Goal: Task Accomplishment & Management: Complete application form

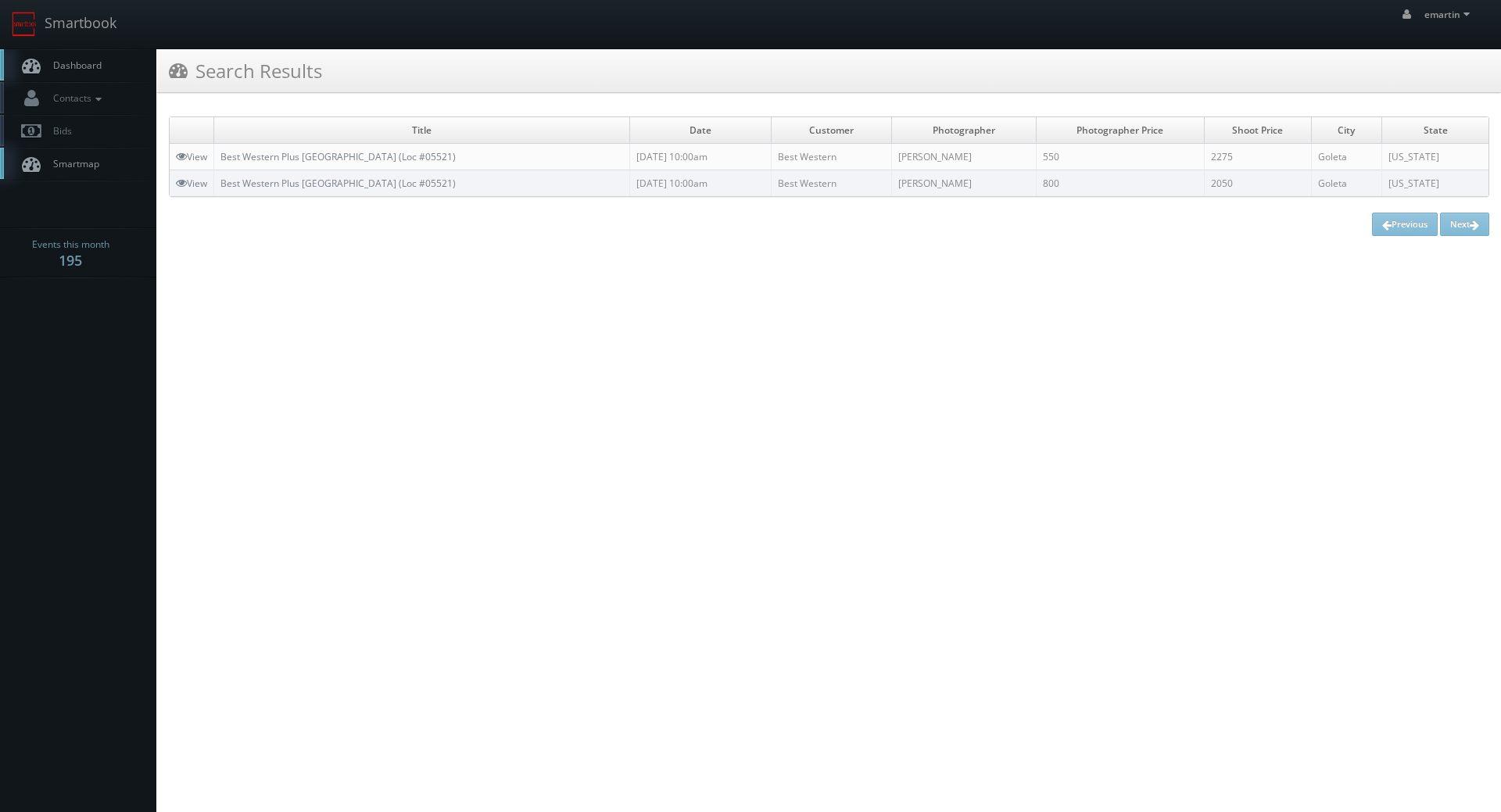
drag, startPoint x: 492, startPoint y: 503, endPoint x: 217, endPoint y: 246, distance: 376.4
click at [484, 494] on html "Smartbook Toggle Side Navigation Toggle Top Navigation emartin emartin Profile …" at bounding box center [750, 406] width 1501 height 812
click at [87, 52] on link "Dashboard" at bounding box center [78, 65] width 157 height 32
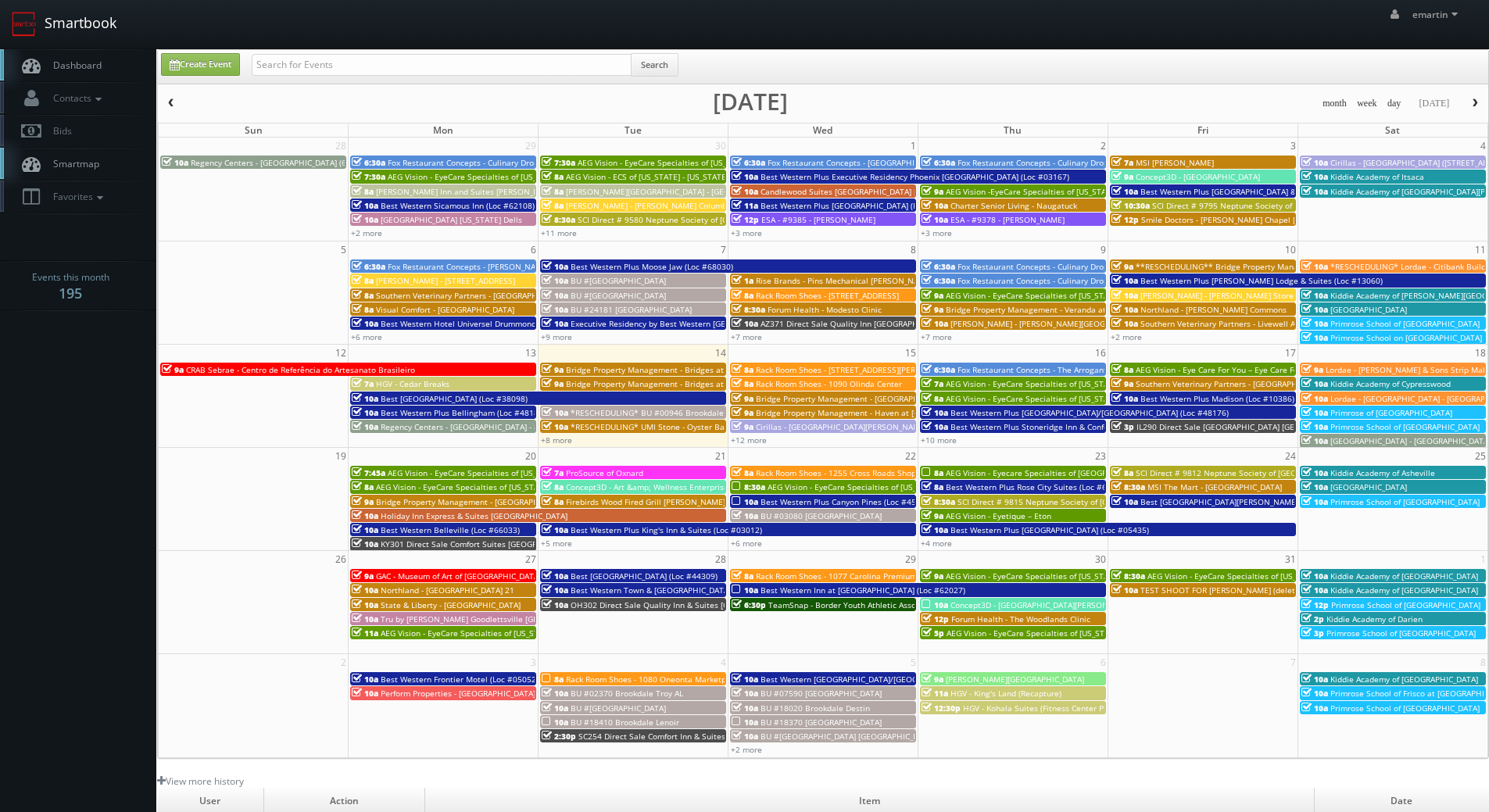
click at [82, 36] on link "Smartbook" at bounding box center [64, 24] width 128 height 48
drag, startPoint x: 266, startPoint y: 66, endPoint x: 274, endPoint y: 65, distance: 8.1
click at [267, 66] on input "text" at bounding box center [442, 65] width 380 height 22
type input "nespresso"
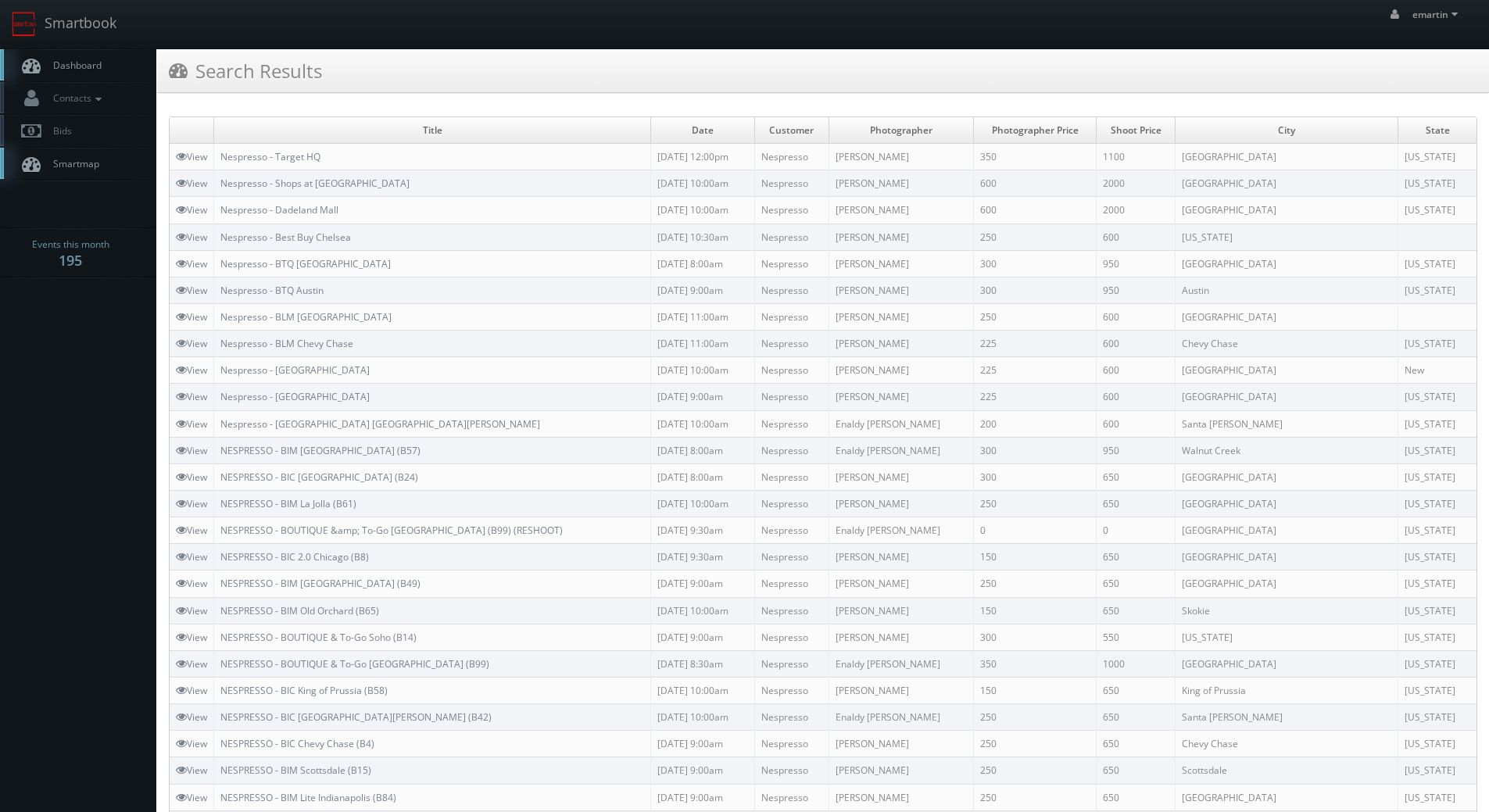
click at [102, 68] on link "Dashboard" at bounding box center [78, 65] width 157 height 32
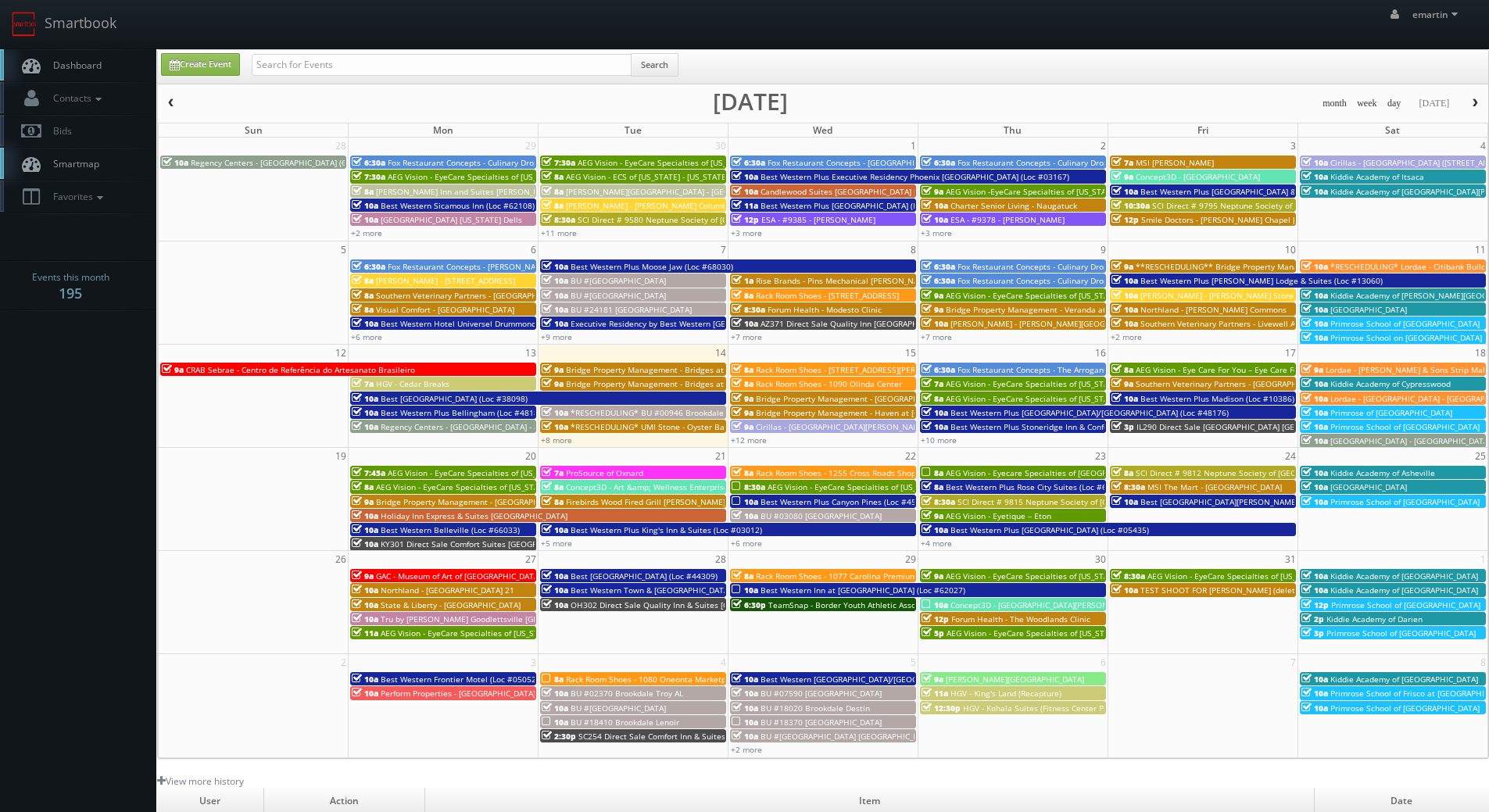
click at [105, 52] on link "Dashboard" at bounding box center [78, 65] width 157 height 32
click at [107, 66] on link "Dashboard" at bounding box center [78, 65] width 157 height 32
click at [87, 53] on link "Dashboard" at bounding box center [78, 65] width 157 height 32
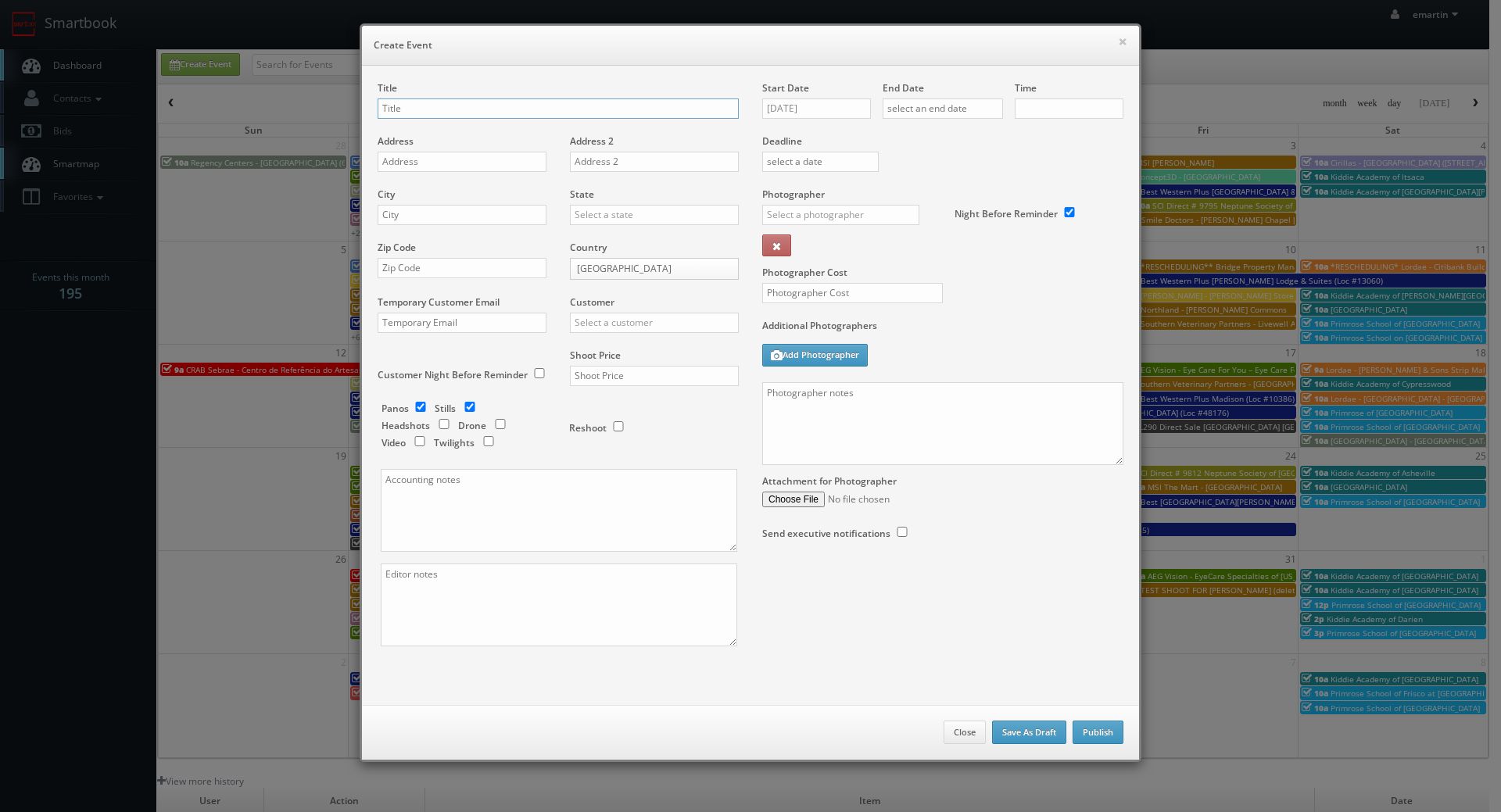
checkbox input "true"
type input "10:00am"
checkbox input "true"
click at [799, 110] on input "10/14/2025" at bounding box center [816, 109] width 109 height 21
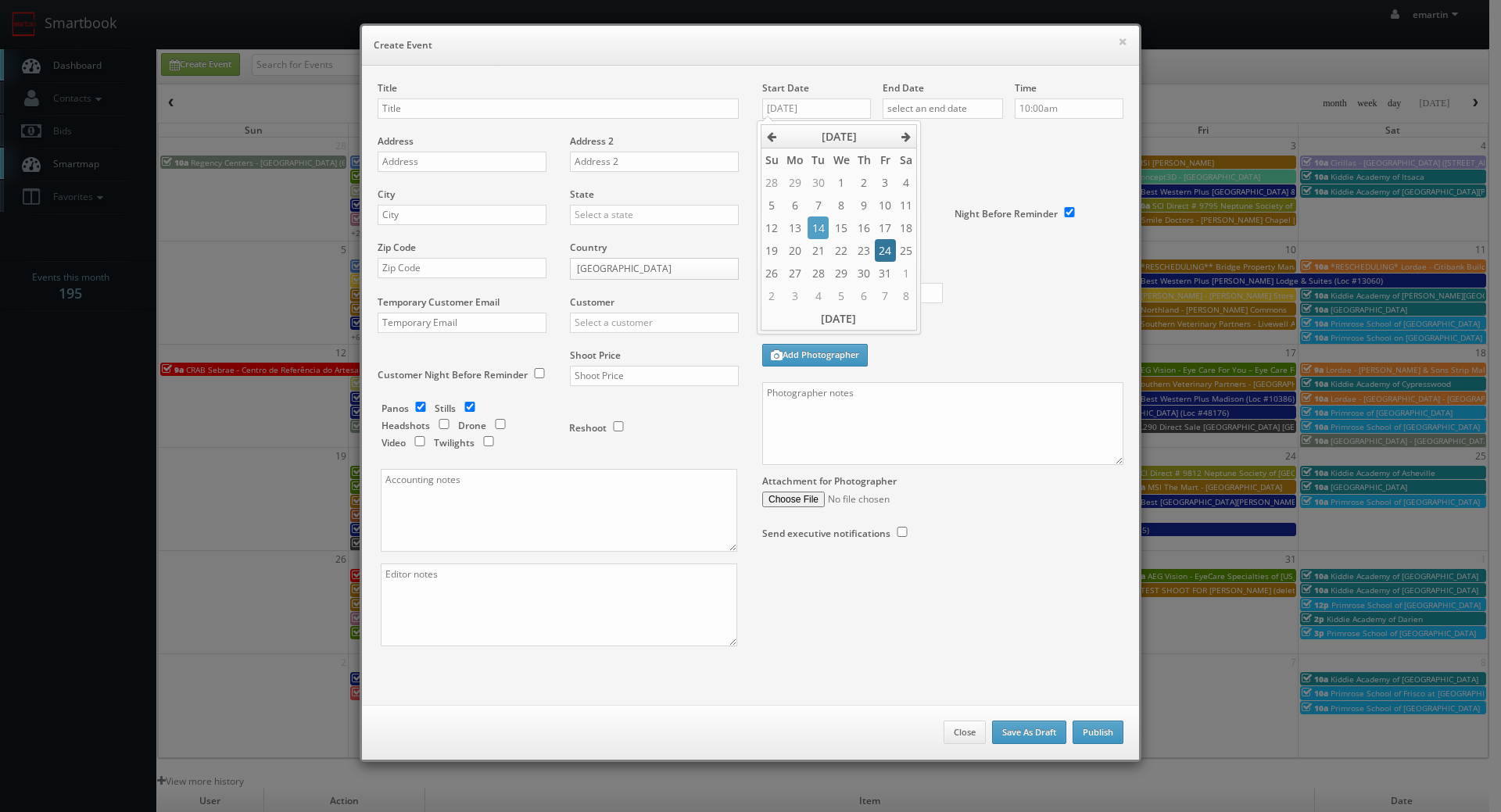
click at [886, 251] on td "24" at bounding box center [885, 250] width 21 height 23
type input "10/24/2025"
click at [946, 112] on input "text" at bounding box center [943, 109] width 121 height 21
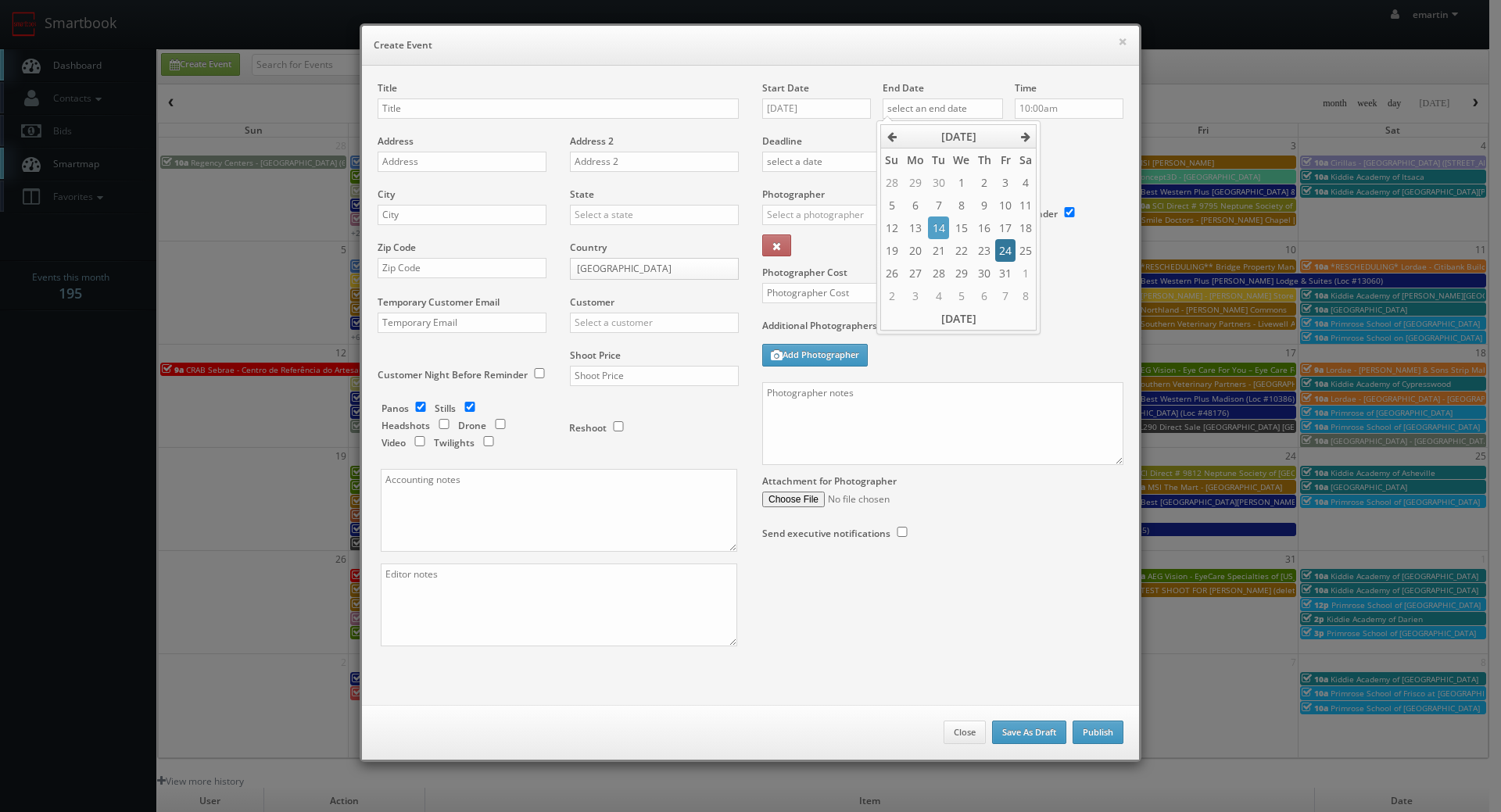
click at [1004, 245] on td "24" at bounding box center [1005, 250] width 21 height 23
type input "10/24/2025"
click at [1054, 170] on div "Deadline" at bounding box center [943, 134] width 385 height 107
click at [439, 107] on input "text" at bounding box center [557, 109] width 362 height 21
click at [474, 73] on div "Title CA521 Direct Sale Address Address 2 City State Alabama Alaska Arizona Ark…" at bounding box center [750, 385] width 777 height 640
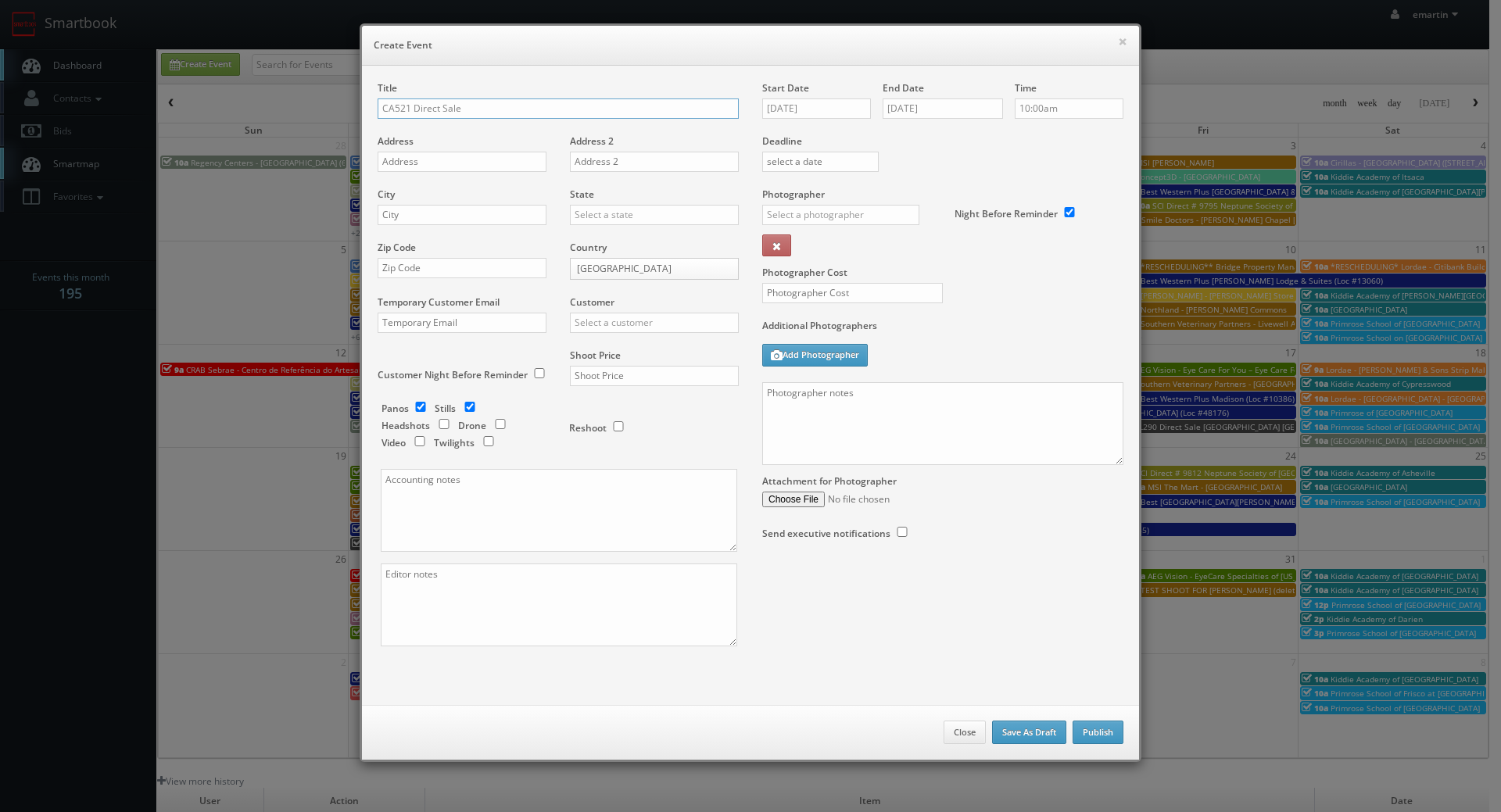
click at [508, 113] on input "CA521 Direct Sale" at bounding box center [557, 109] width 362 height 21
paste input "University Park Inn & Suites, an Ascend Collection Hotel"
type input "CA521 Direct Sale [GEOGRAPHIC_DATA], an Ascend Collection Hotel"
click at [430, 167] on input "text" at bounding box center [461, 162] width 169 height 21
paste input "1111 Richards Blvd"
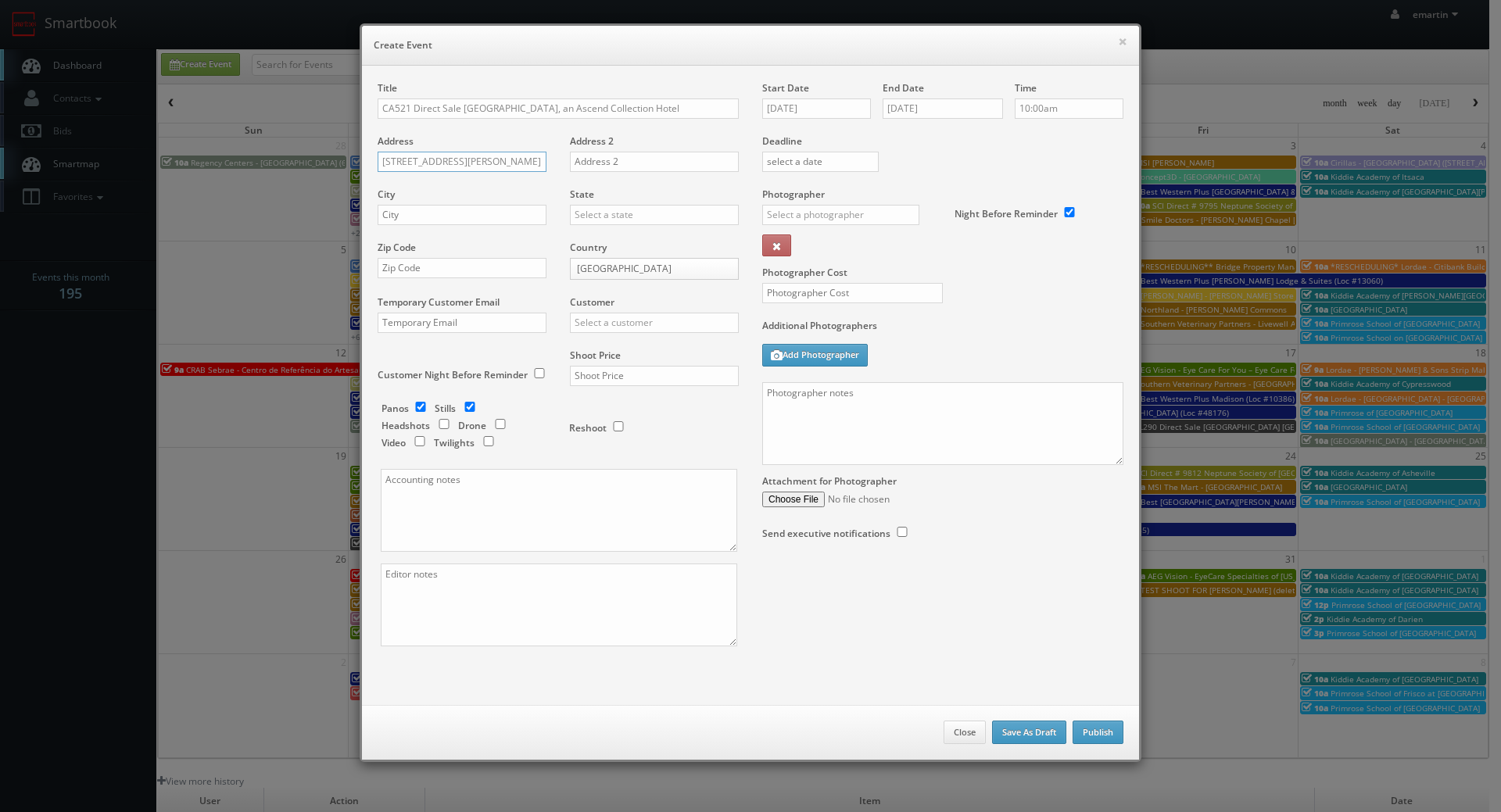
type input "1111 Richards Blvd"
drag, startPoint x: 456, startPoint y: 215, endPoint x: 556, endPoint y: 215, distance: 100.0
click at [456, 215] on input "text" at bounding box center [461, 215] width 169 height 21
paste input "Florence Davis"
type input "Florence Davis"
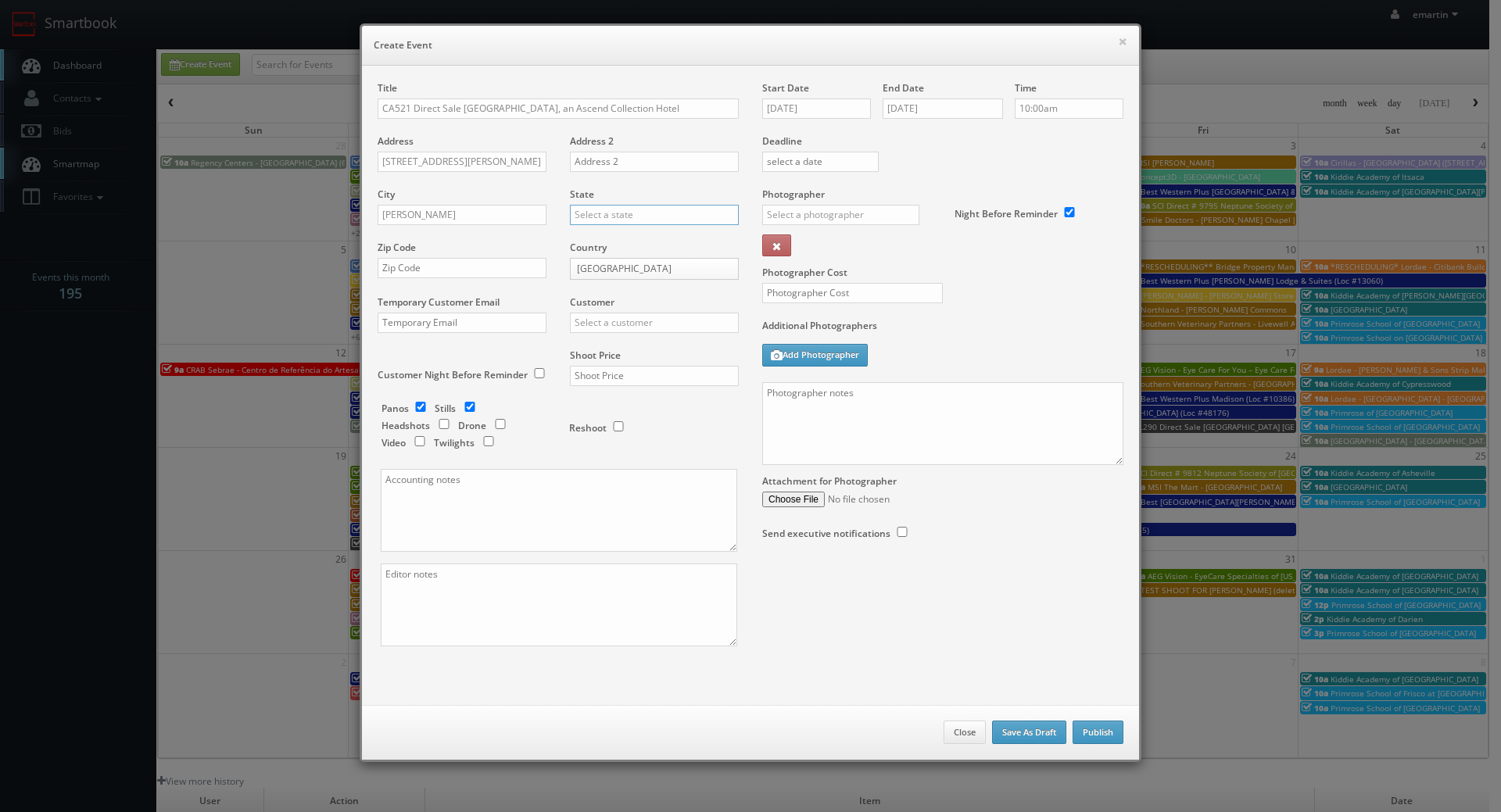
click at [593, 215] on input "text" at bounding box center [654, 215] width 169 height 21
click at [600, 239] on div "[US_STATE]" at bounding box center [654, 240] width 168 height 25
type input "[US_STATE]"
click at [416, 215] on input "Florence Davis" at bounding box center [461, 215] width 169 height 21
drag, startPoint x: 486, startPoint y: 215, endPoint x: 211, endPoint y: 211, distance: 275.0
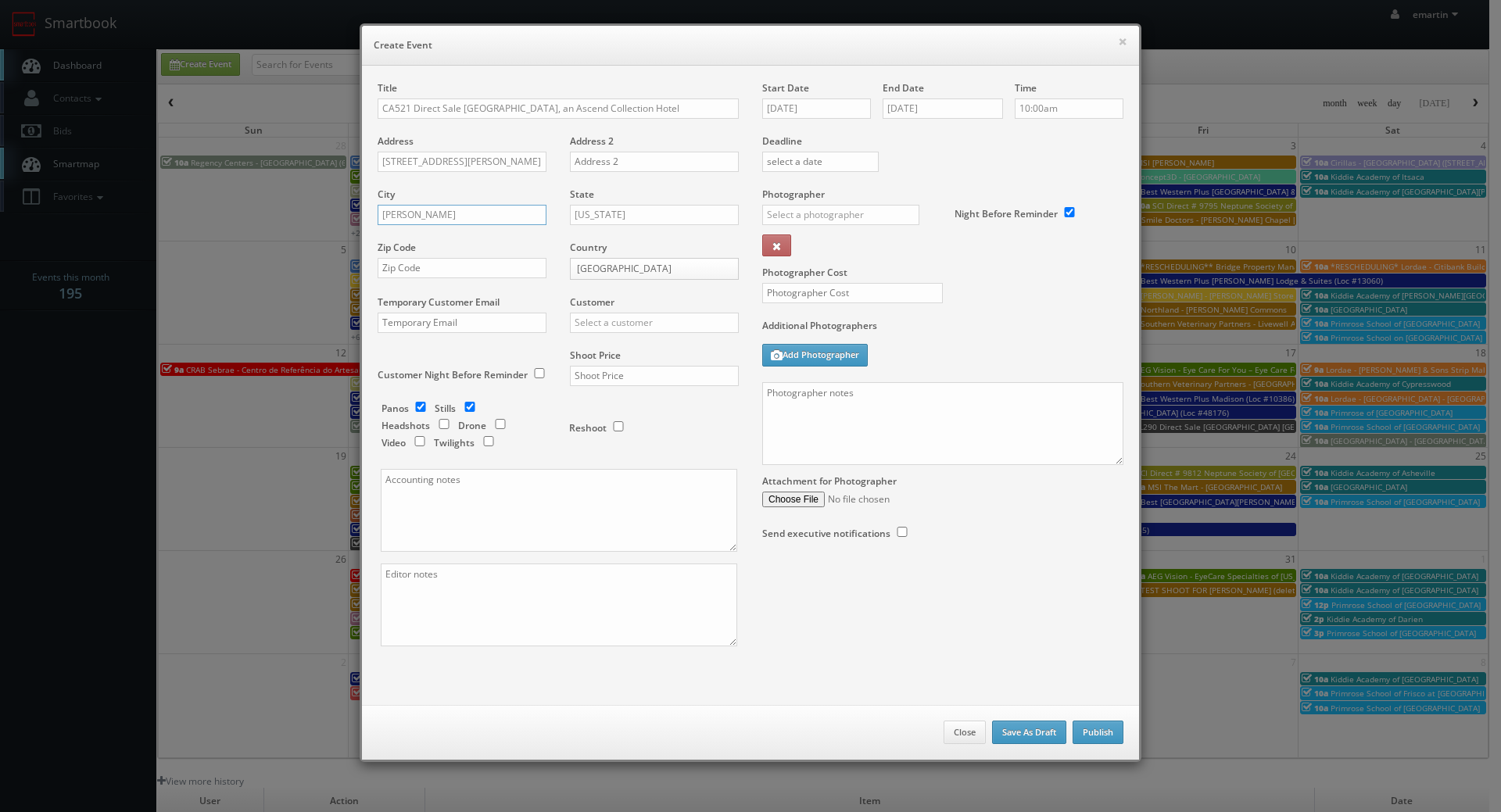
click at [211, 211] on div "× Create Event Title CA521 Direct Sale University Park Inn & Suites, an Ascend …" at bounding box center [750, 406] width 1501 height 812
paste input "text"
type input "Davis"
drag, startPoint x: 508, startPoint y: 274, endPoint x: 564, endPoint y: 284, distance: 56.9
click at [508, 274] on input "text" at bounding box center [461, 267] width 169 height 21
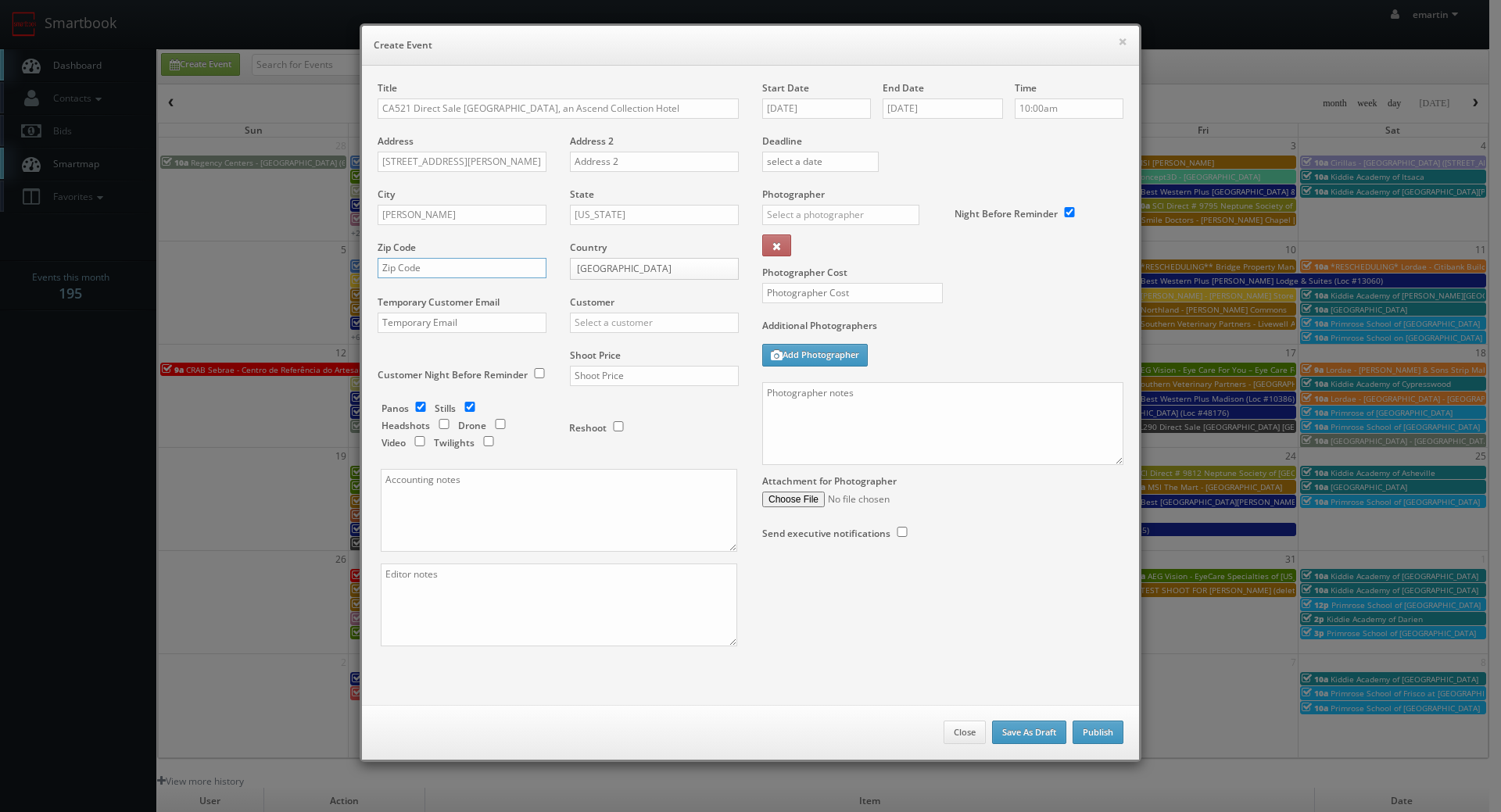
paste input "41042 95616"
type input "41042 95616"
click at [587, 323] on input "text" at bounding box center [654, 322] width 169 height 21
click at [578, 350] on div "Choice Hotels" at bounding box center [654, 348] width 168 height 25
type input "Choice Hotels"
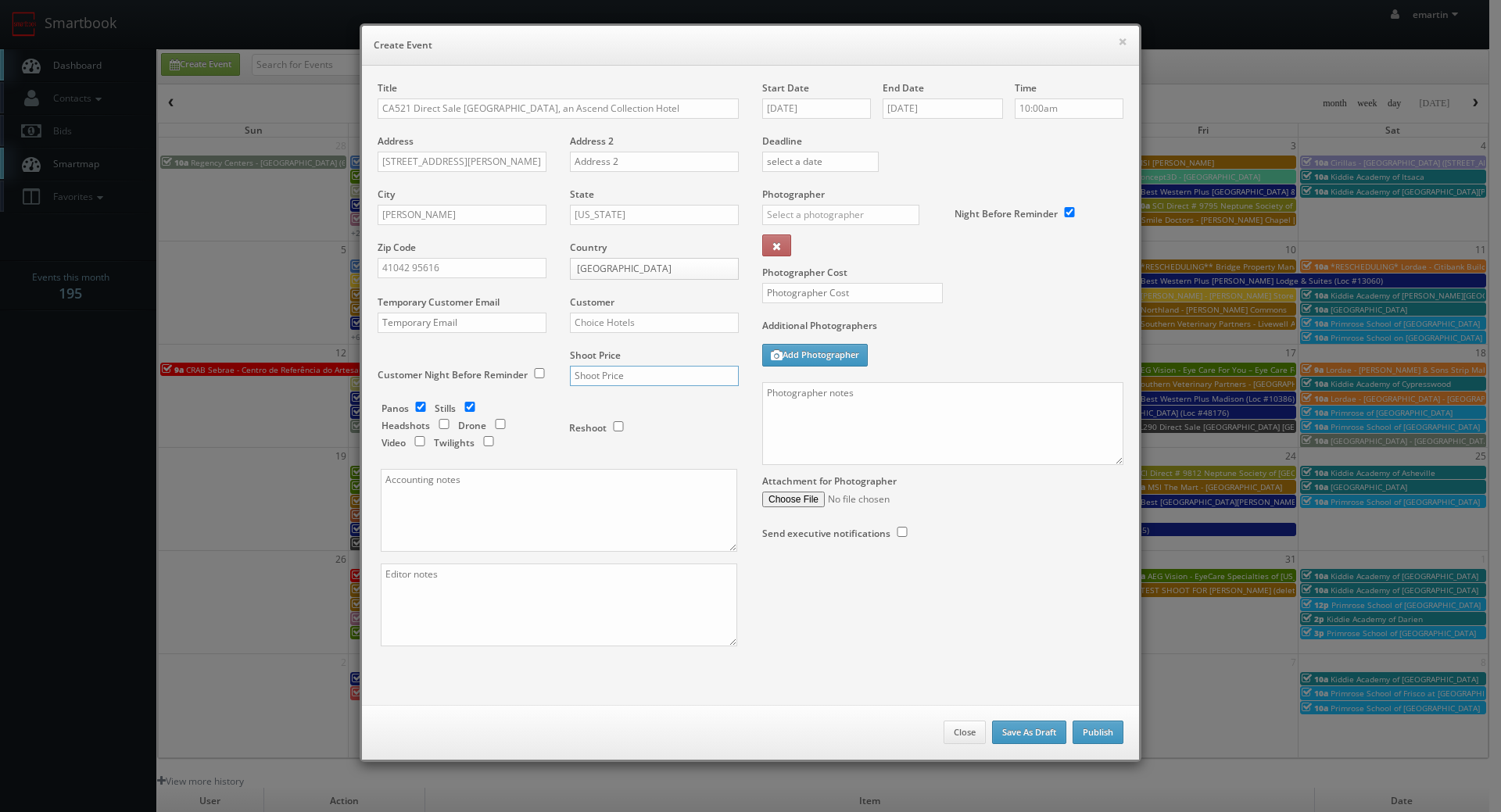
click at [621, 385] on input "text" at bounding box center [654, 375] width 169 height 21
click at [607, 381] on input "text" at bounding box center [654, 375] width 169 height 21
click at [635, 385] on input "4,000" at bounding box center [654, 375] width 169 height 21
type input "4,000"
click at [865, 204] on div "Photographer _justin _photog1 Glen Aronwits Chris Dailey John Varnedore John Sa…" at bounding box center [852, 227] width 180 height 78
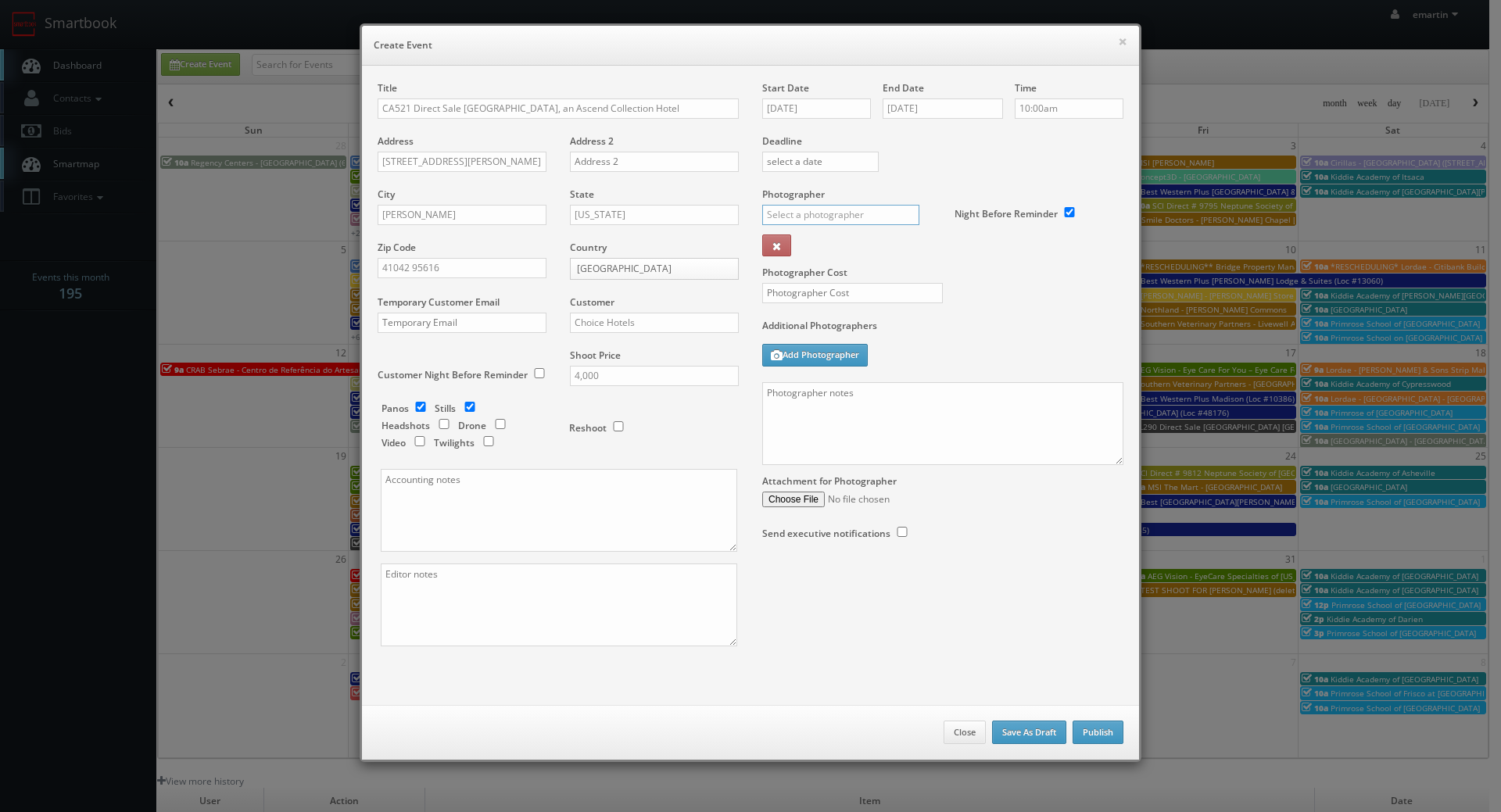
click at [859, 211] on input "text" at bounding box center [841, 215] width 157 height 21
type input "e"
click at [794, 269] on div "Jesus McLean" at bounding box center [847, 282] width 168 height 39
type input "Jesus McLean"
drag, startPoint x: 811, startPoint y: 301, endPoint x: 809, endPoint y: 292, distance: 9.2
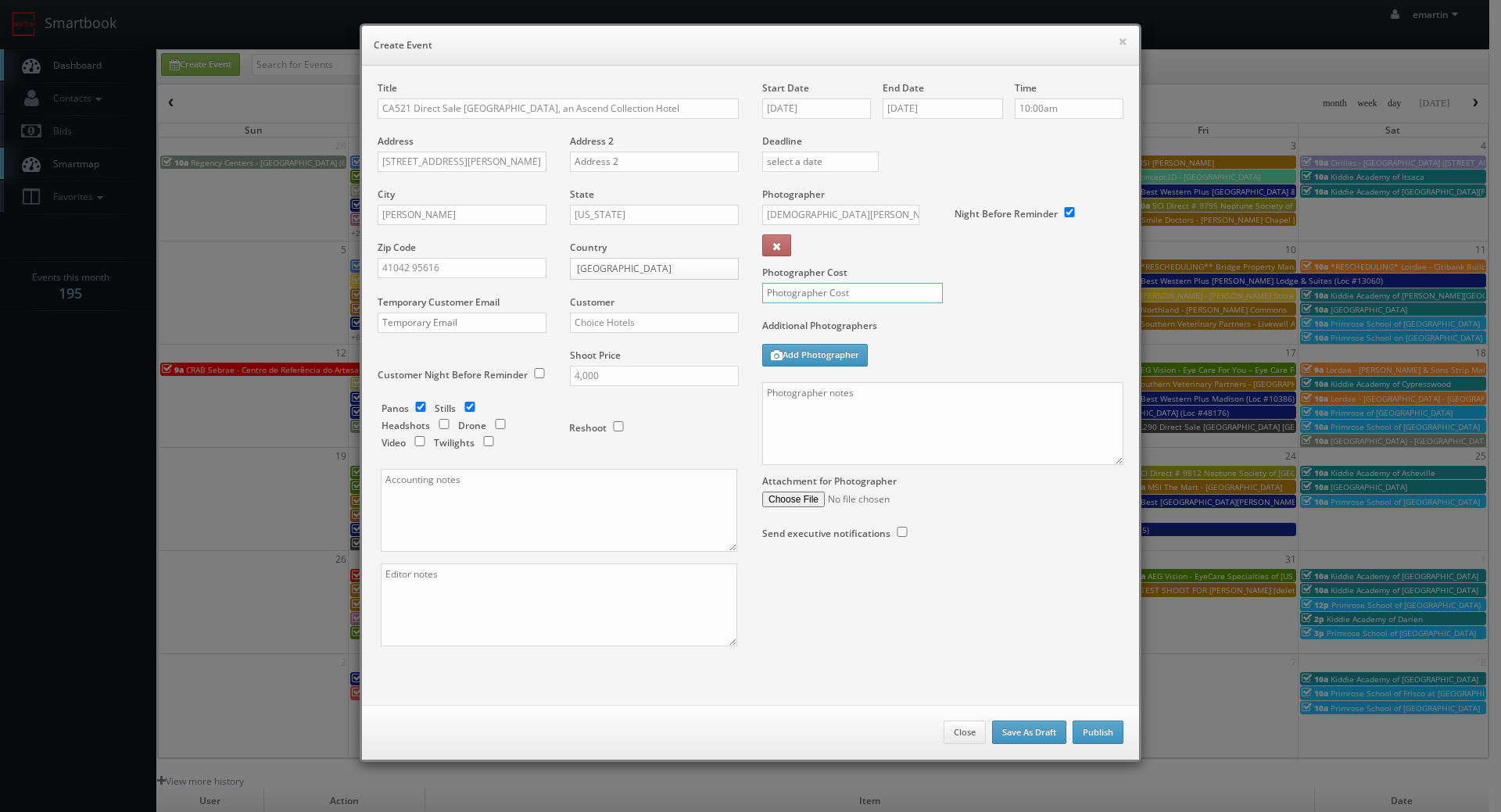
click at [811, 297] on input "text" at bounding box center [852, 293] width 180 height 21
type input "600"
click at [484, 439] on input "checkbox" at bounding box center [489, 441] width 24 height 10
checkbox input "true"
click at [989, 439] on textarea at bounding box center [943, 423] width 362 height 83
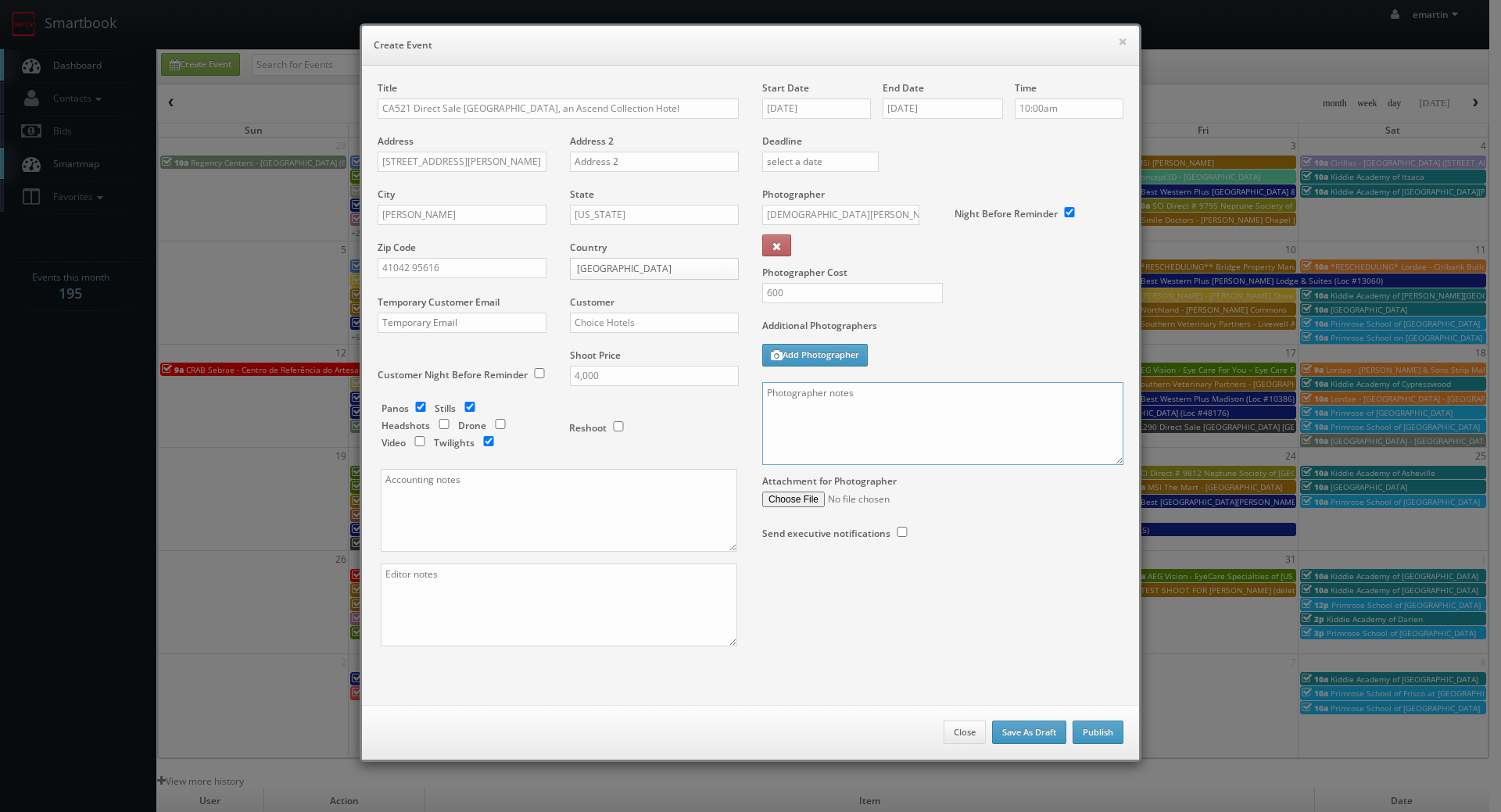
paste textarea "Onsite contact is _____. Full shoot including up to 8 room types/exteriors/comm…"
click at [849, 393] on textarea at bounding box center [943, 423] width 362 height 83
drag, startPoint x: 952, startPoint y: 395, endPoint x: 876, endPoint y: 399, distance: 76.1
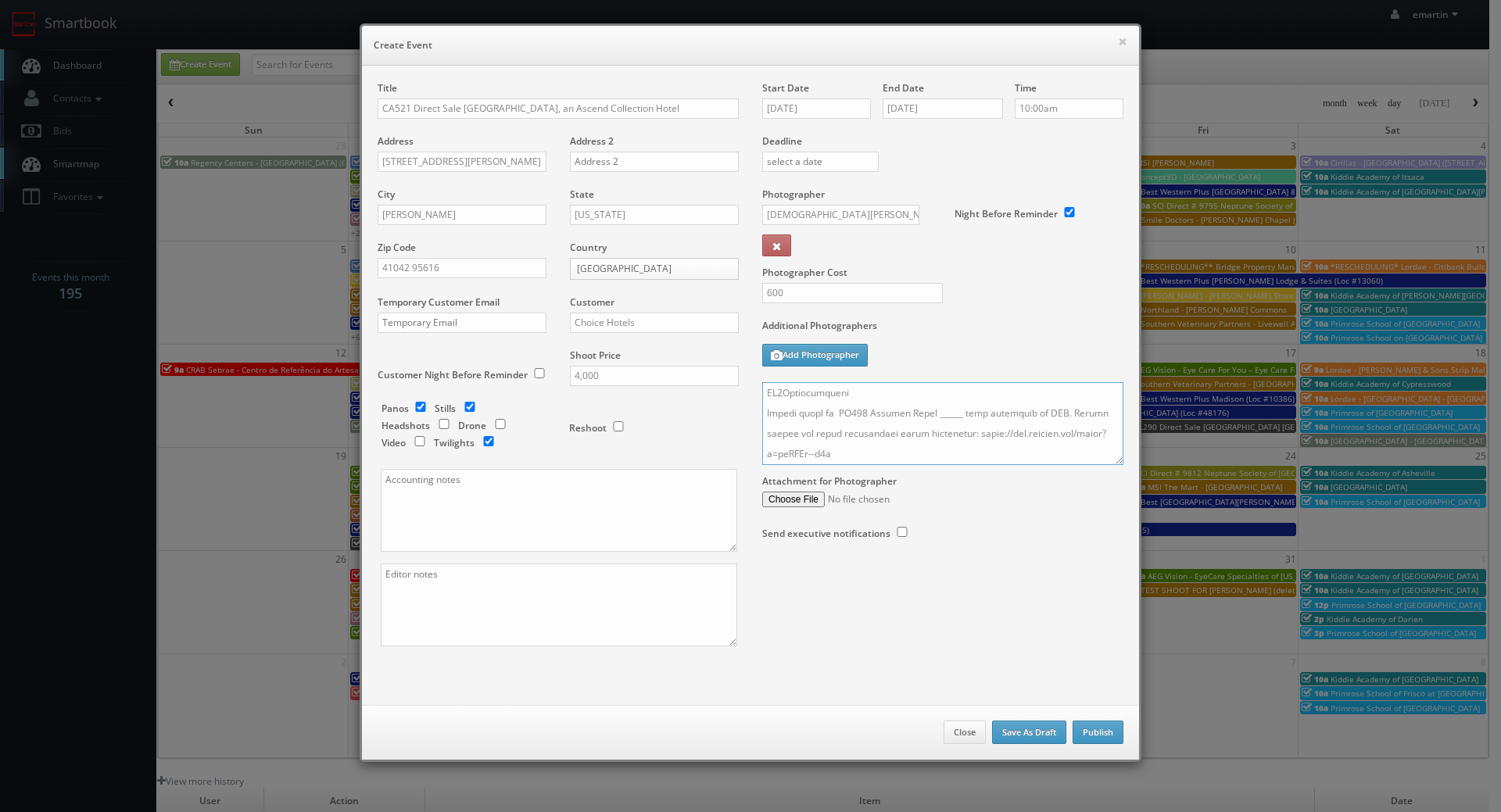
click at [865, 399] on textarea at bounding box center [943, 423] width 362 height 83
click at [833, 414] on textarea at bounding box center [943, 423] width 362 height 83
drag, startPoint x: 960, startPoint y: 413, endPoint x: 761, endPoint y: 423, distance: 199.3
click at [762, 423] on textarea at bounding box center [943, 423] width 362 height 83
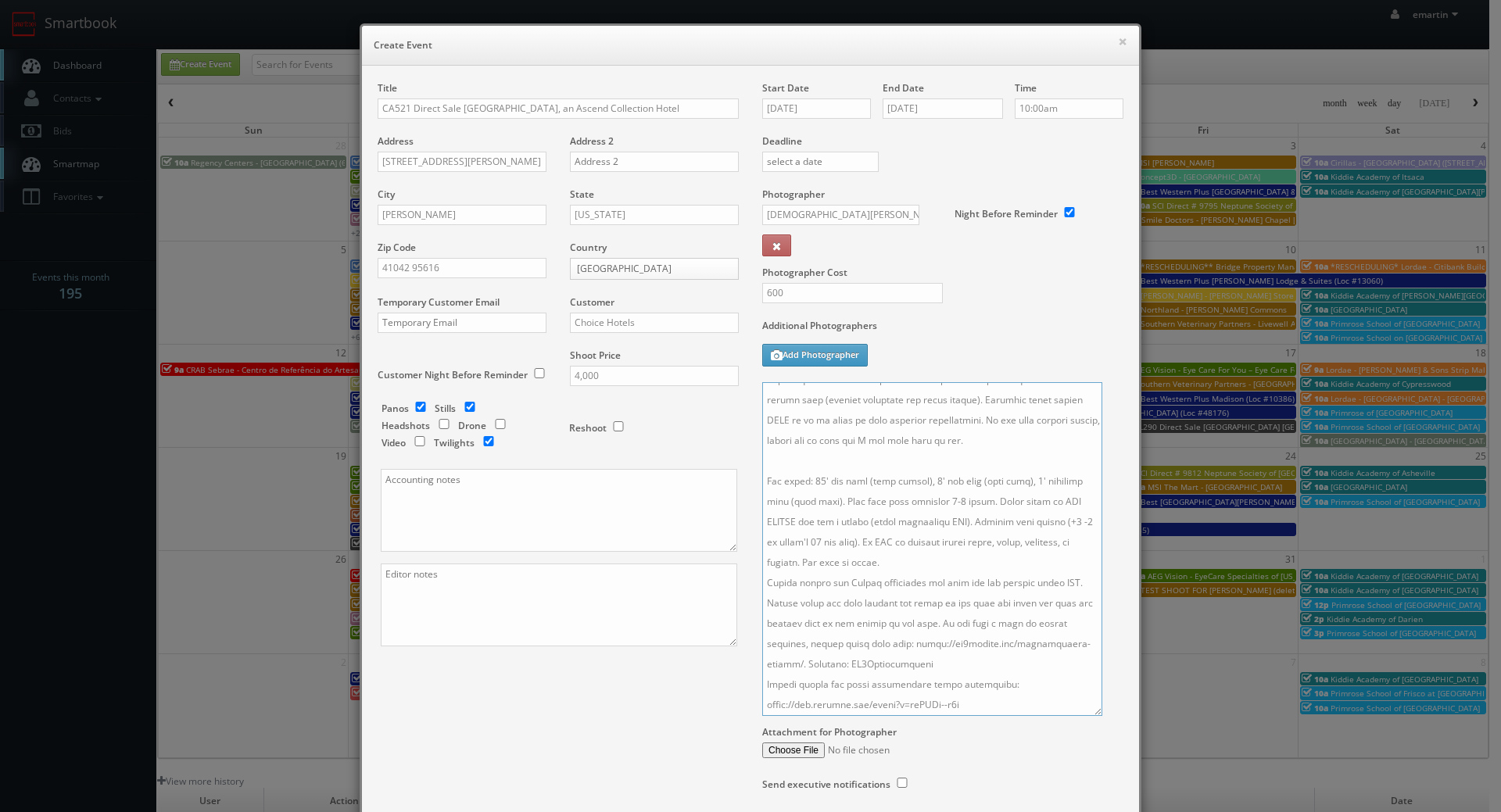
scroll to position [246, 0]
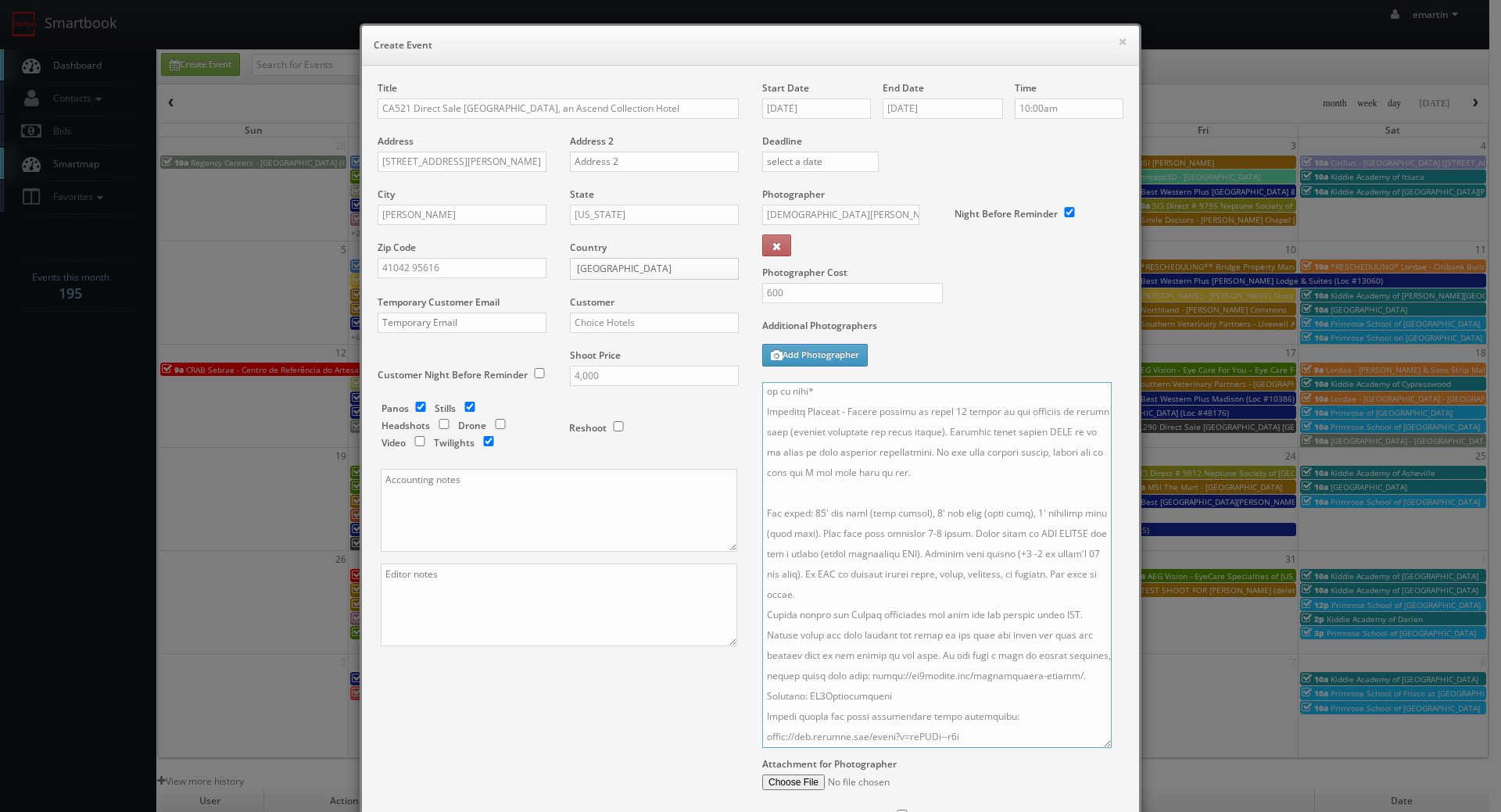
drag, startPoint x: 1110, startPoint y: 462, endPoint x: 1051, endPoint y: 712, distance: 256.9
click at [1097, 745] on textarea at bounding box center [937, 564] width 350 height 365
click at [924, 534] on textarea at bounding box center [936, 564] width 348 height 365
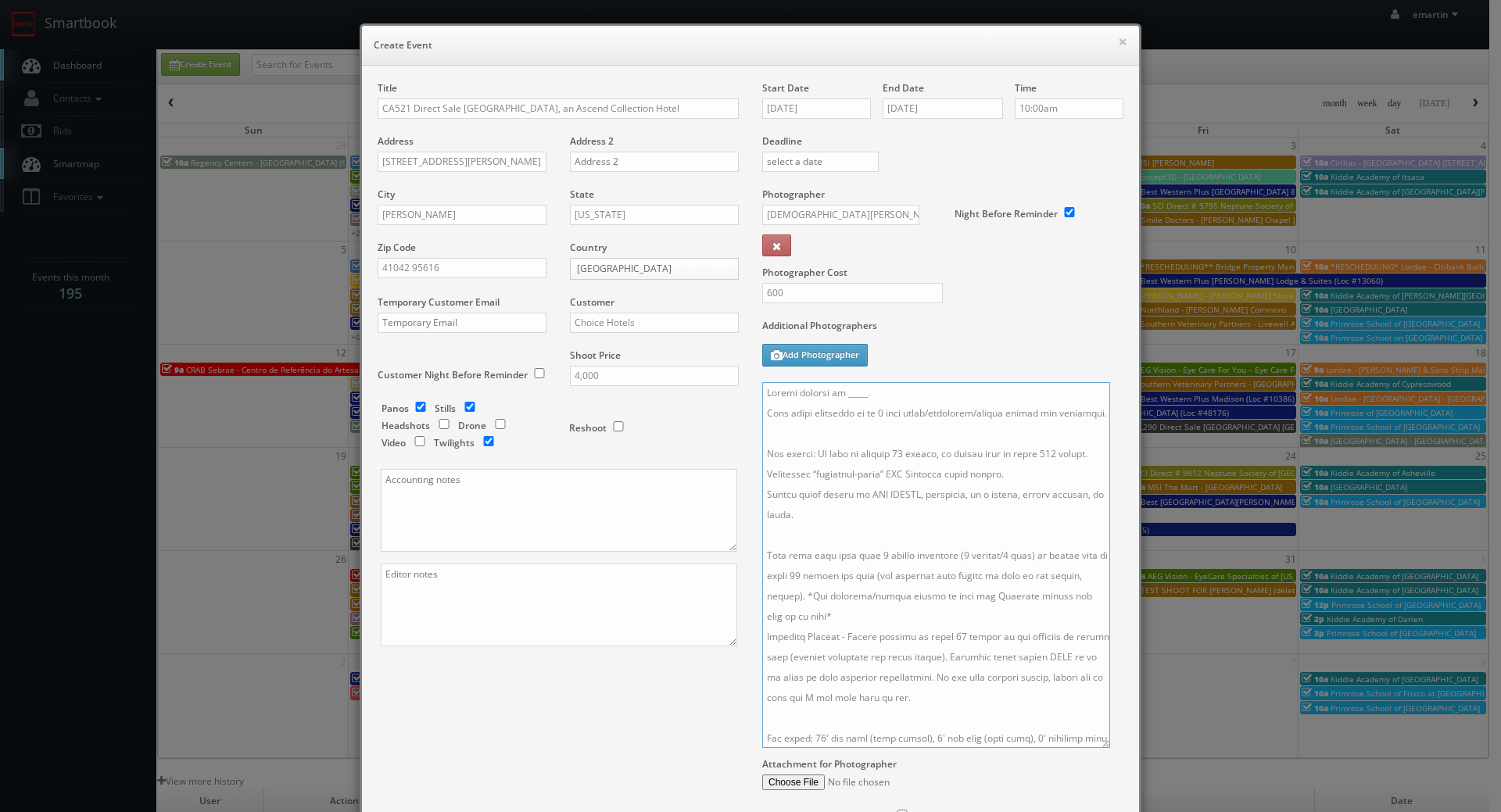
click at [946, 645] on textarea at bounding box center [936, 564] width 348 height 365
click at [948, 633] on textarea at bounding box center [936, 564] width 348 height 365
click at [949, 636] on textarea at bounding box center [936, 564] width 348 height 365
click at [946, 639] on textarea at bounding box center [936, 564] width 348 height 365
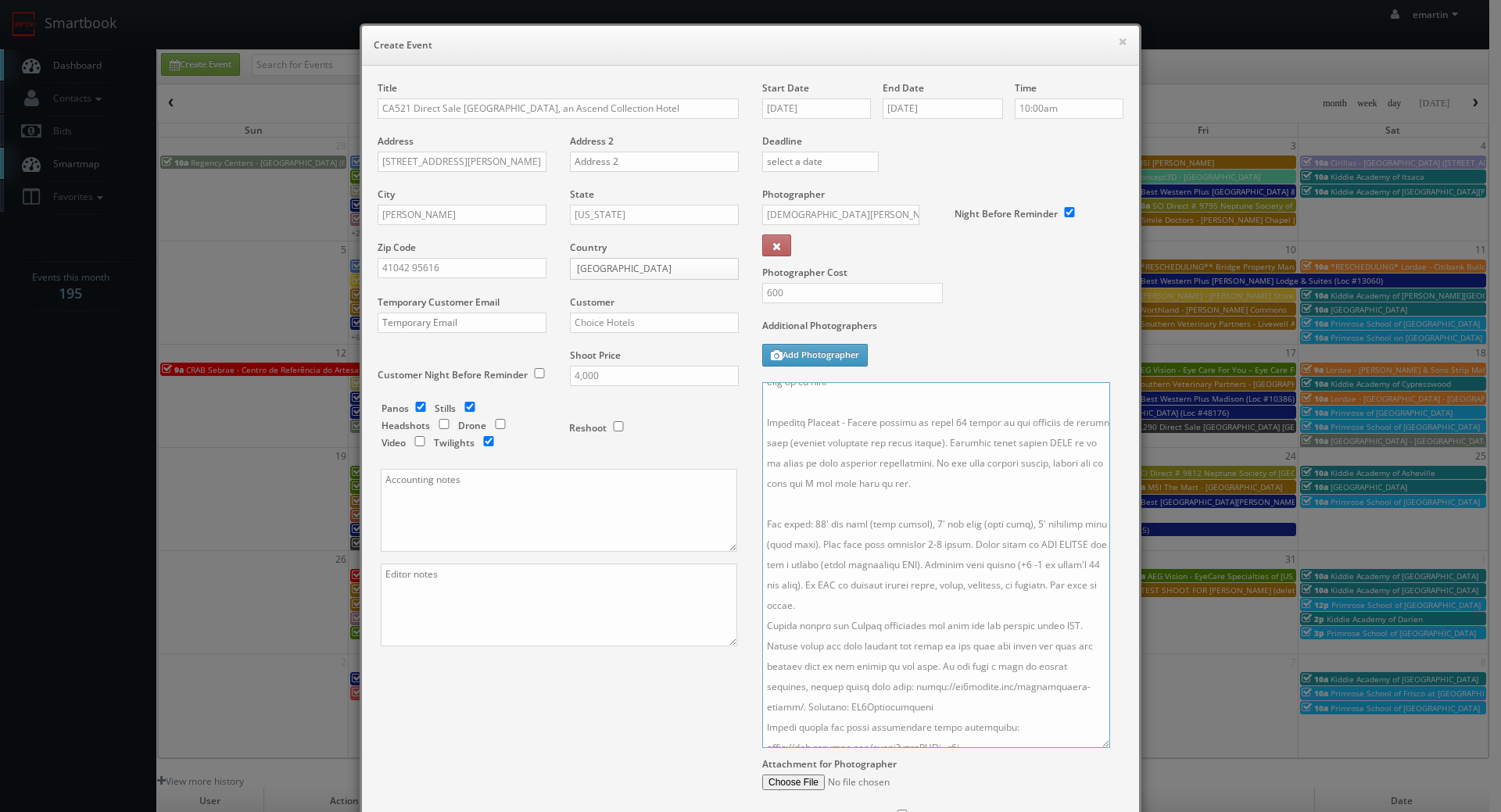
click at [946, 631] on textarea at bounding box center [936, 564] width 348 height 365
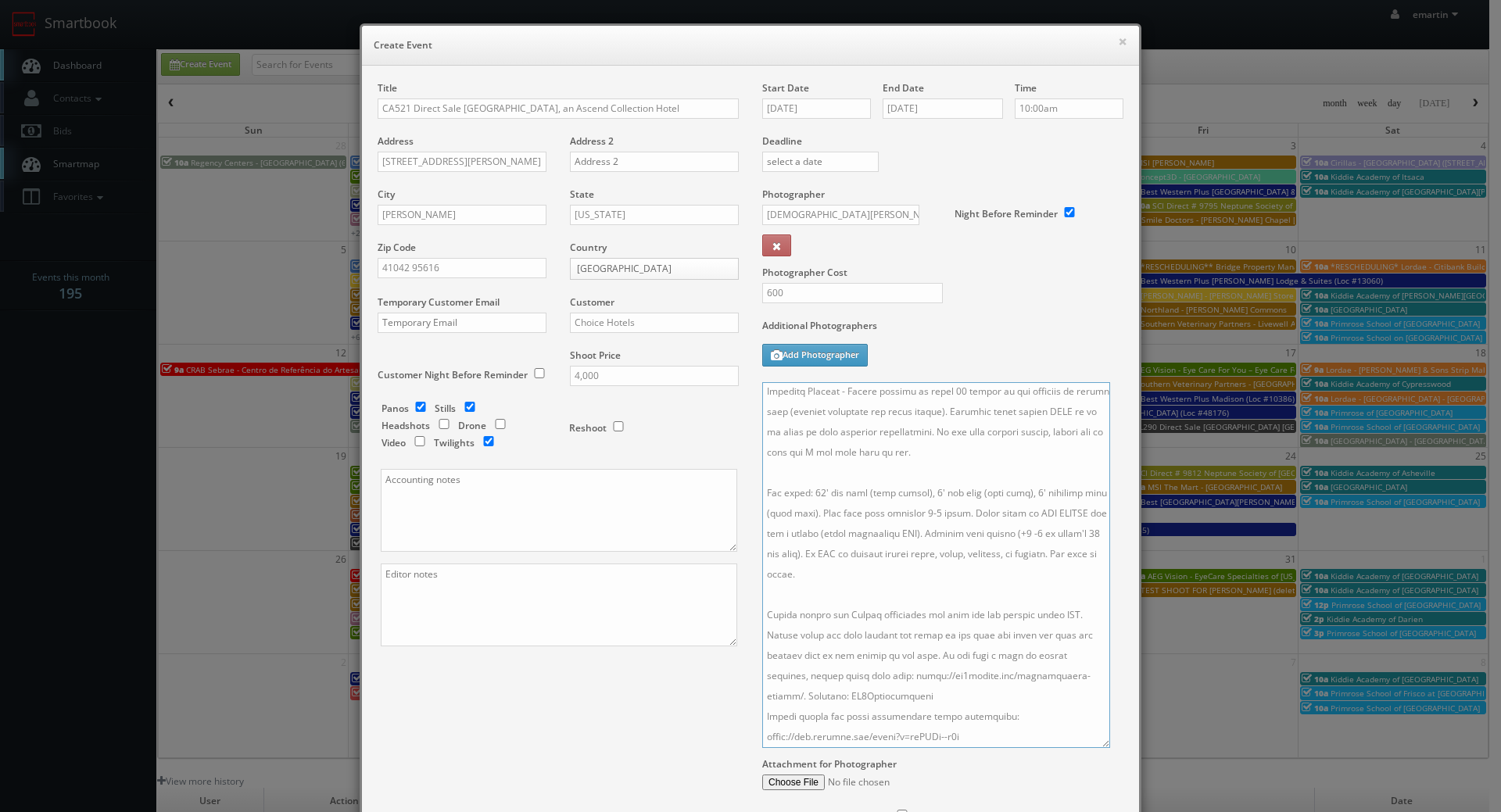
click at [986, 668] on textarea at bounding box center [936, 564] width 348 height 365
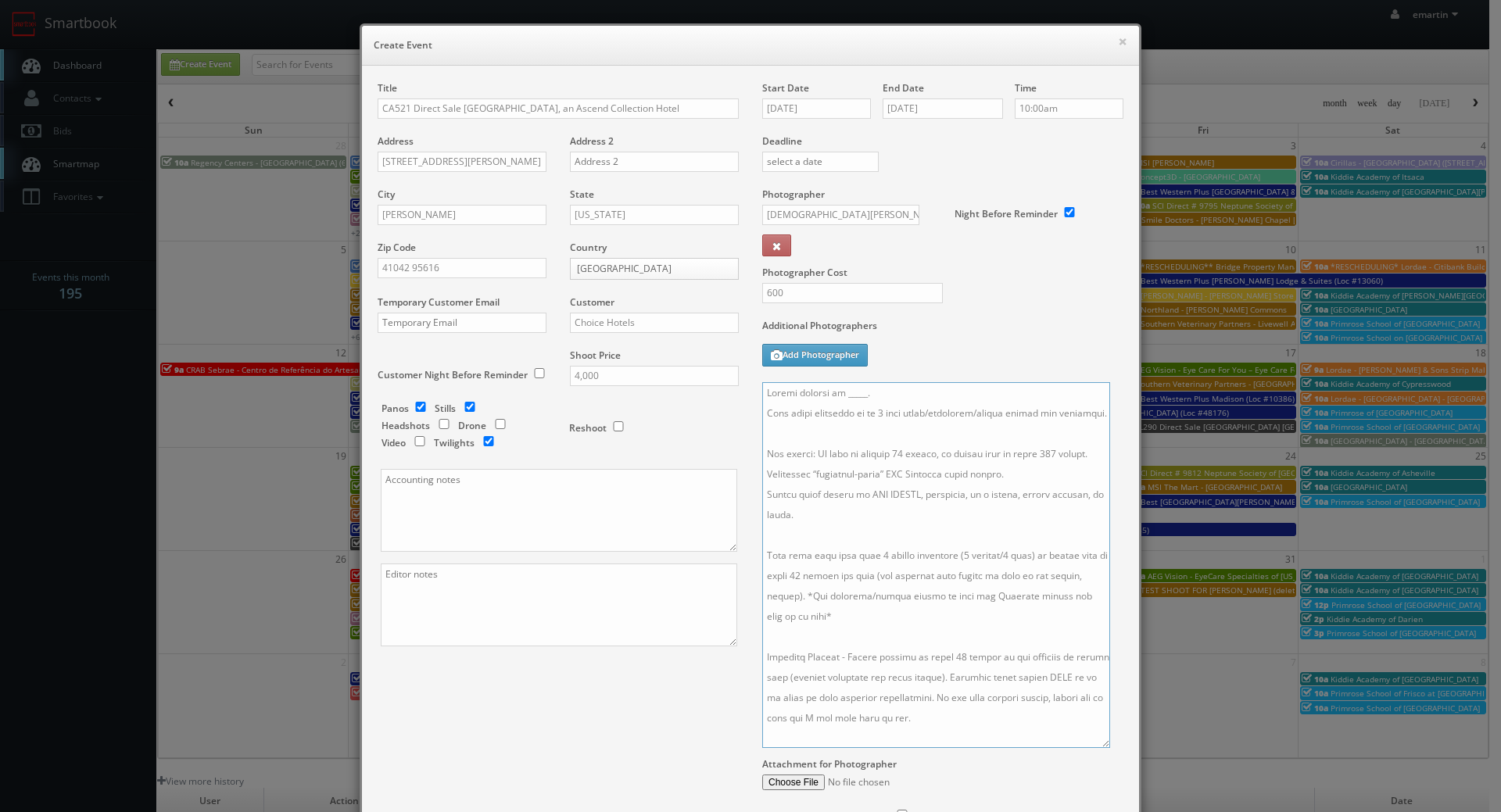
click at [912, 444] on textarea at bounding box center [936, 564] width 348 height 365
click at [890, 412] on textarea at bounding box center [936, 564] width 348 height 365
click at [944, 377] on div "Additional Photographers Add Photographer" at bounding box center [943, 351] width 362 height 64
click at [919, 389] on textarea at bounding box center [936, 564] width 348 height 365
click at [817, 108] on input "10/24/2025" at bounding box center [816, 109] width 109 height 21
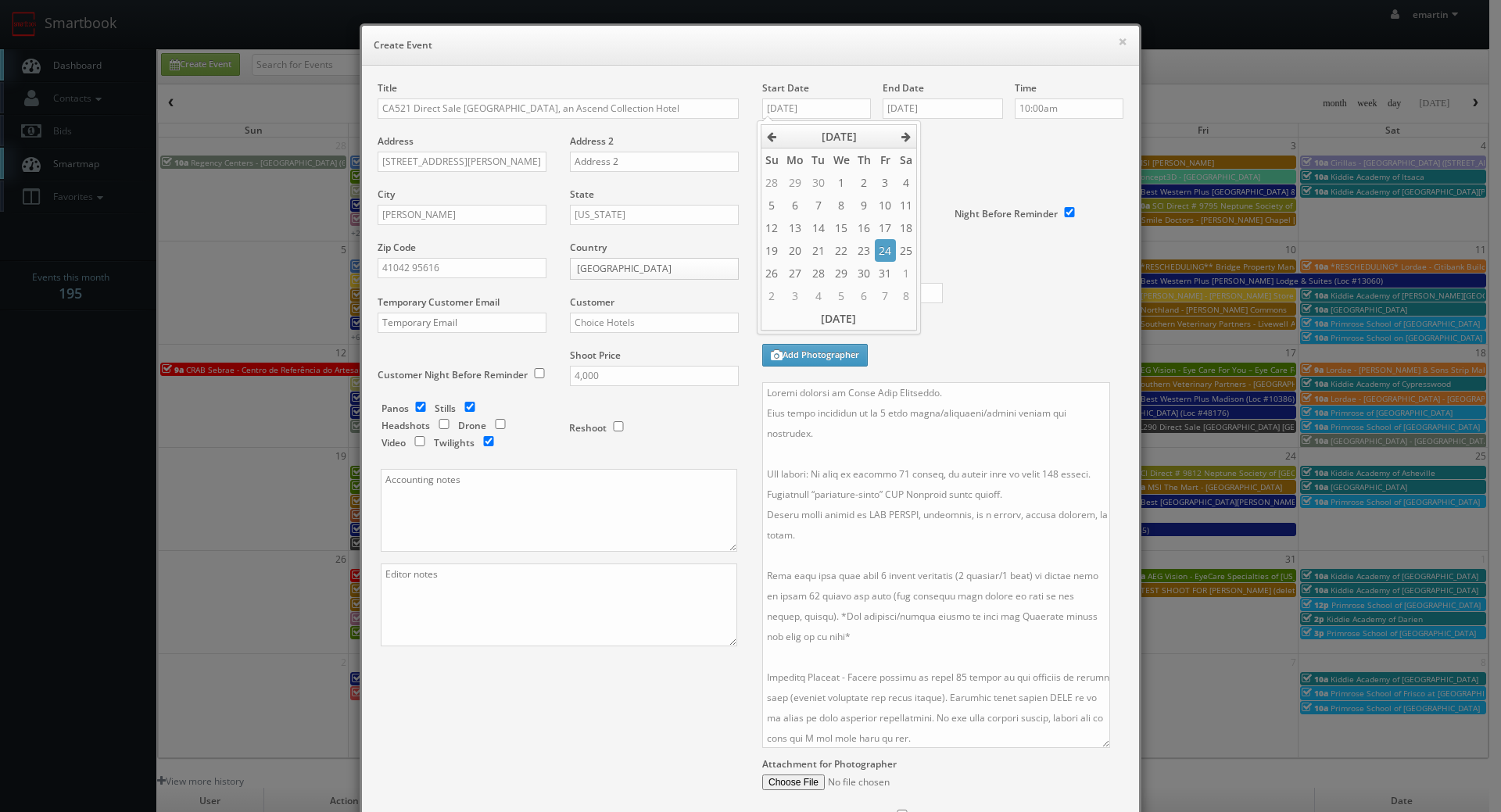
click at [1014, 350] on div "Additional Photographers Add Photographer" at bounding box center [943, 351] width 362 height 64
click at [974, 344] on div "Additional Photographers Add Photographer" at bounding box center [943, 351] width 362 height 64
drag, startPoint x: 979, startPoint y: 374, endPoint x: 983, endPoint y: 399, distance: 25.3
click at [979, 377] on div "Additional Photographers Add Photographer" at bounding box center [943, 351] width 362 height 64
click at [983, 398] on textarea at bounding box center [936, 564] width 348 height 365
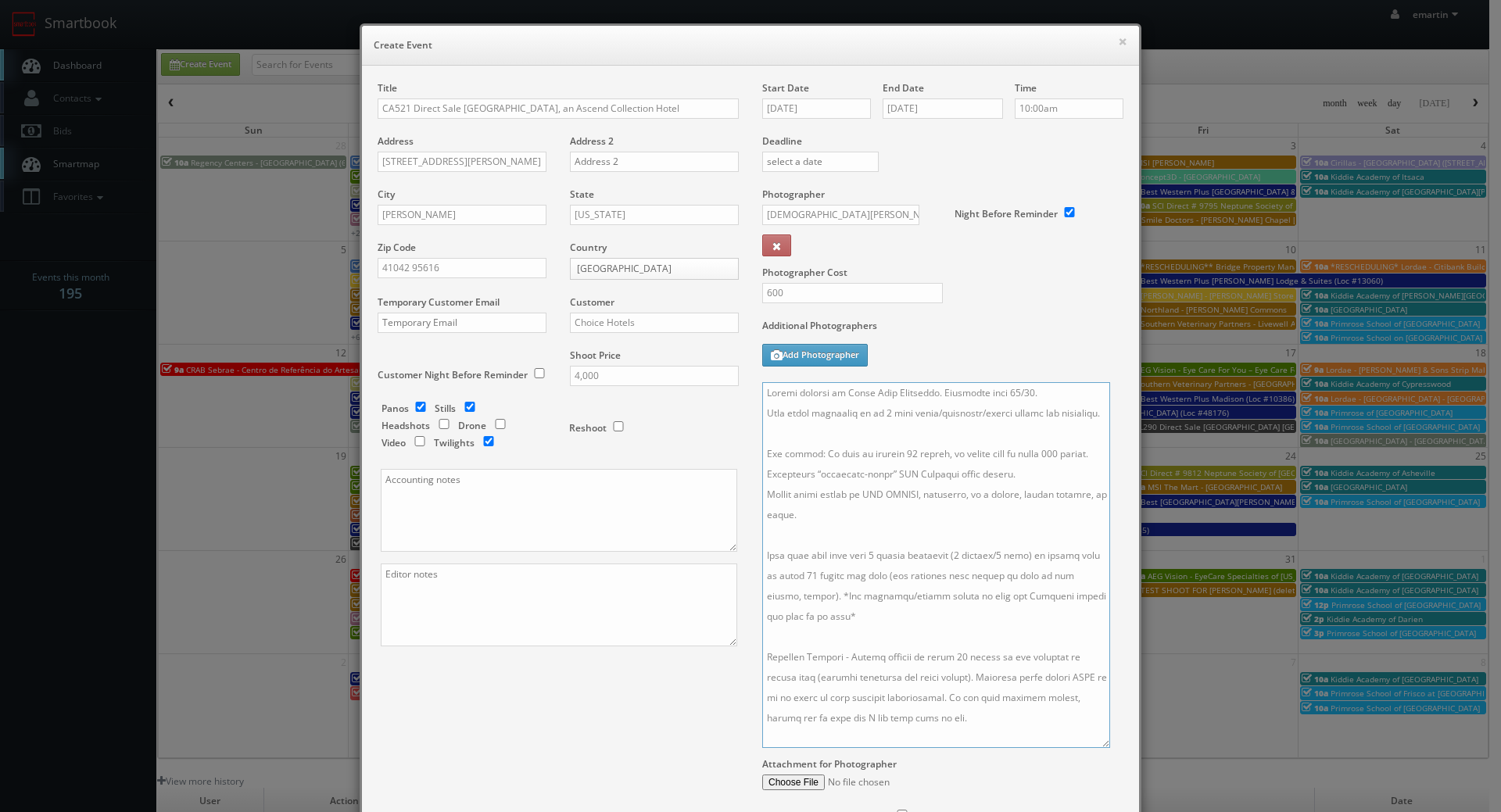
click at [762, 387] on textarea at bounding box center [936, 564] width 348 height 365
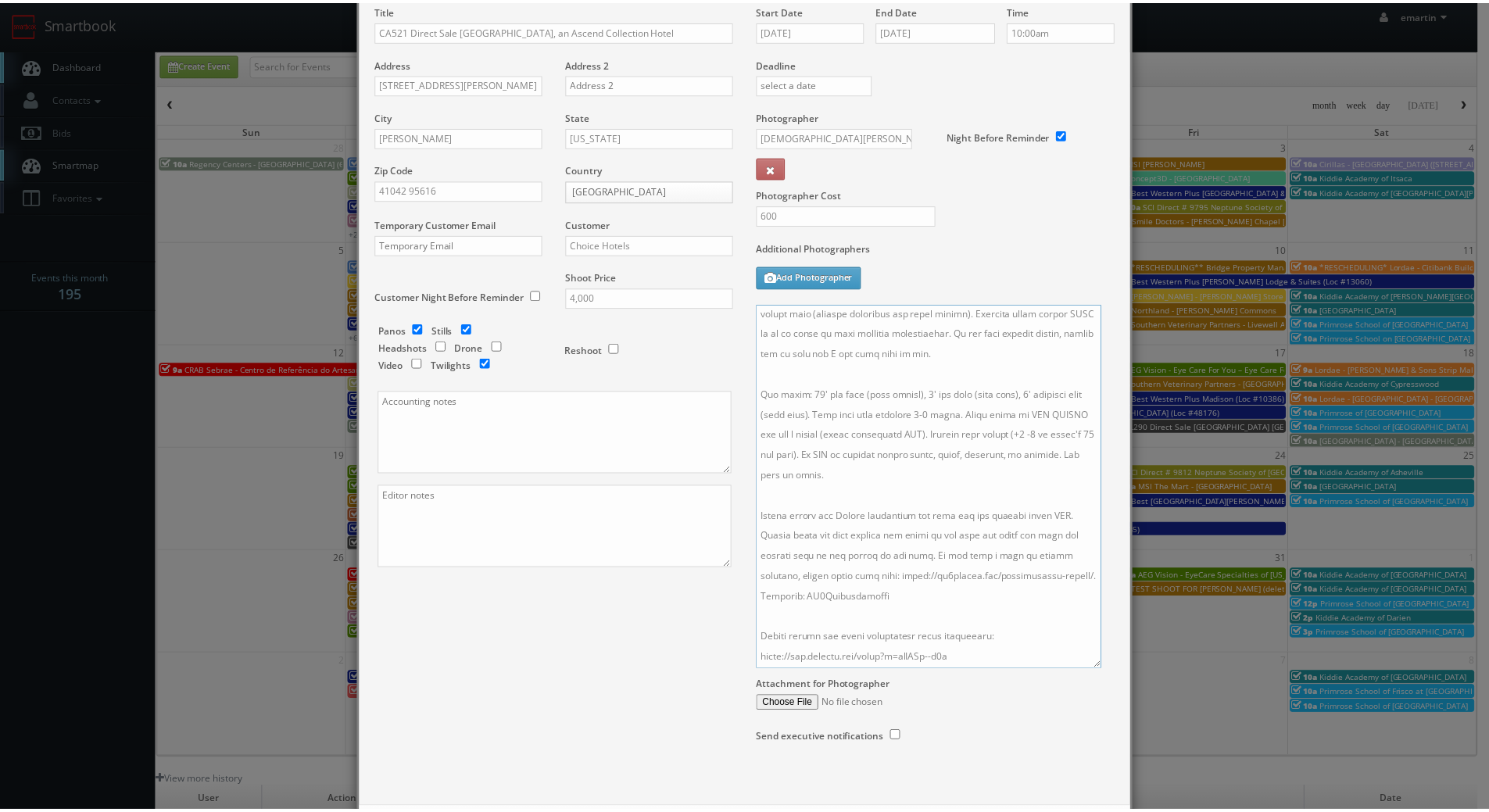
scroll to position [153, 0]
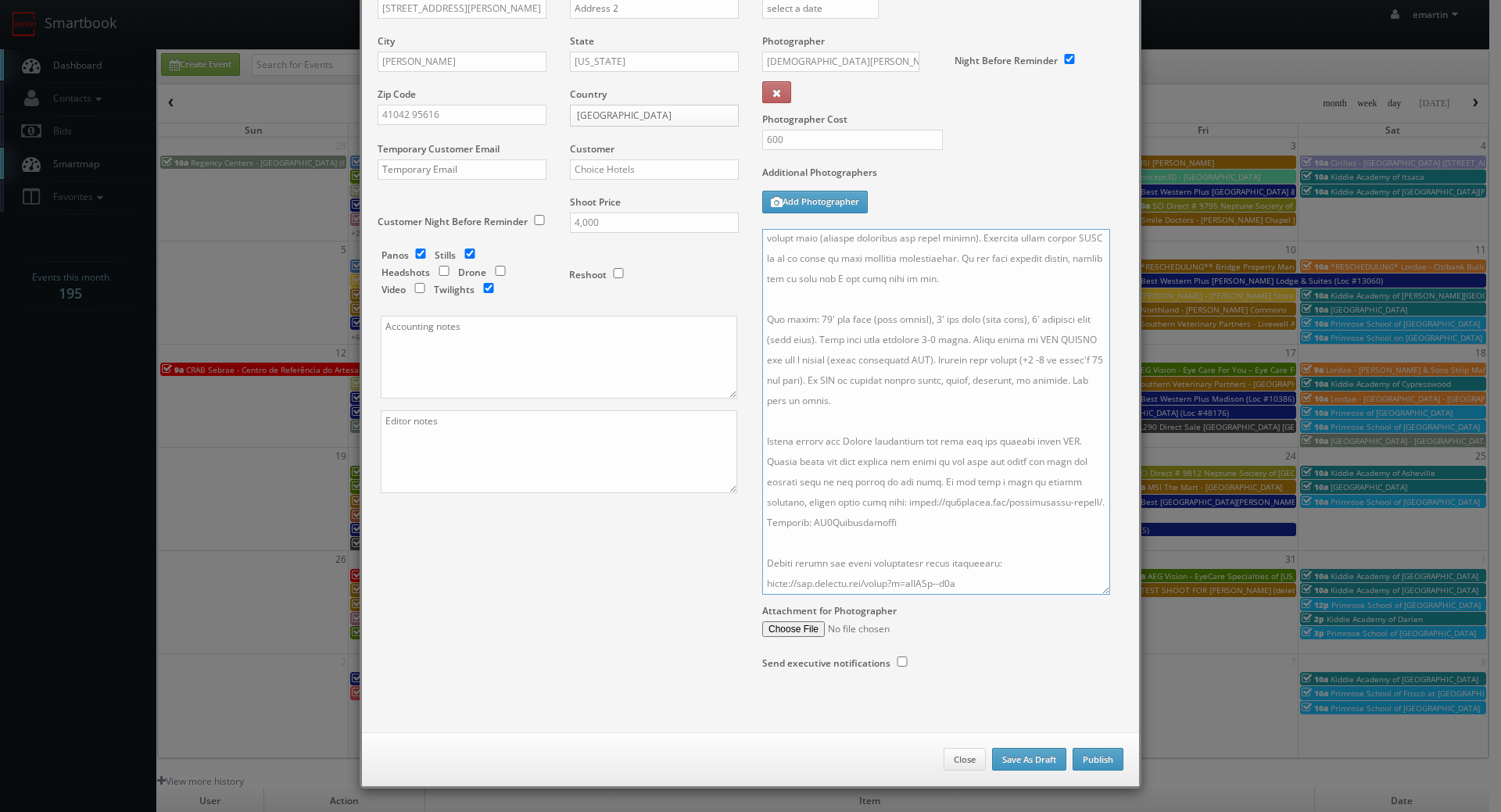
type textarea "*please triple check camera focus!* Onsite contact is Maria Lara Rodriguez. Ove…"
click at [1073, 754] on button "Publish" at bounding box center [1098, 760] width 51 height 24
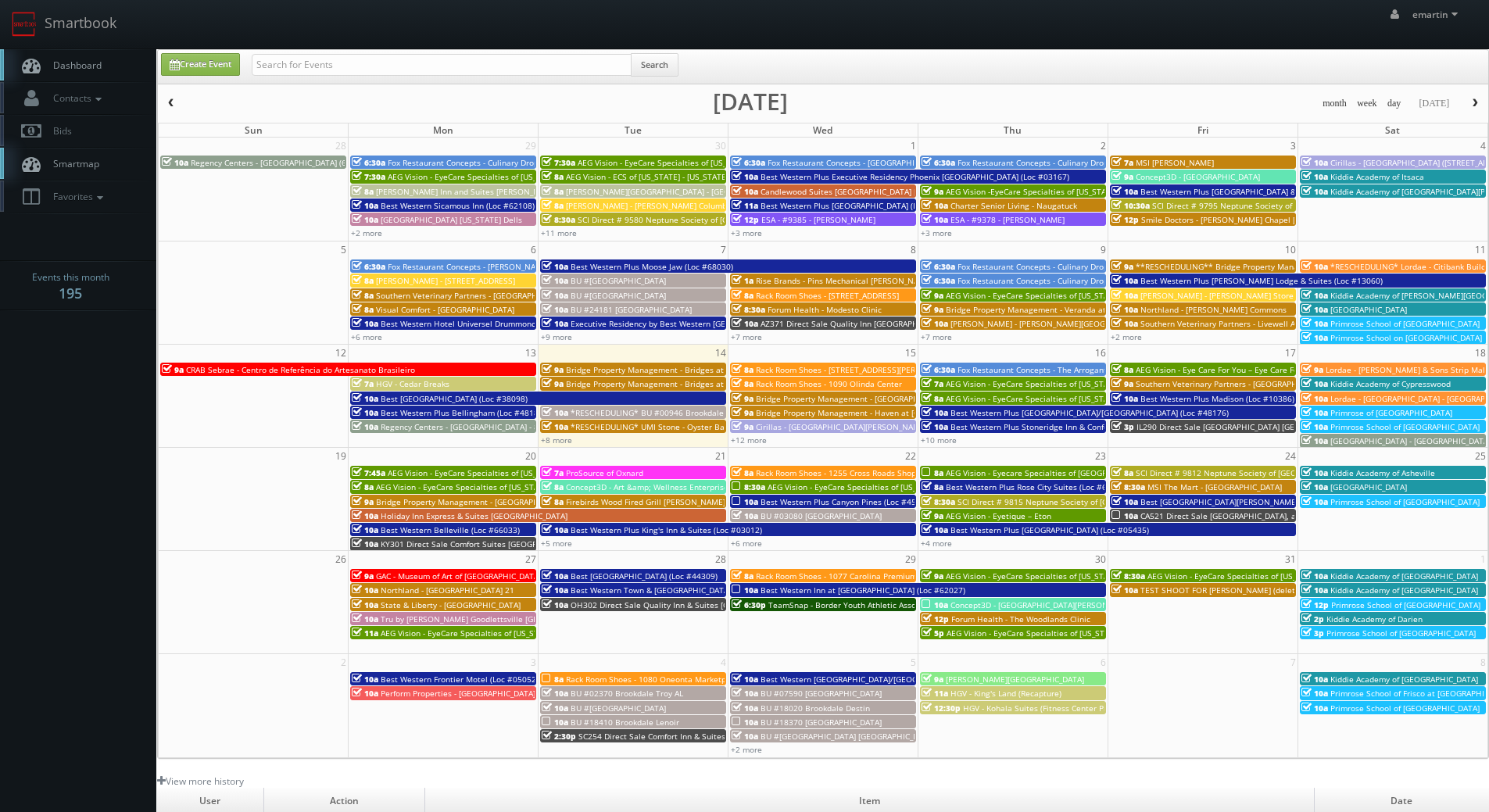
click at [72, 65] on span "Dashboard" at bounding box center [72, 66] width 56 height 14
click at [246, 72] on div "Search" at bounding box center [465, 68] width 451 height 30
click at [139, 65] on link "Dashboard" at bounding box center [78, 65] width 157 height 32
click at [103, 59] on link "Dashboard" at bounding box center [78, 65] width 157 height 32
drag, startPoint x: 79, startPoint y: 65, endPoint x: 65, endPoint y: 86, distance: 25.2
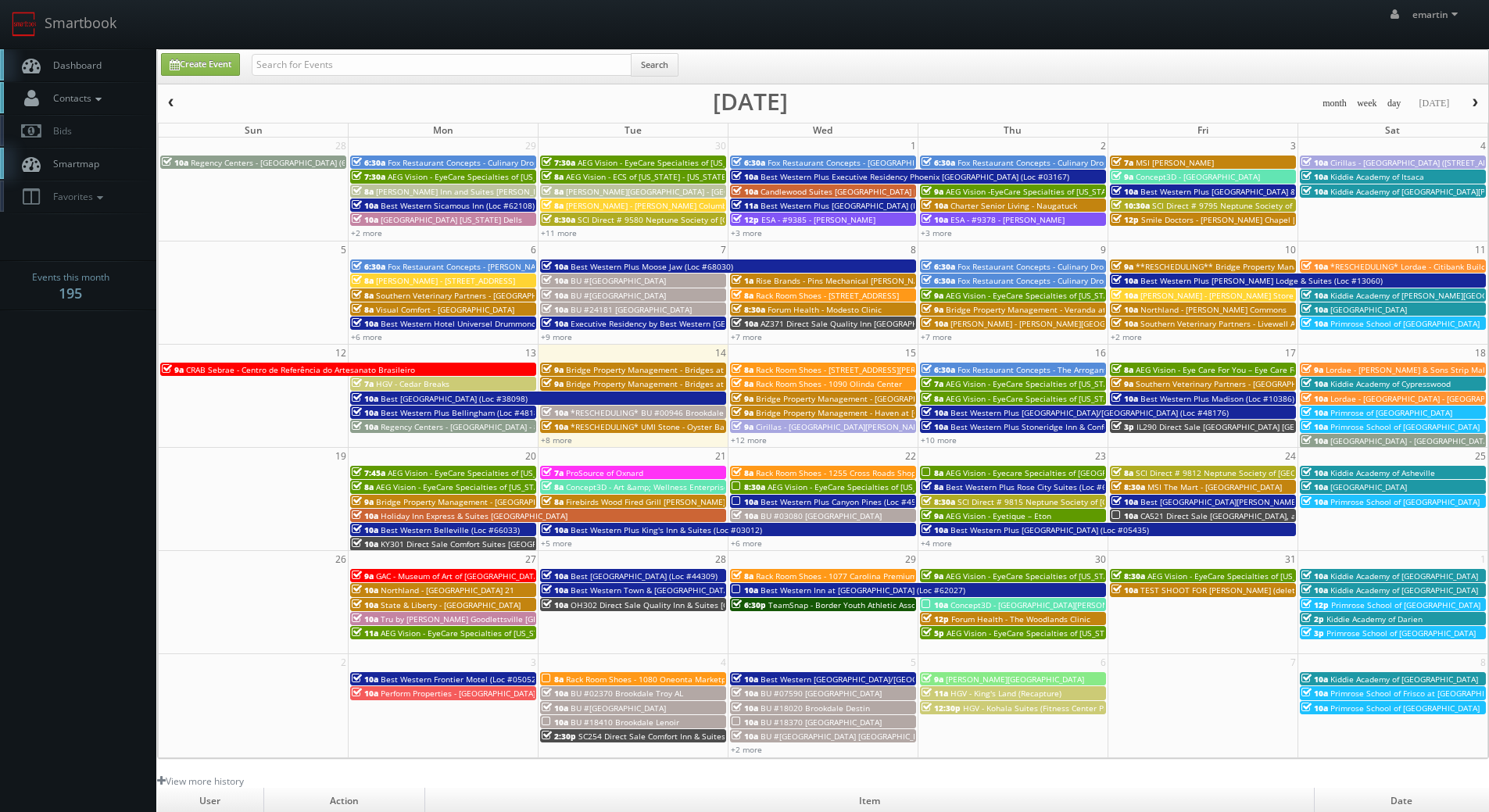
click at [79, 65] on span "Dashboard" at bounding box center [72, 66] width 56 height 14
click at [738, 443] on link "+12 more" at bounding box center [748, 440] width 36 height 11
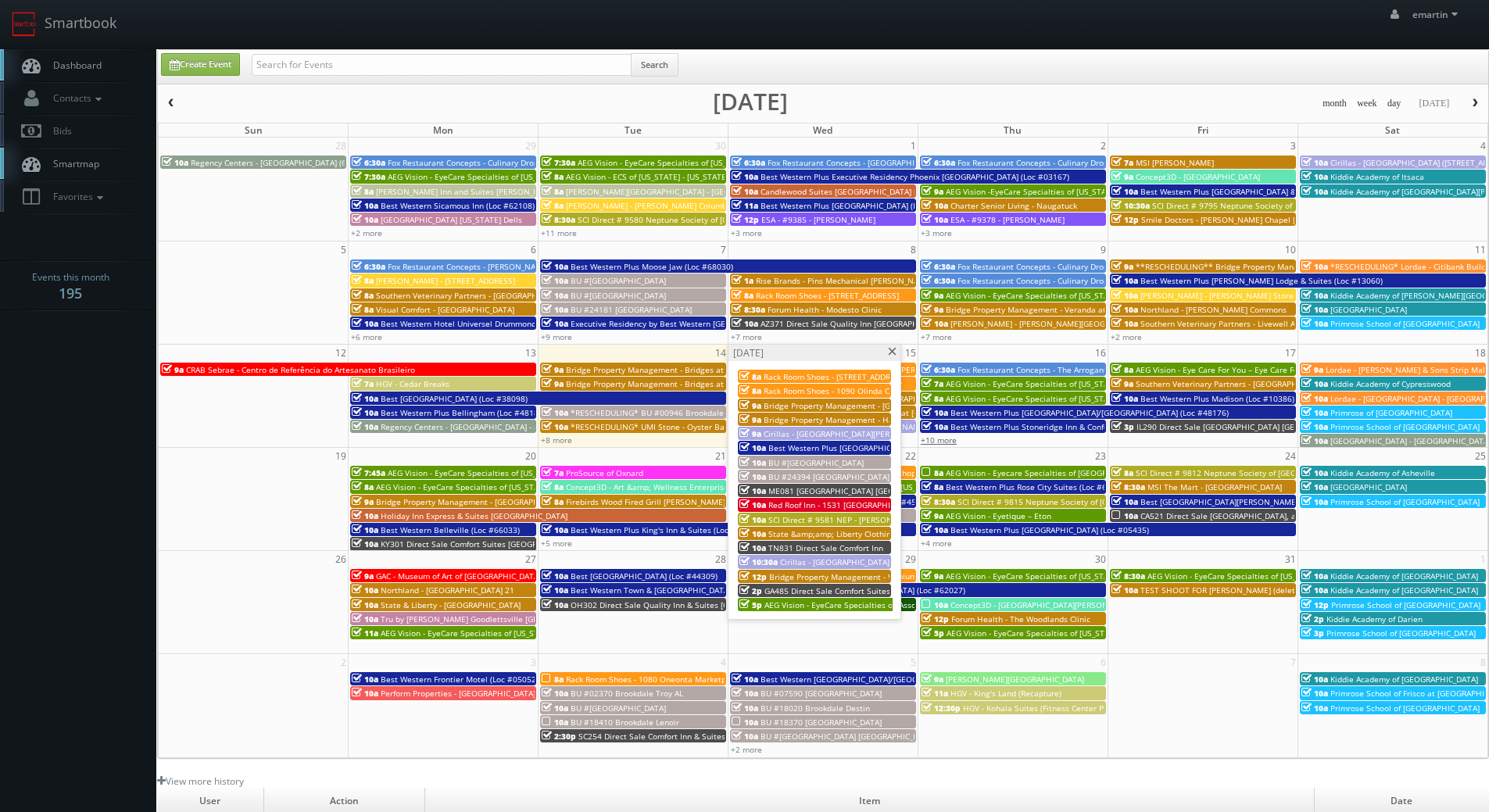
click at [951, 437] on link "+10 more" at bounding box center [938, 440] width 36 height 11
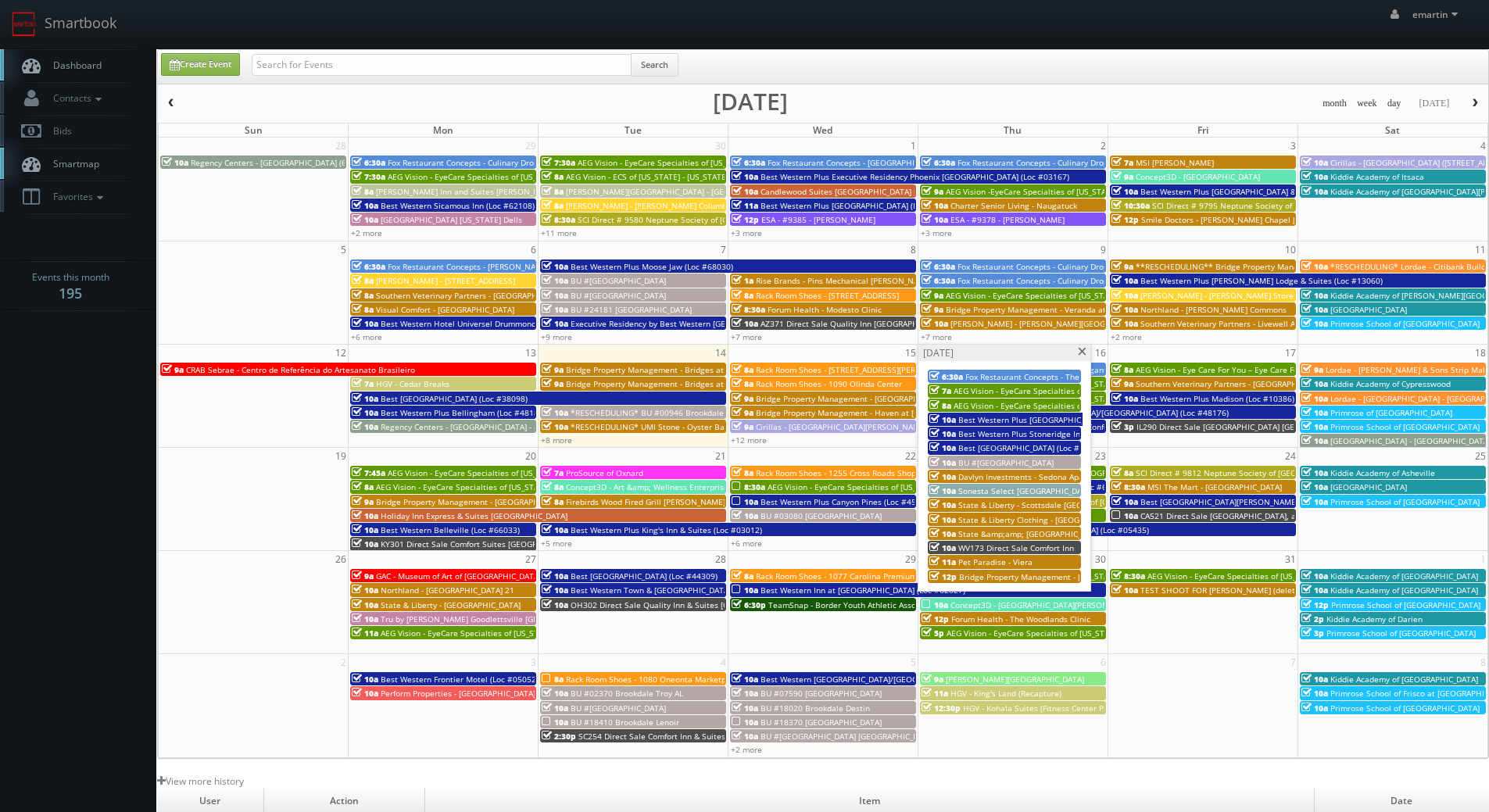
click at [1082, 347] on div "Thursday, October 16" at bounding box center [1005, 353] width 172 height 17
click at [1084, 348] on span at bounding box center [1082, 352] width 10 height 9
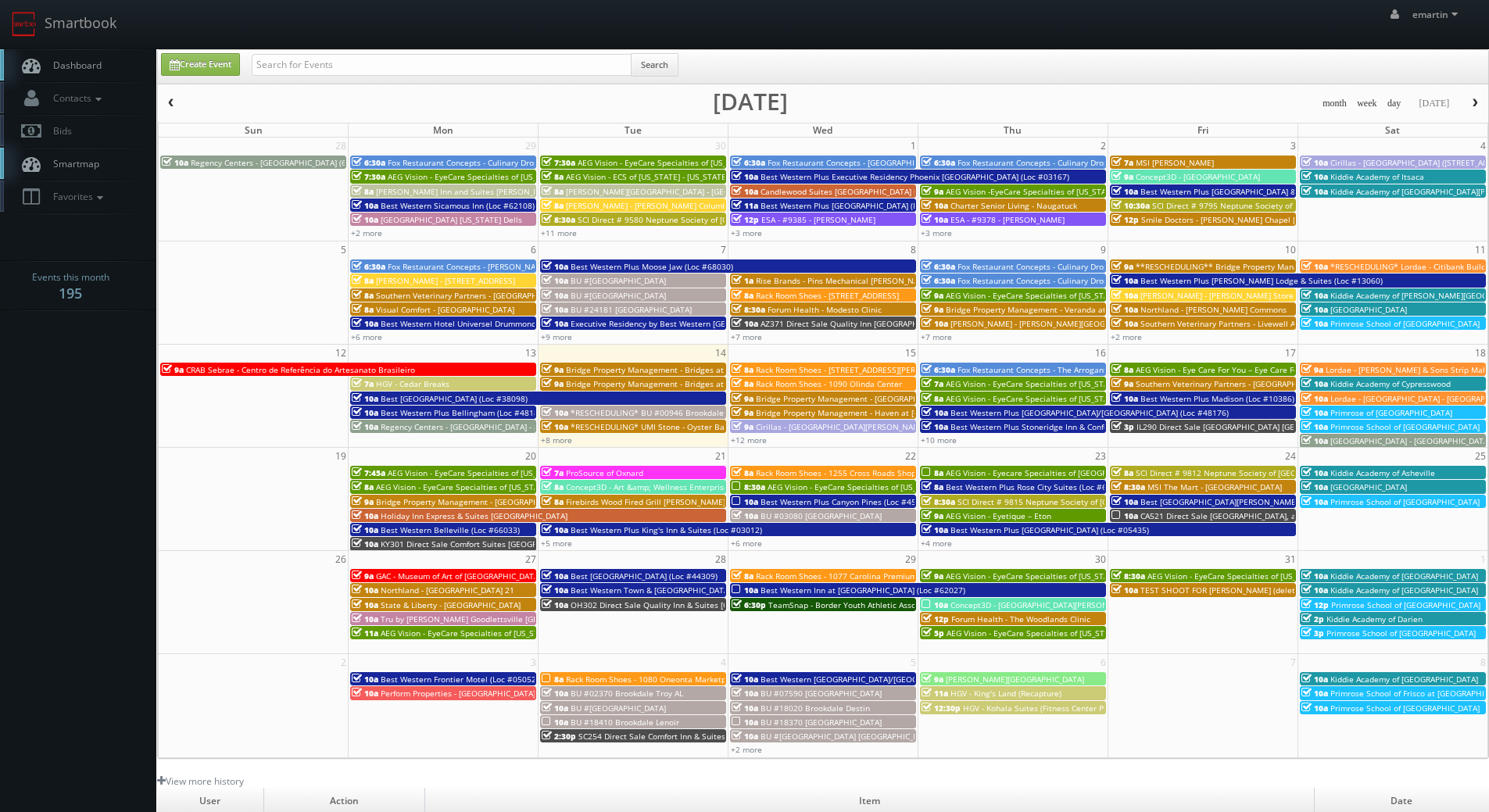
click at [98, 60] on span "Dashboard" at bounding box center [72, 66] width 56 height 14
click at [287, 60] on input "text" at bounding box center [442, 65] width 380 height 22
type input "diego pisante"
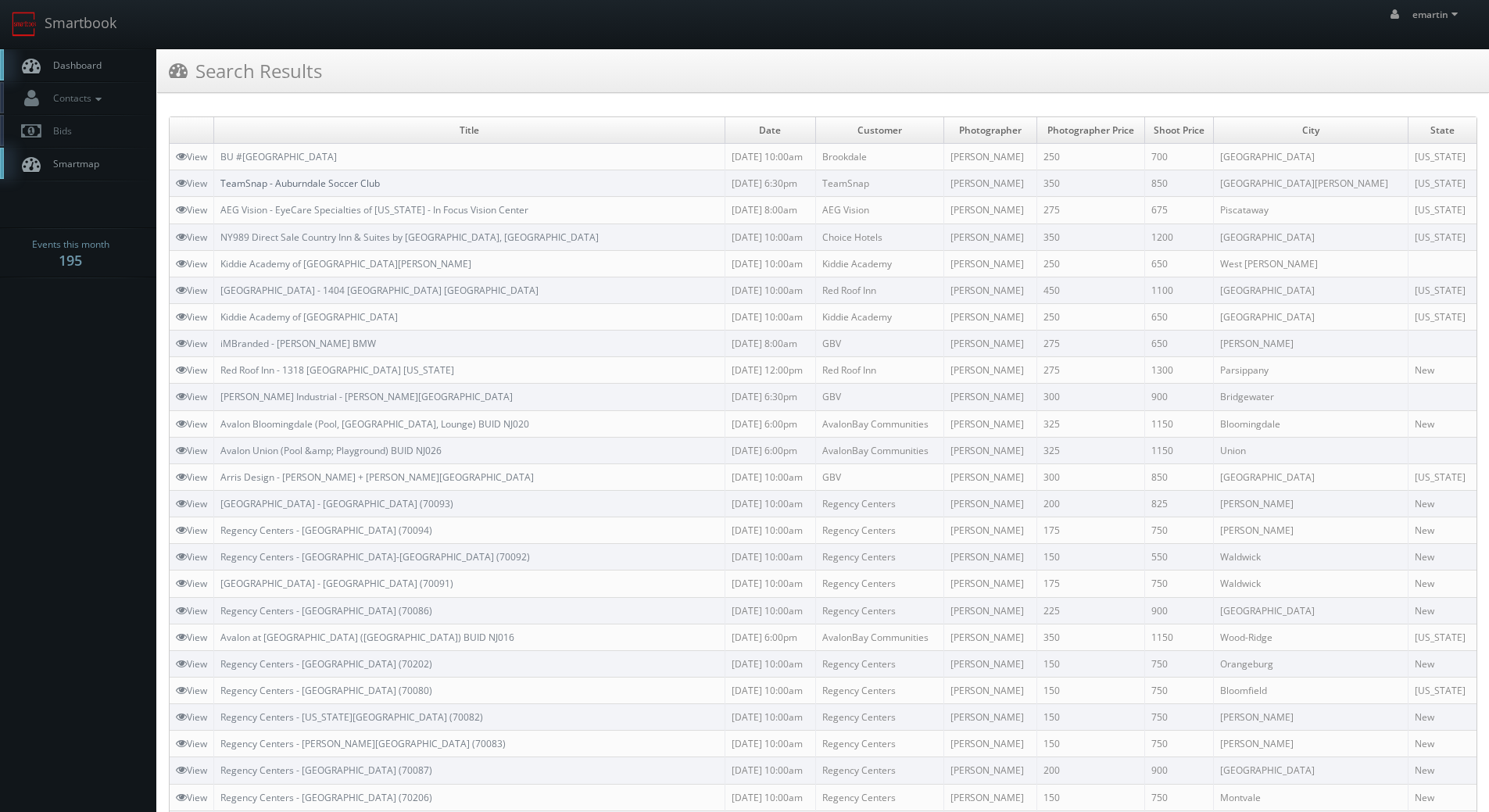
click at [354, 183] on link "TeamSnap - Auburndale Soccer Club" at bounding box center [300, 183] width 160 height 14
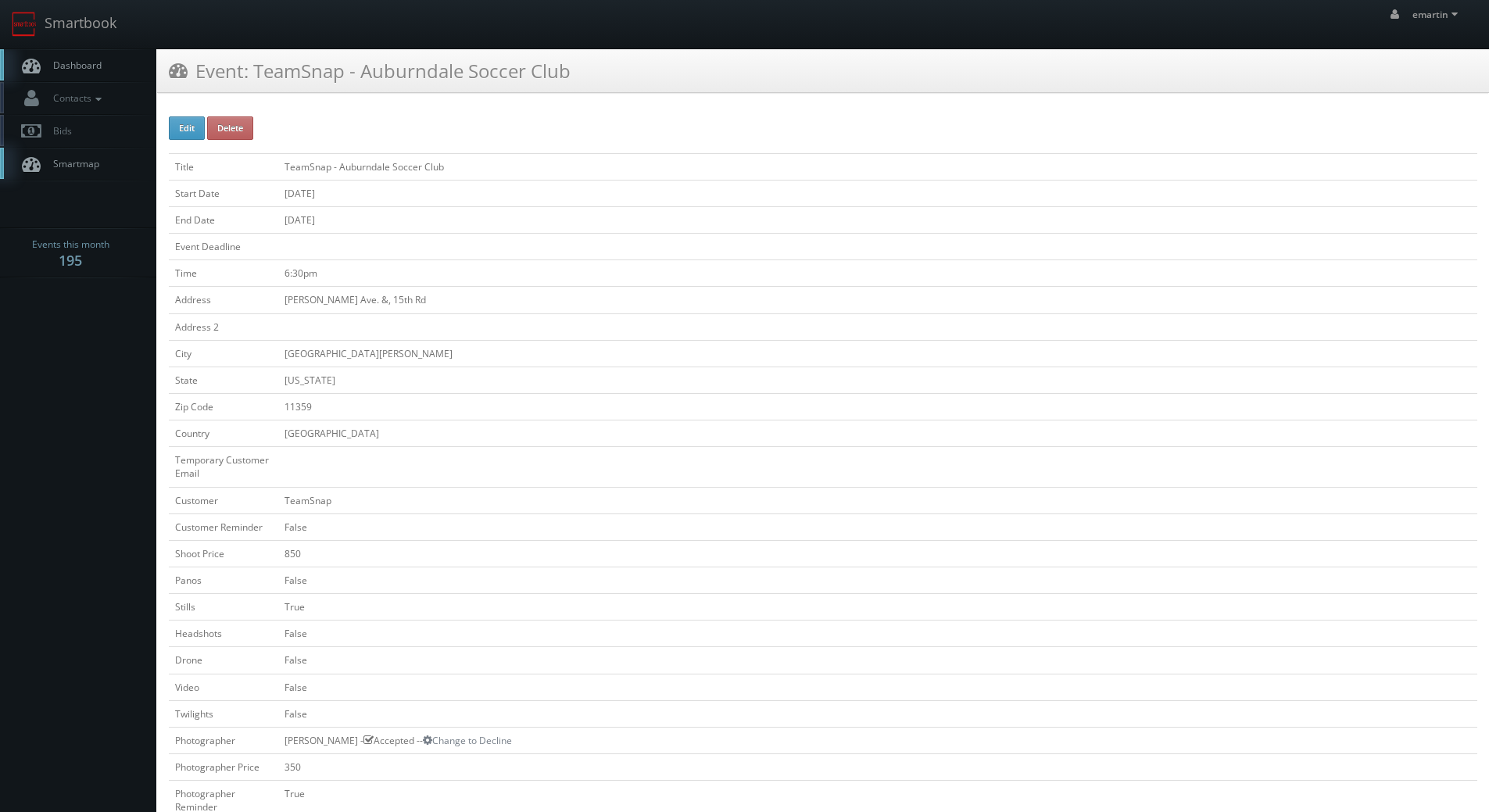
click at [83, 62] on span "Dashboard" at bounding box center [72, 66] width 56 height 14
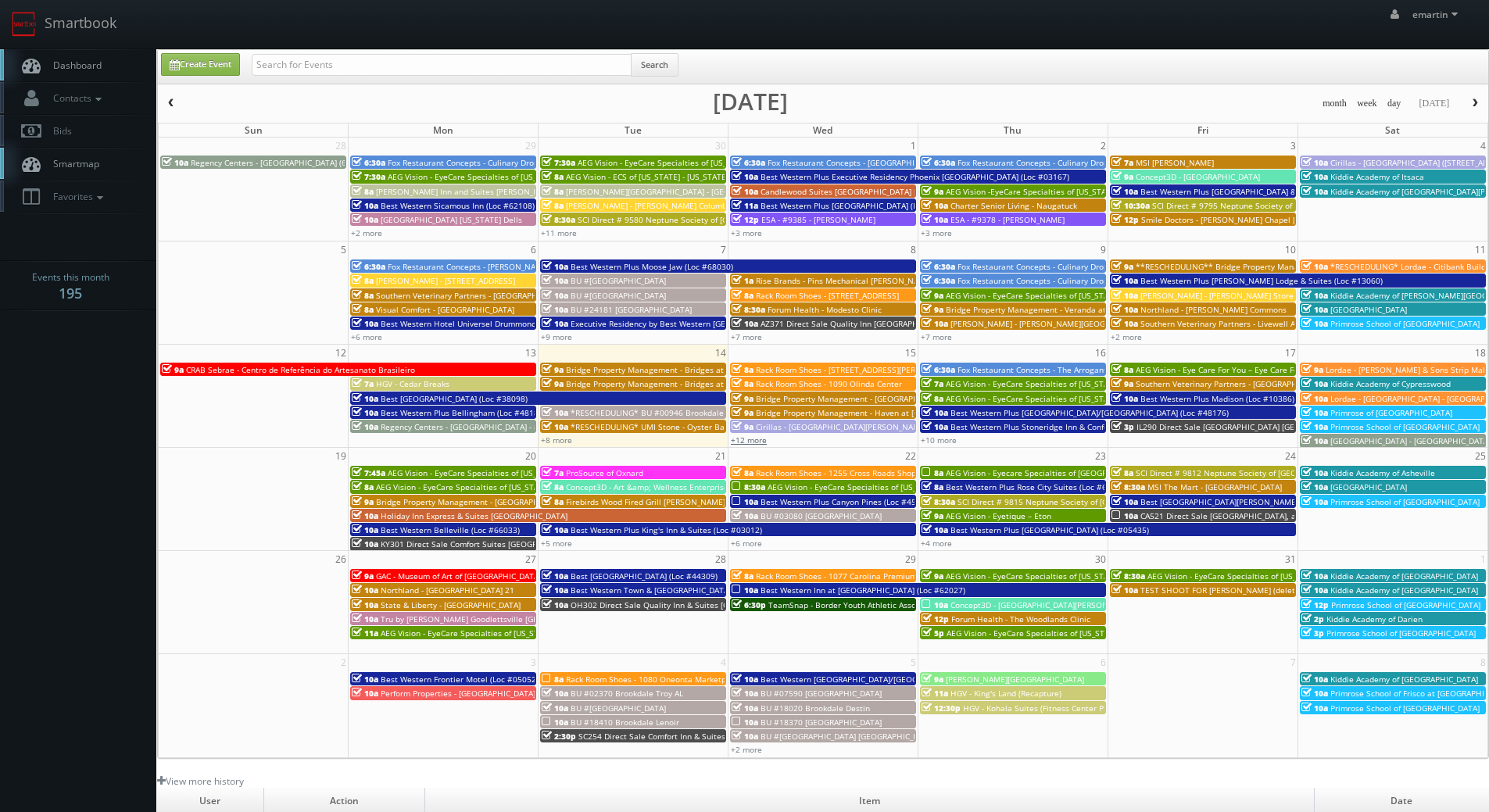
click at [756, 443] on link "+12 more" at bounding box center [748, 440] width 36 height 11
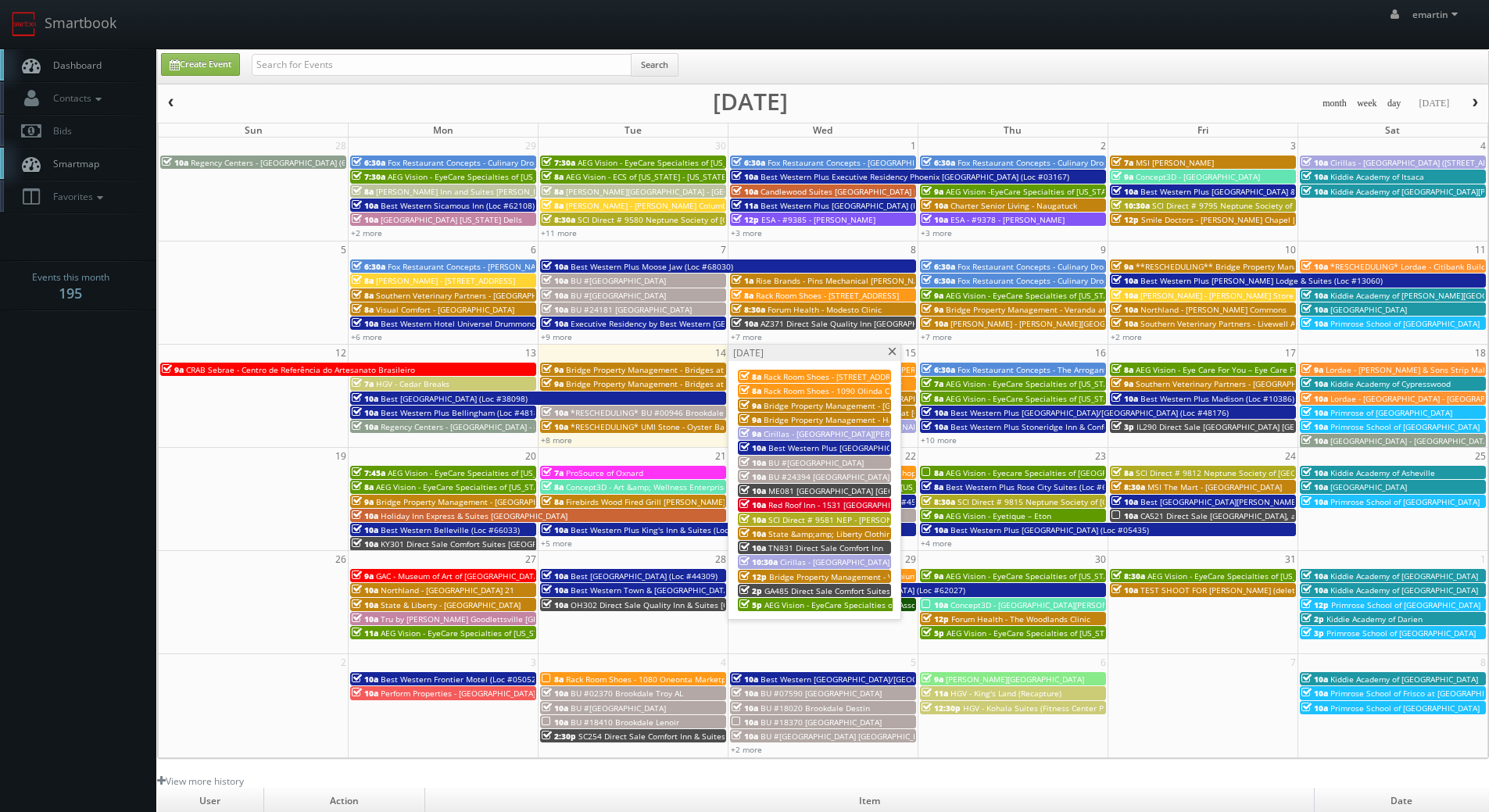
click at [792, 449] on span "Best Western Plus [GEOGRAPHIC_DATA] (Loc #05521)" at bounding box center [867, 448] width 199 height 11
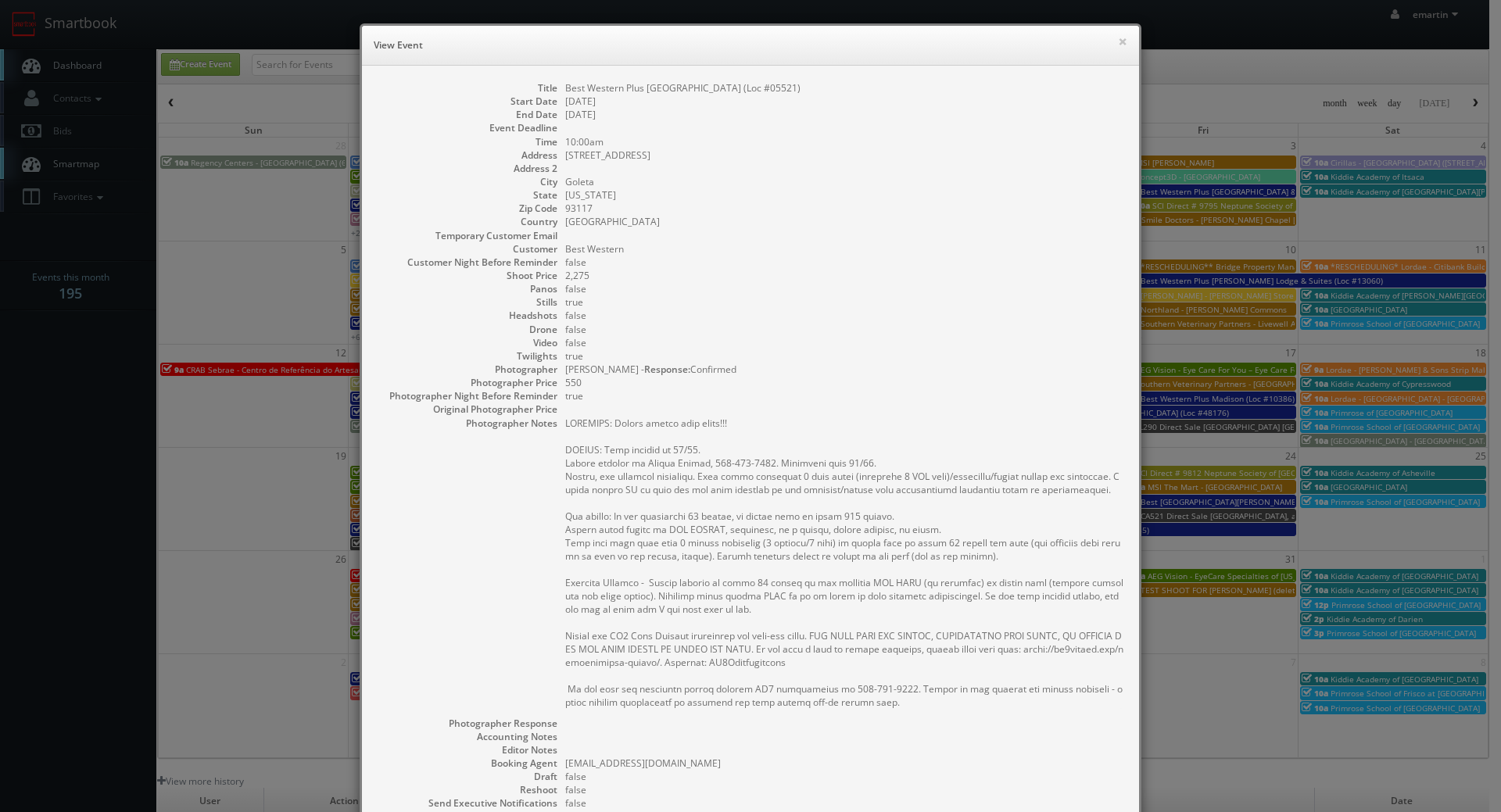
click at [773, 89] on dd "Best Western Plus [GEOGRAPHIC_DATA] (Loc #05521)" at bounding box center [845, 88] width 558 height 14
drag, startPoint x: 748, startPoint y: 84, endPoint x: 562, endPoint y: 86, distance: 186.0
click at [565, 86] on dd "Best Western Plus [GEOGRAPHIC_DATA] (Loc #05521)" at bounding box center [845, 88] width 558 height 14
copy dd "Best Western Plus [GEOGRAPHIC_DATA] (Loc #05521)"
click at [1118, 37] on button "×" at bounding box center [1123, 41] width 10 height 11
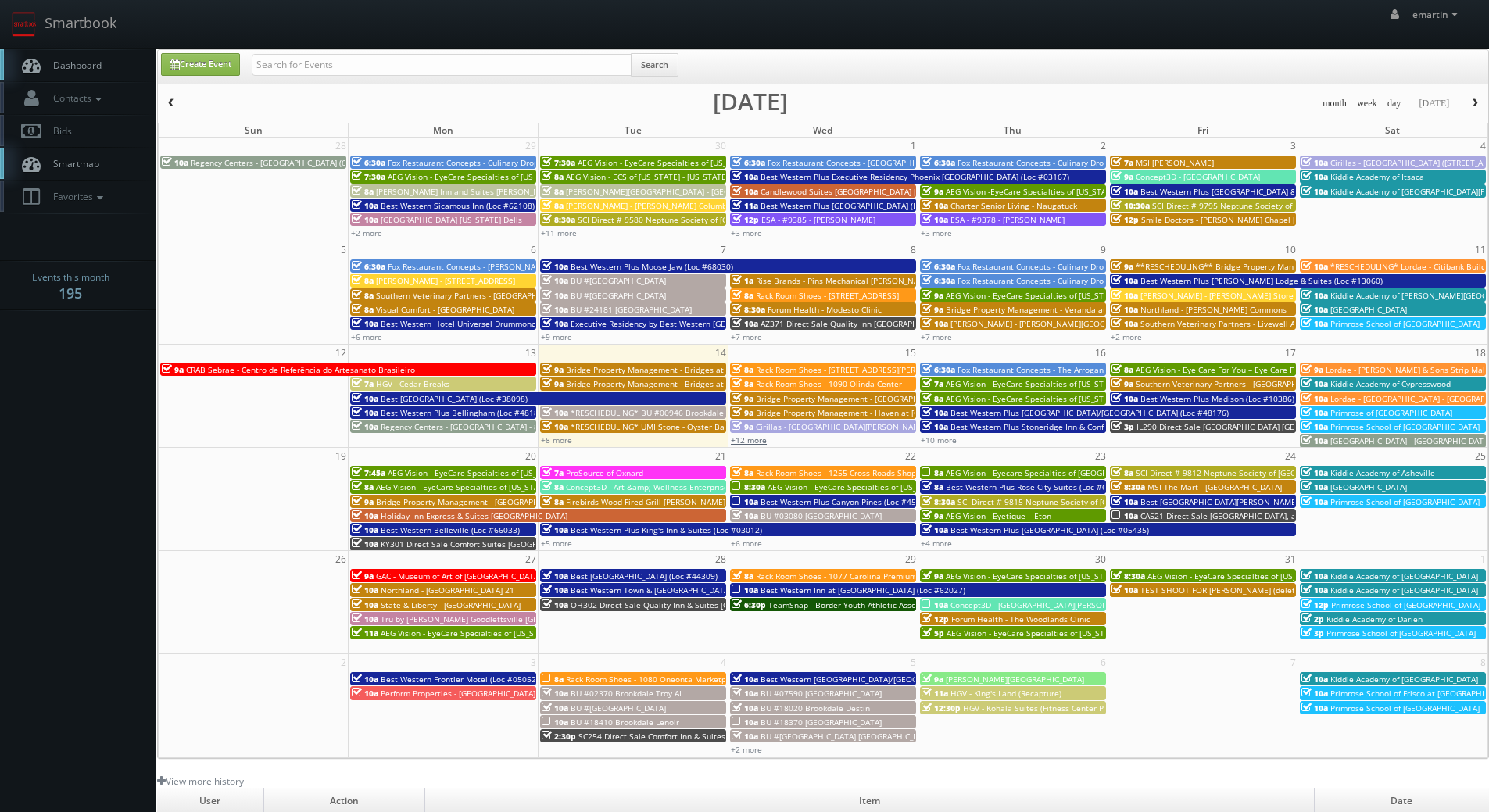
click at [754, 443] on link "+12 more" at bounding box center [748, 440] width 36 height 11
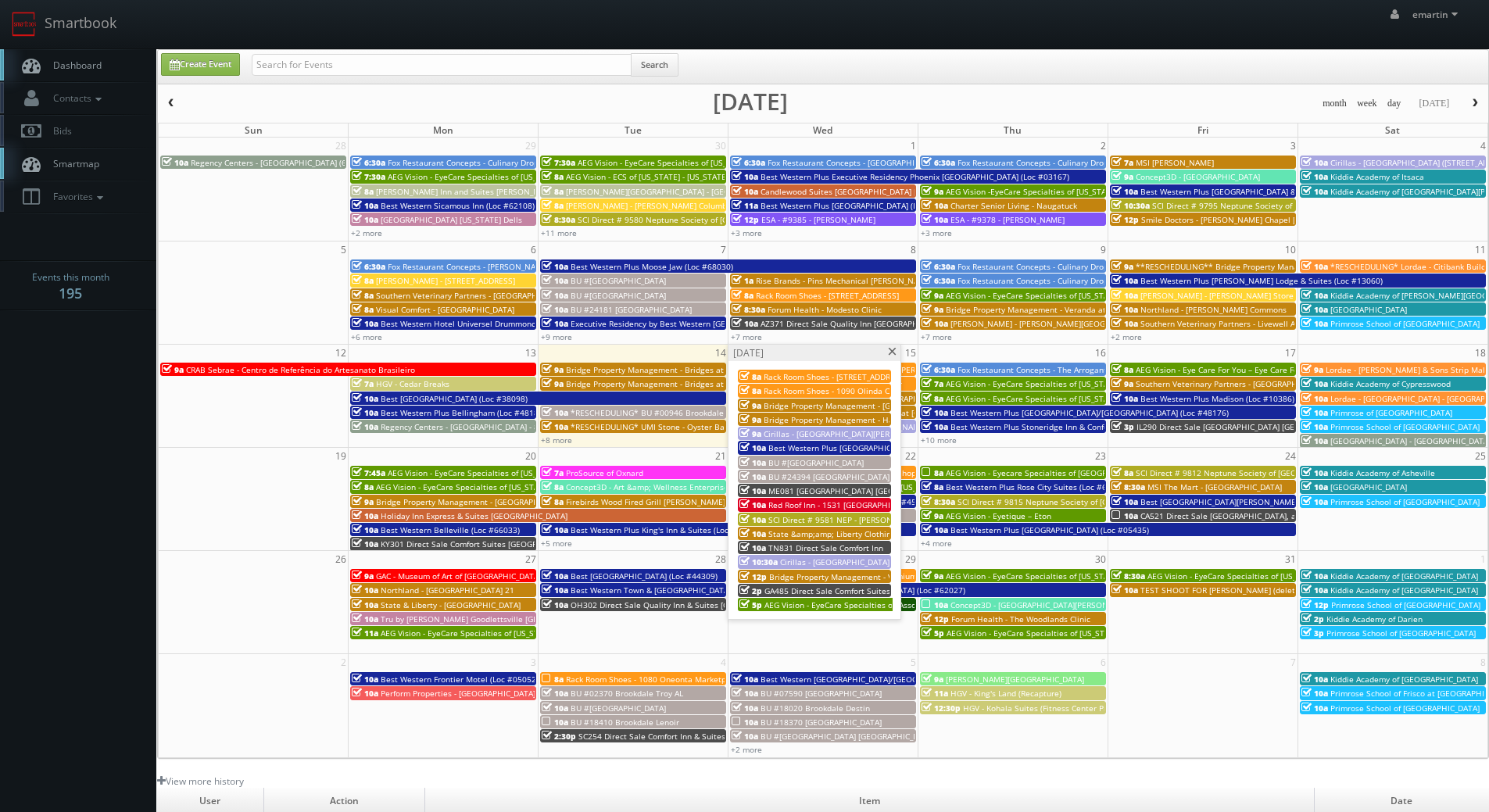
click at [770, 463] on span "BU #[GEOGRAPHIC_DATA]" at bounding box center [815, 462] width 95 height 11
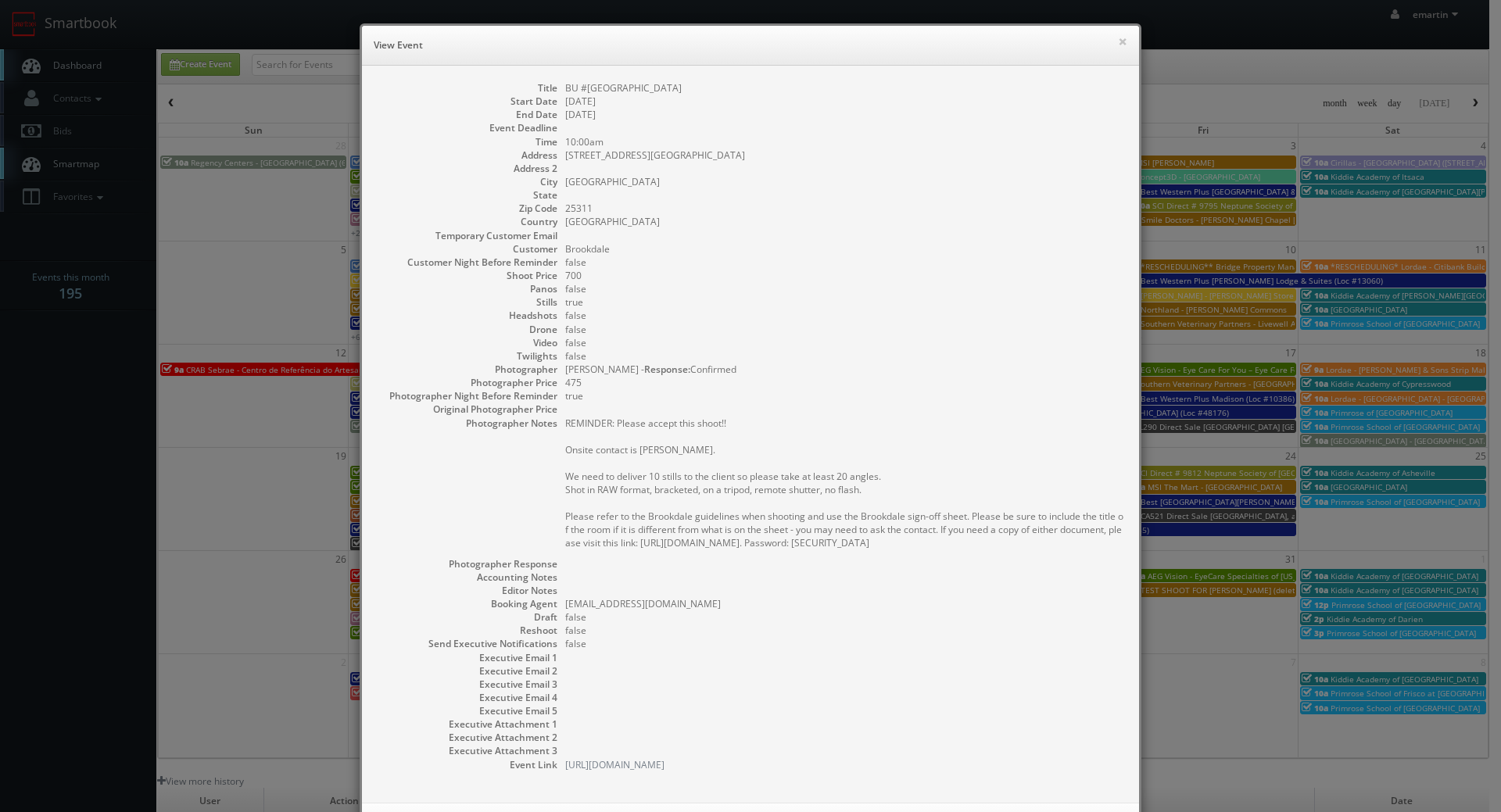
drag, startPoint x: 764, startPoint y: 90, endPoint x: 558, endPoint y: 82, distance: 206.2
click at [558, 82] on dl "Title BU #24149 Brookdale Charleston Gardens Start Date 10/15/2025 End Date 10/…" at bounding box center [750, 426] width 746 height 691
copy dd "BU #[GEOGRAPHIC_DATA]"
click at [1124, 40] on div "× View Event" at bounding box center [750, 45] width 777 height 40
click at [1119, 39] on button "×" at bounding box center [1123, 41] width 10 height 11
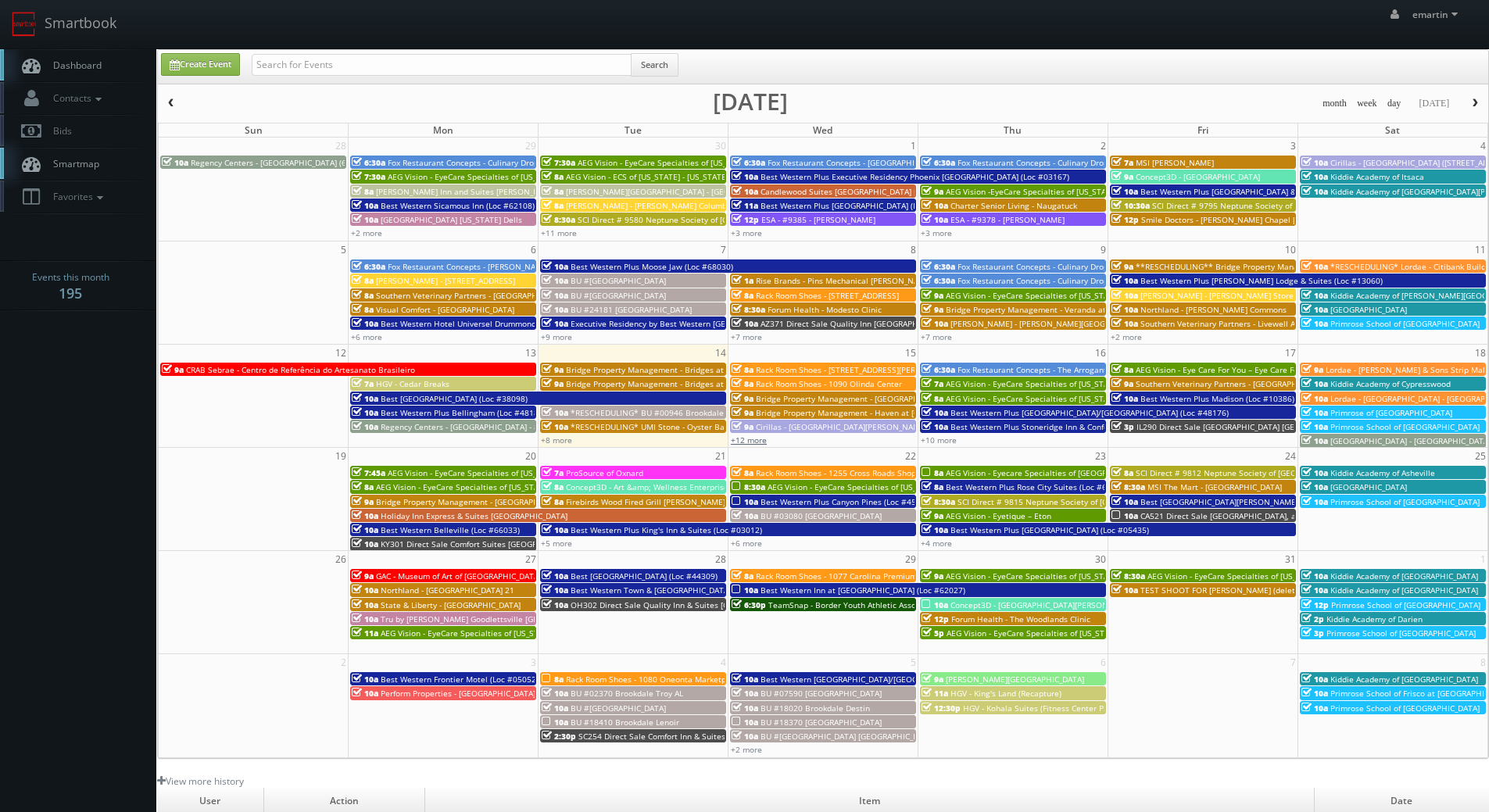
click at [740, 435] on link "+12 more" at bounding box center [748, 440] width 36 height 11
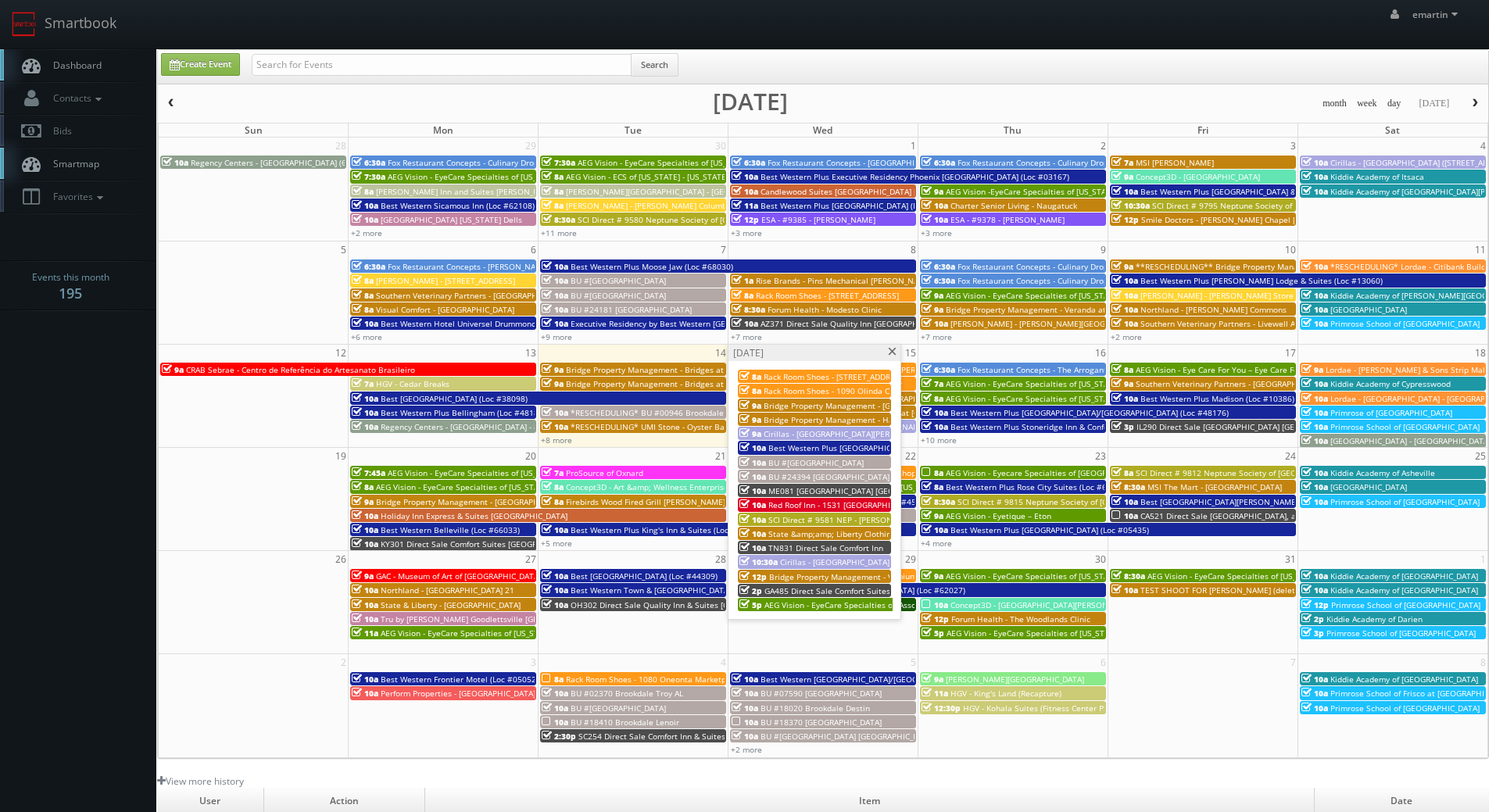
click at [810, 475] on span "BU #24394 [GEOGRAPHIC_DATA]" at bounding box center [829, 476] width 121 height 11
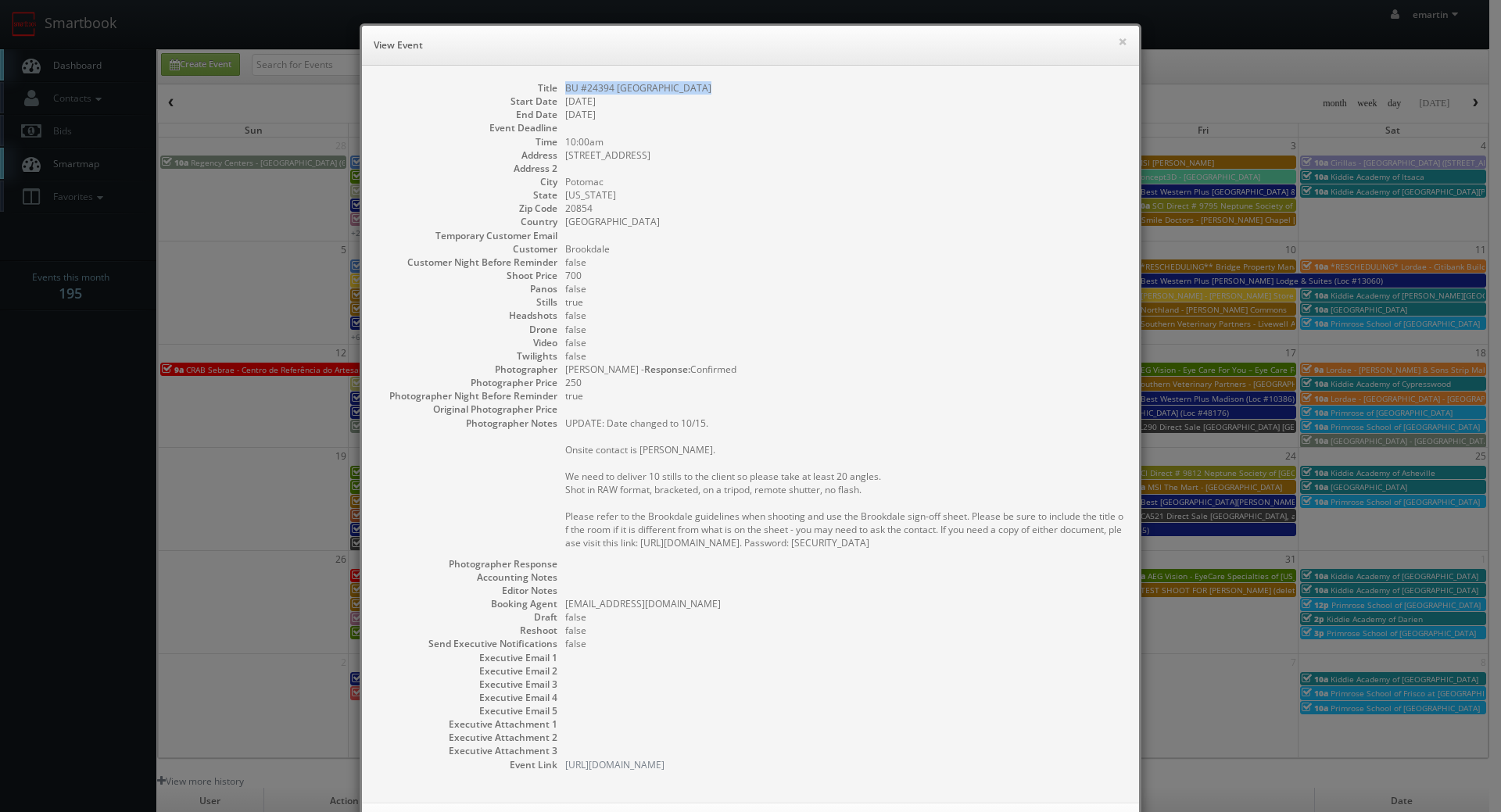
drag, startPoint x: 700, startPoint y: 91, endPoint x: 556, endPoint y: 93, distance: 144.0
click at [556, 93] on dl "Title BU #24394 Brookdale Potomac Start Date 10/15/2025 End Date 10/15/2025 Eve…" at bounding box center [750, 426] width 746 height 691
copy dd "BU #24394 [GEOGRAPHIC_DATA]"
click at [1118, 39] on button "×" at bounding box center [1123, 41] width 10 height 11
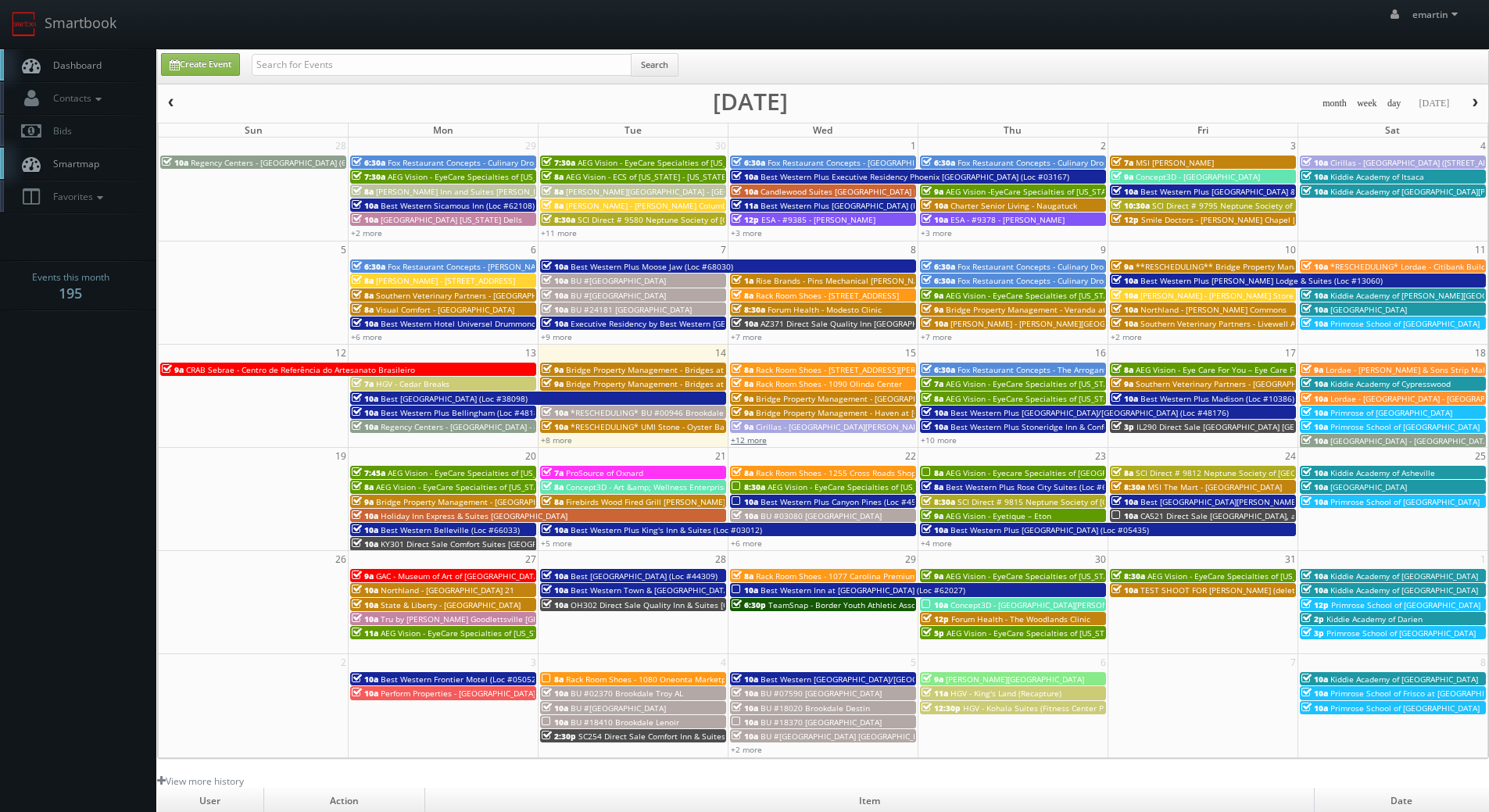
click at [751, 435] on link "+12 more" at bounding box center [748, 440] width 36 height 11
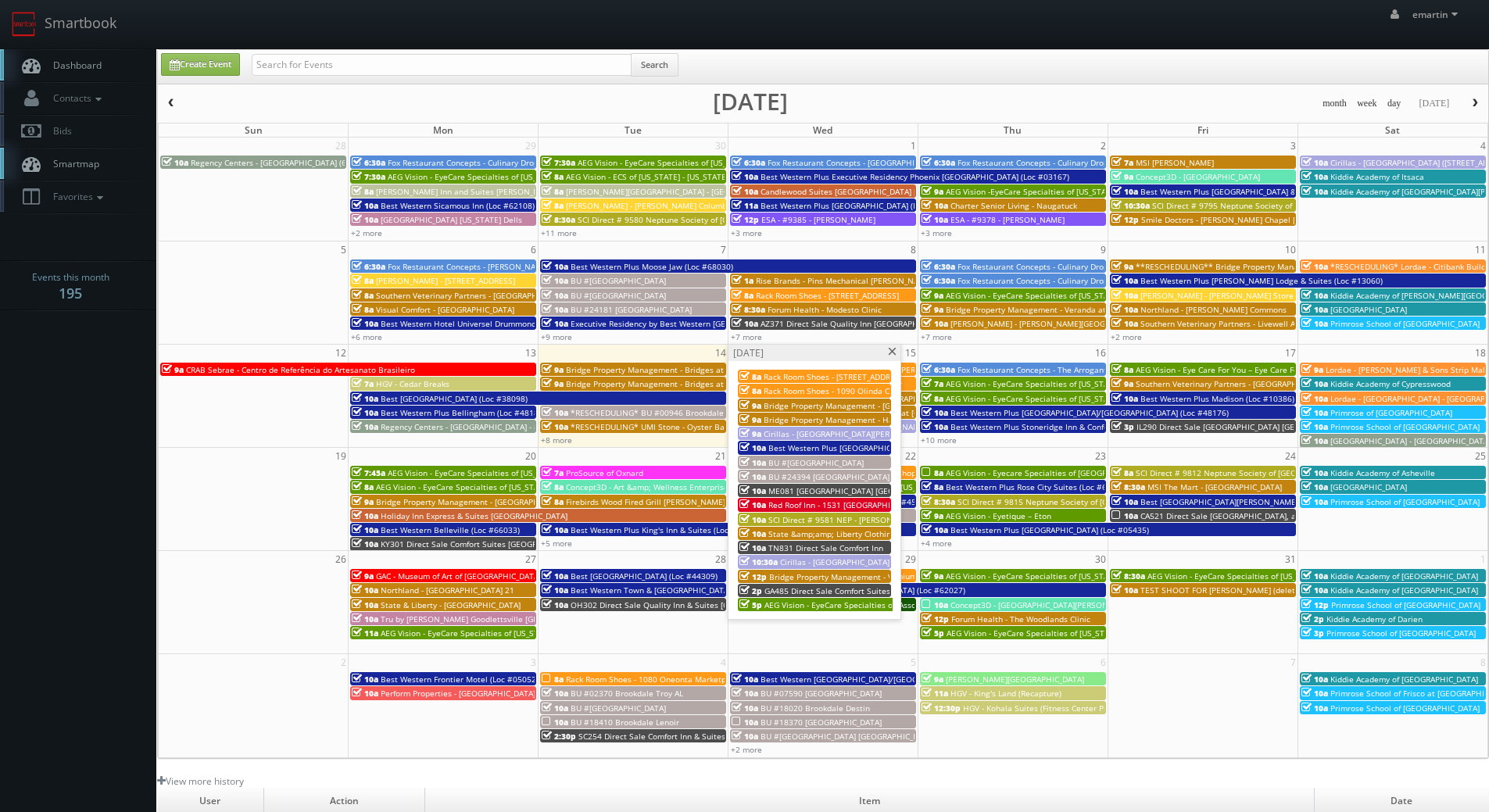
click at [788, 490] on span "ME081 [GEOGRAPHIC_DATA] [GEOGRAPHIC_DATA]" at bounding box center [860, 491] width 184 height 11
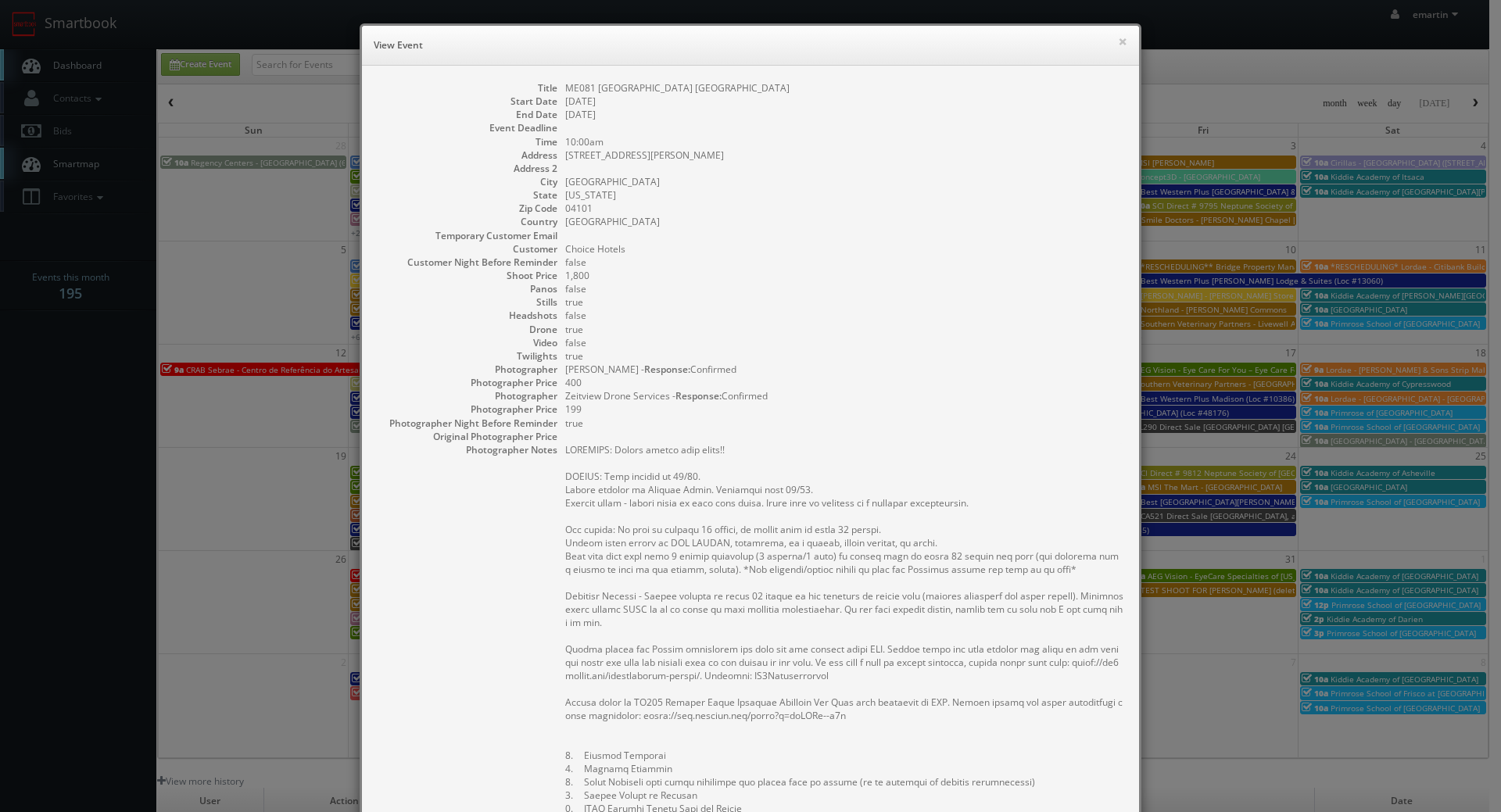
drag, startPoint x: 793, startPoint y: 87, endPoint x: 559, endPoint y: 91, distance: 234.0
click at [565, 91] on dd "ME081 [GEOGRAPHIC_DATA] [GEOGRAPHIC_DATA]" at bounding box center [845, 88] width 558 height 14
copy dd "ME081 [GEOGRAPHIC_DATA] [GEOGRAPHIC_DATA]"
drag, startPoint x: 1117, startPoint y: 40, endPoint x: 1014, endPoint y: 66, distance: 106.2
click at [1118, 40] on button "×" at bounding box center [1123, 41] width 10 height 11
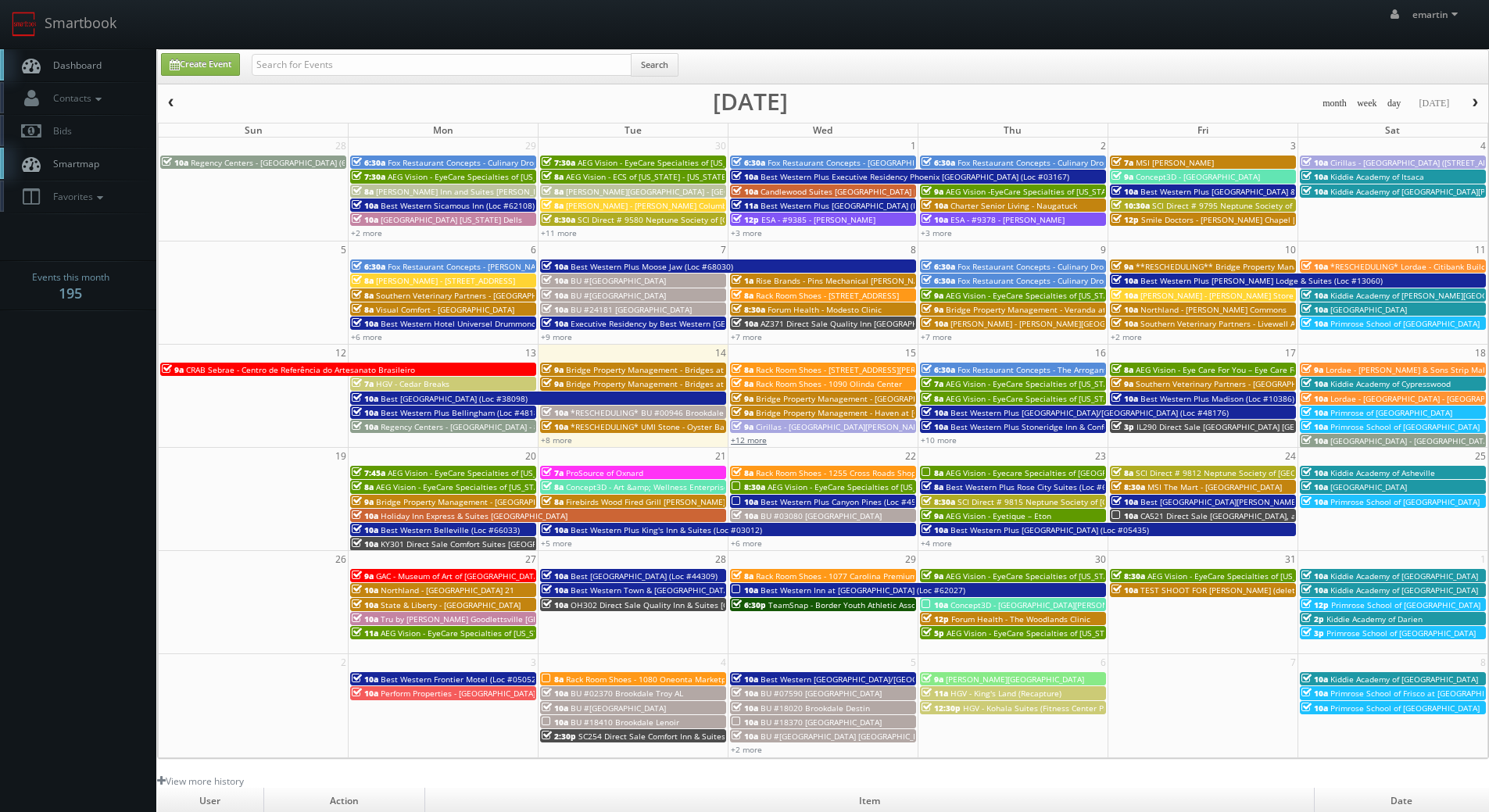
click at [751, 441] on link "+12 more" at bounding box center [748, 440] width 36 height 11
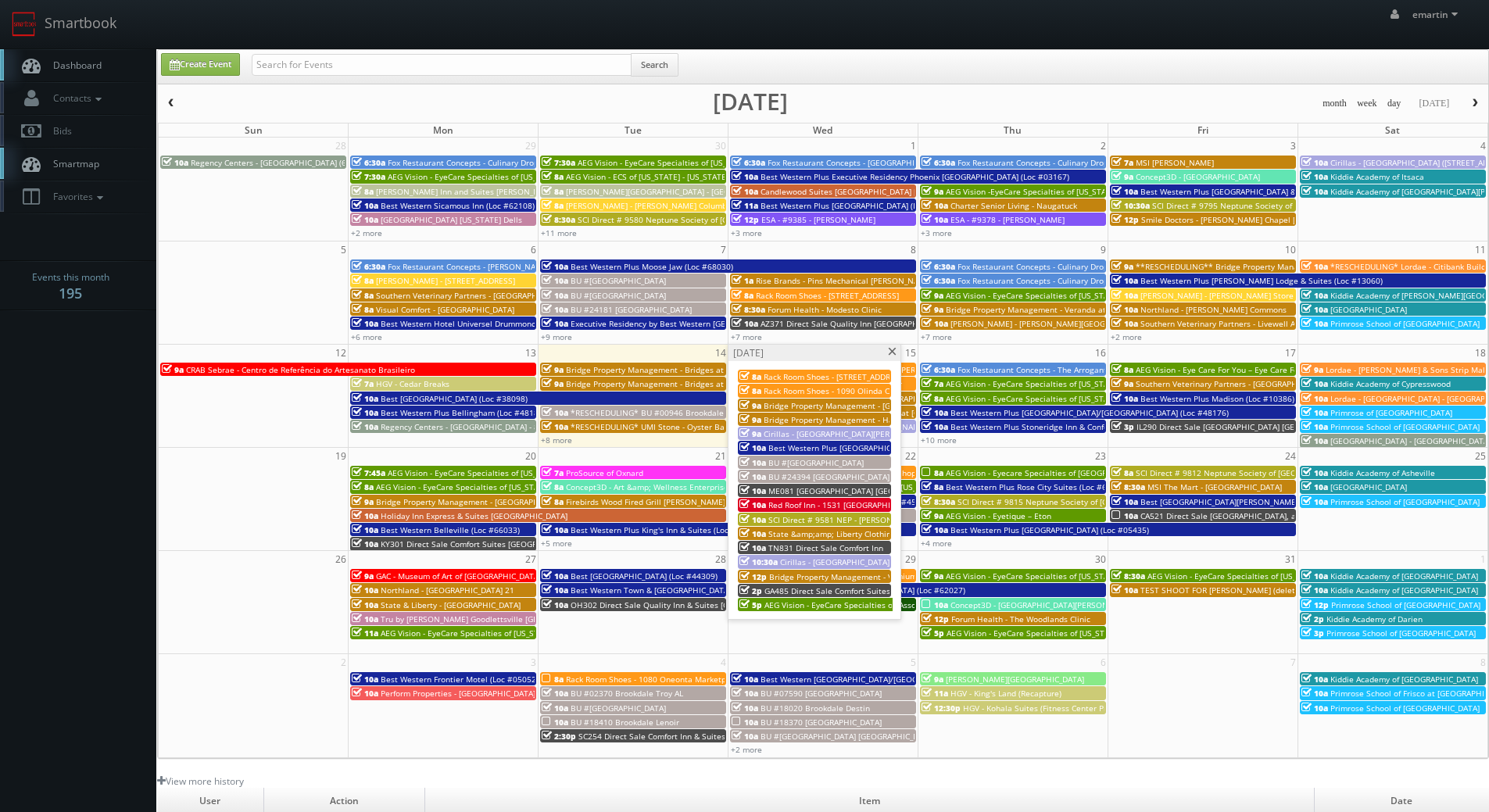
click at [784, 546] on span "TN831 Direct Sale Comfort Inn" at bounding box center [825, 548] width 115 height 11
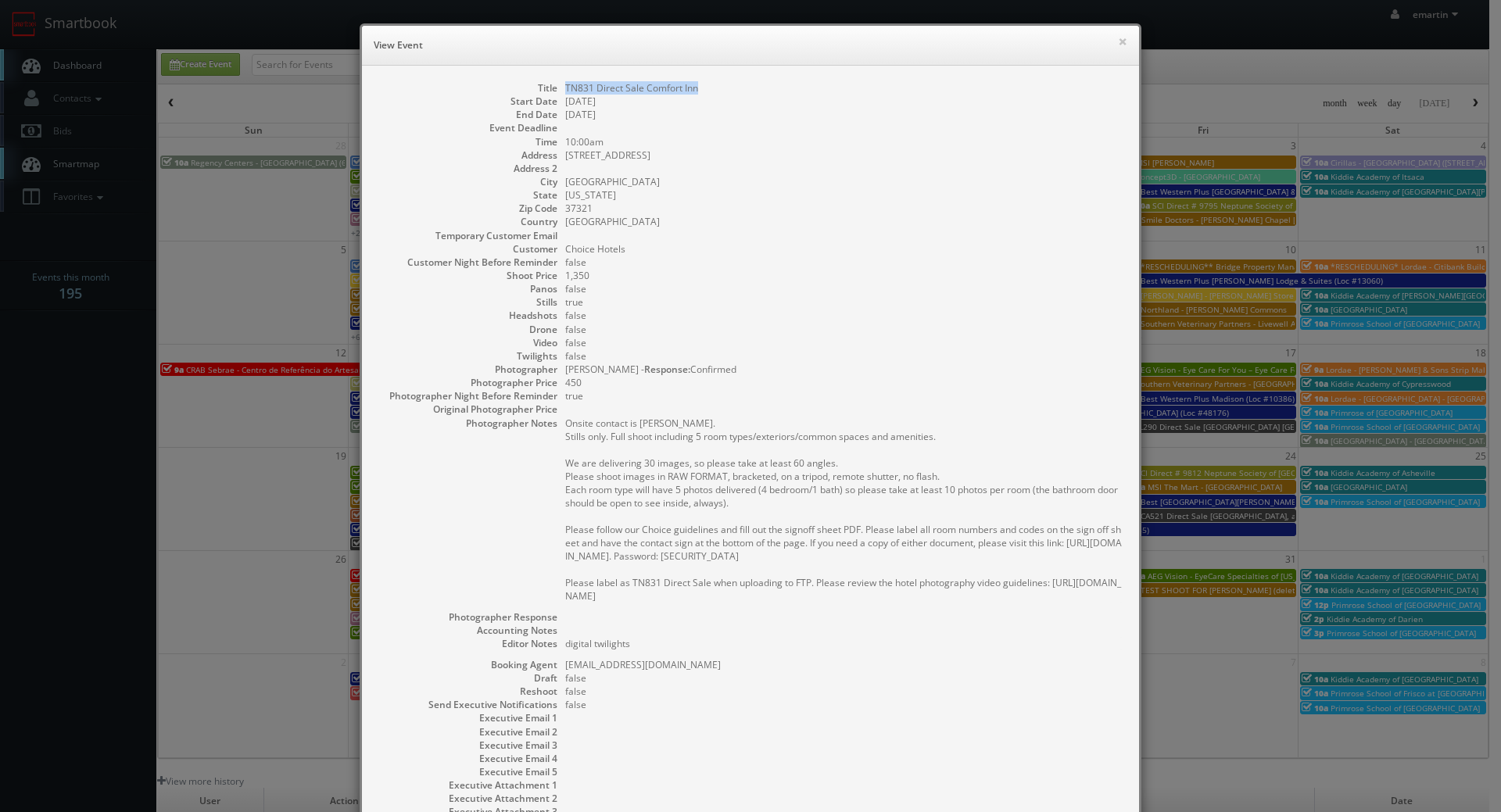
drag, startPoint x: 712, startPoint y: 82, endPoint x: 559, endPoint y: 90, distance: 153.2
click at [565, 90] on dd "TN831 Direct Sale Comfort Inn" at bounding box center [845, 88] width 558 height 14
copy dd "TN831 Direct Sale Comfort Inn"
click at [1033, 212] on dd "37321" at bounding box center [845, 209] width 558 height 14
click at [1111, 41] on h6 "View Event" at bounding box center [750, 45] width 753 height 16
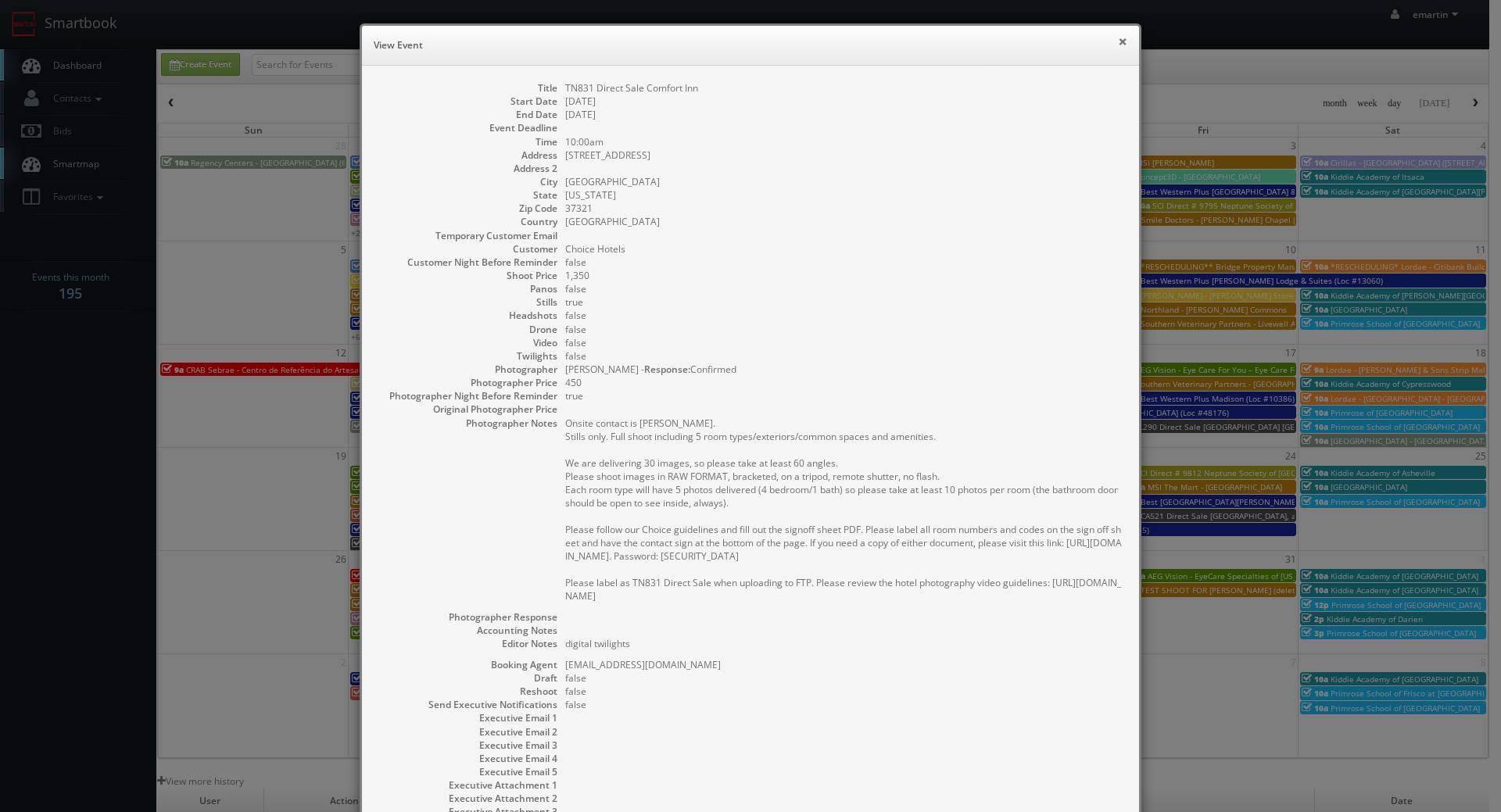
click at [1118, 42] on button "×" at bounding box center [1123, 41] width 10 height 11
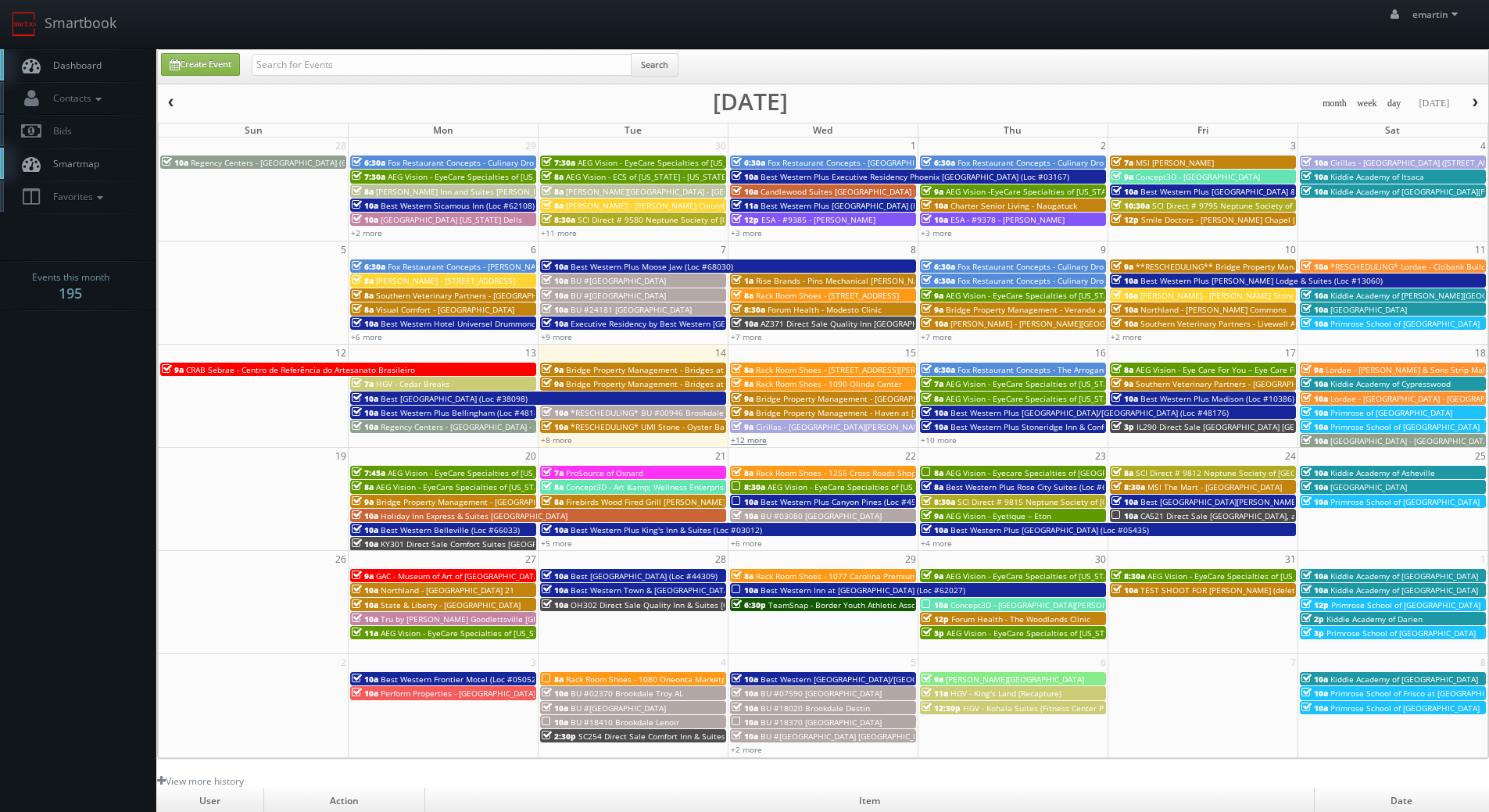
click at [752, 441] on link "+12 more" at bounding box center [748, 440] width 36 height 11
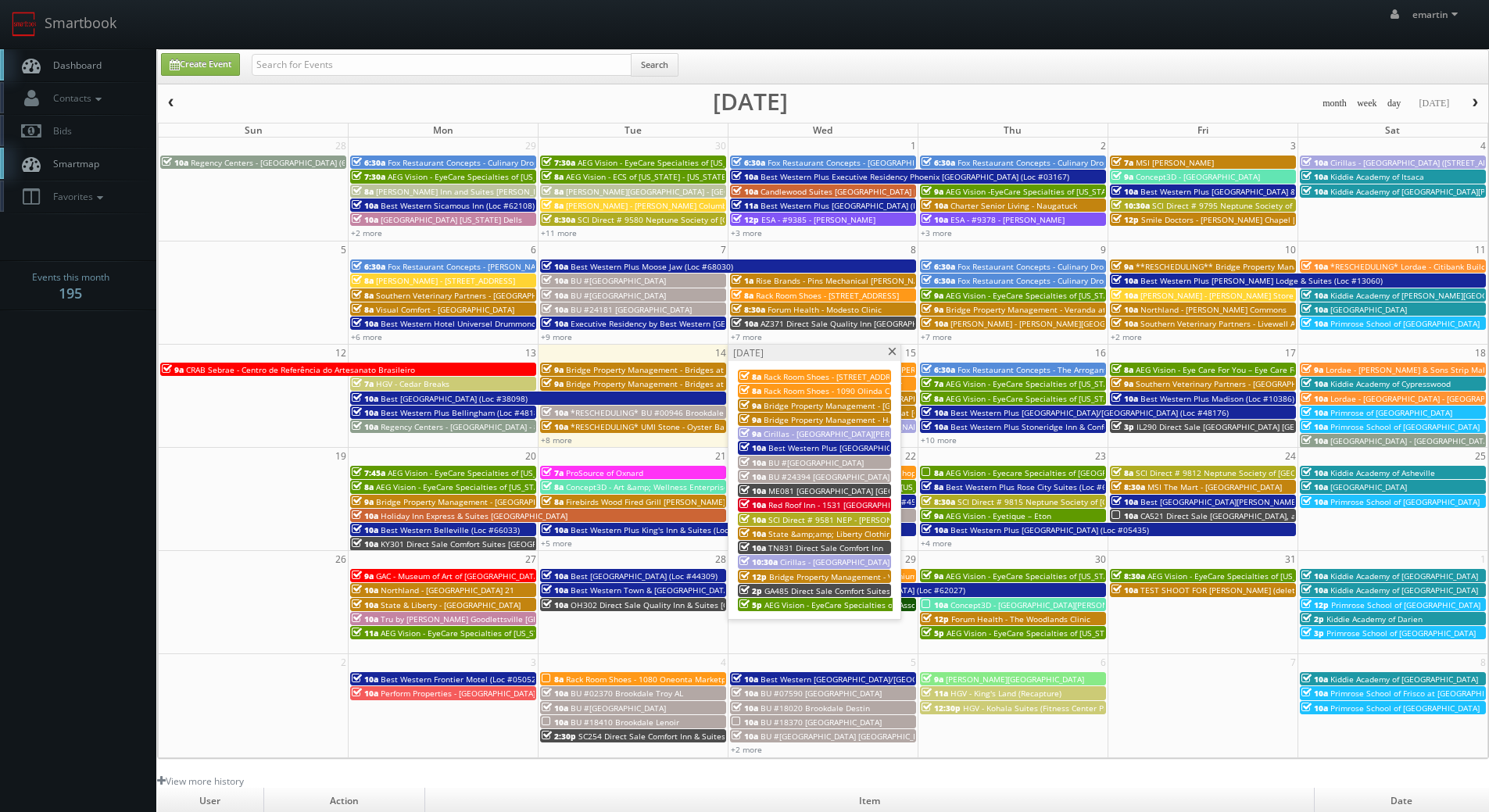
click at [806, 594] on span "GA485 Direct Sale Comfort Suites [GEOGRAPHIC_DATA] I-95" at bounding box center [875, 591] width 221 height 11
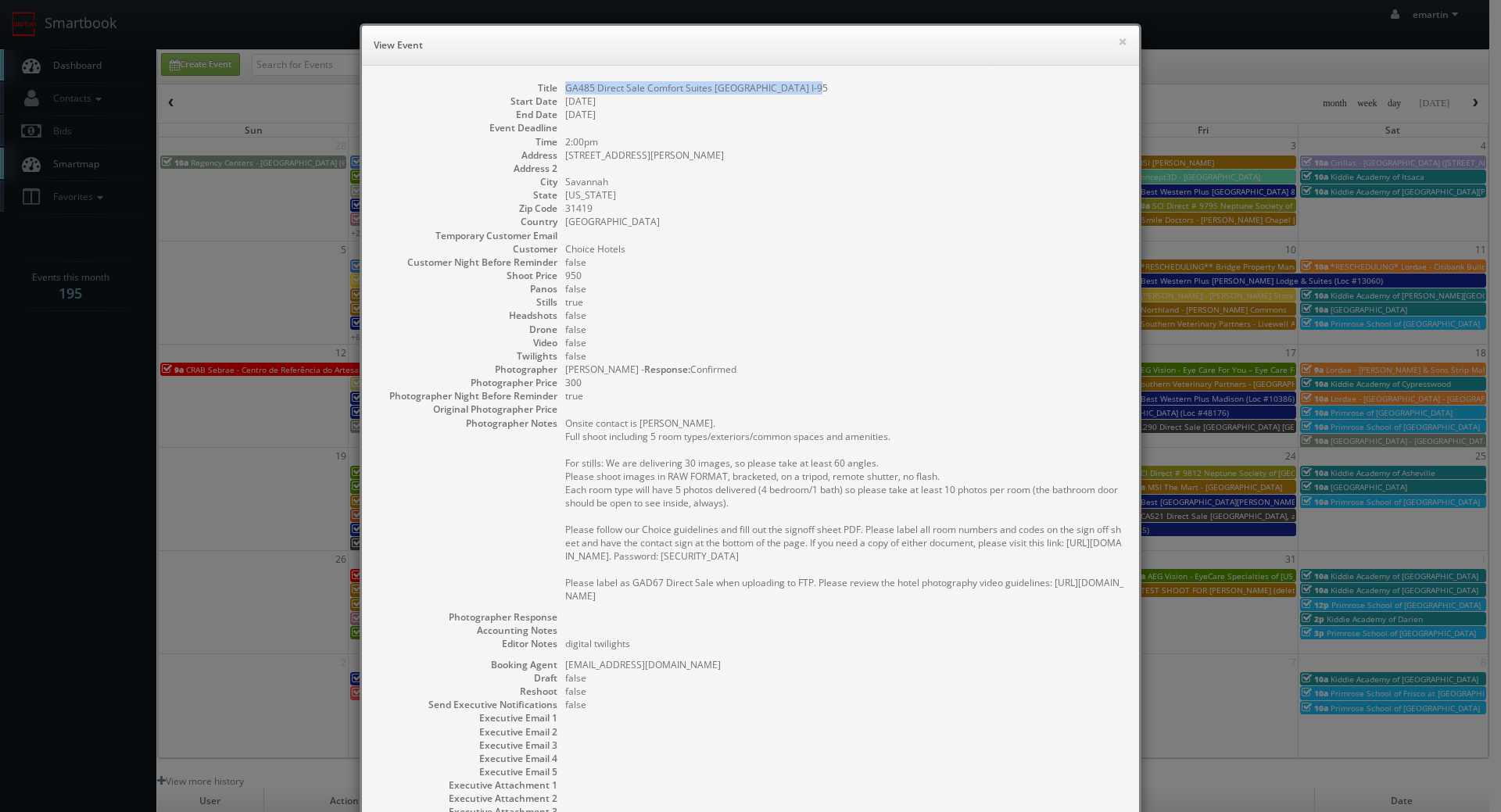
drag, startPoint x: 830, startPoint y: 87, endPoint x: 549, endPoint y: 68, distance: 281.6
click at [549, 68] on div "Title GA485 Direct Sale Comfort Suites Savannah Gateway I-95 Start Date 10/15/2…" at bounding box center [750, 464] width 777 height 798
copy dd "GA485 Direct Sale Comfort Suites [GEOGRAPHIC_DATA] I-95"
drag, startPoint x: 835, startPoint y: 198, endPoint x: 958, endPoint y: 156, distance: 130.0
click at [838, 199] on dd "[US_STATE]" at bounding box center [845, 195] width 558 height 14
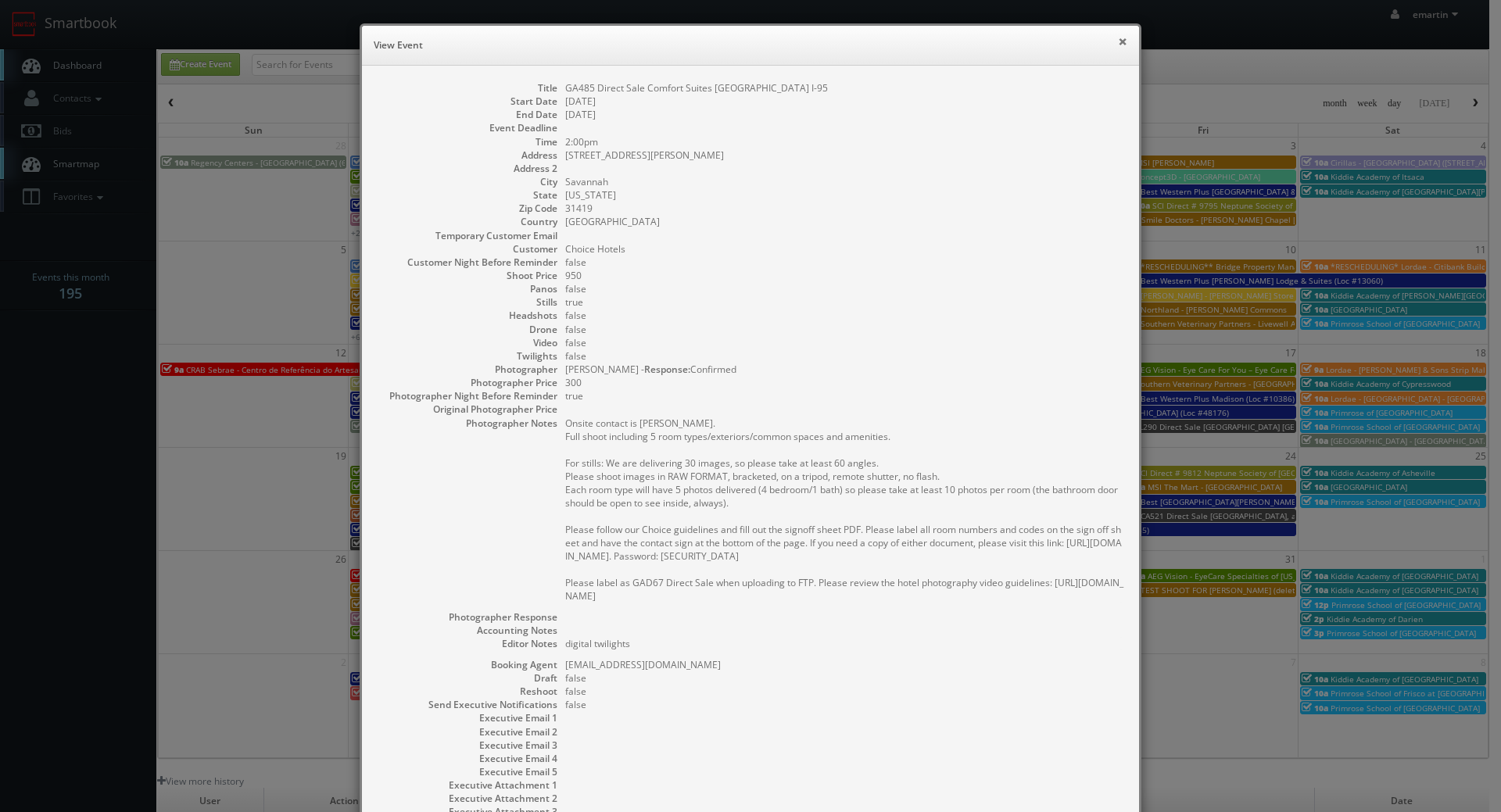
click at [1119, 40] on button "×" at bounding box center [1123, 41] width 10 height 11
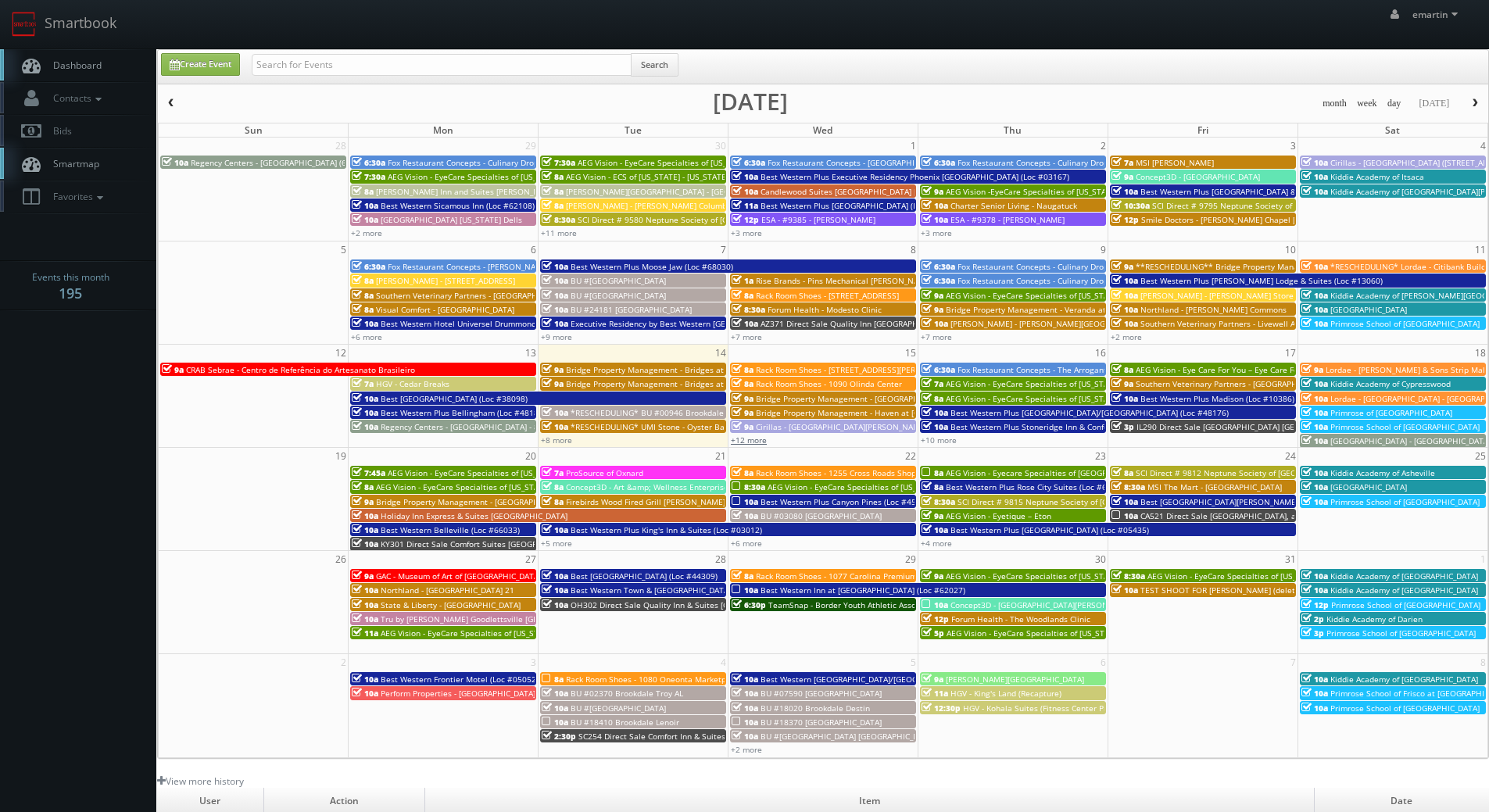
click at [743, 442] on link "+12 more" at bounding box center [748, 440] width 36 height 11
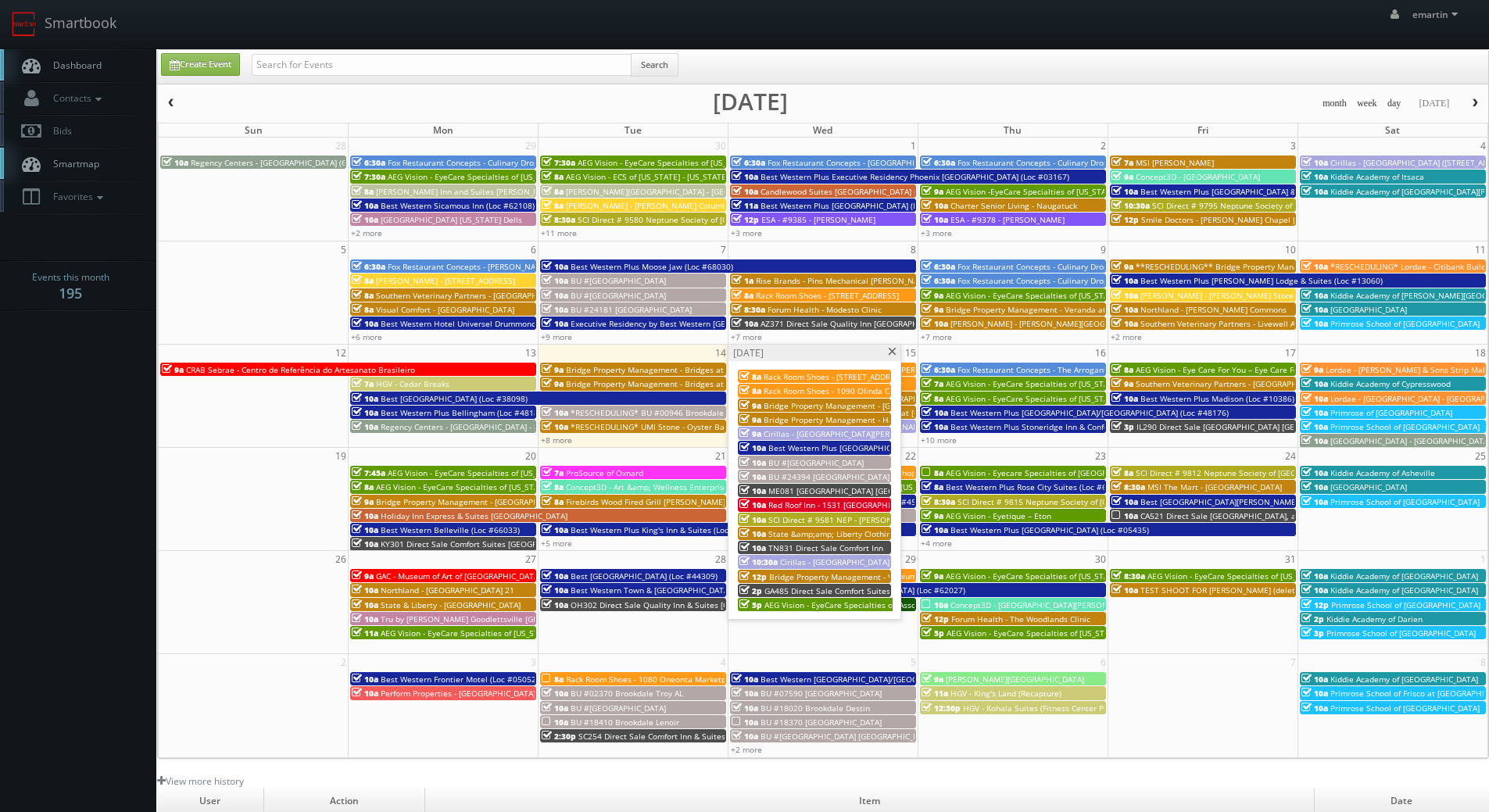
click at [802, 478] on span "BU #24394 [GEOGRAPHIC_DATA]" at bounding box center [829, 476] width 121 height 11
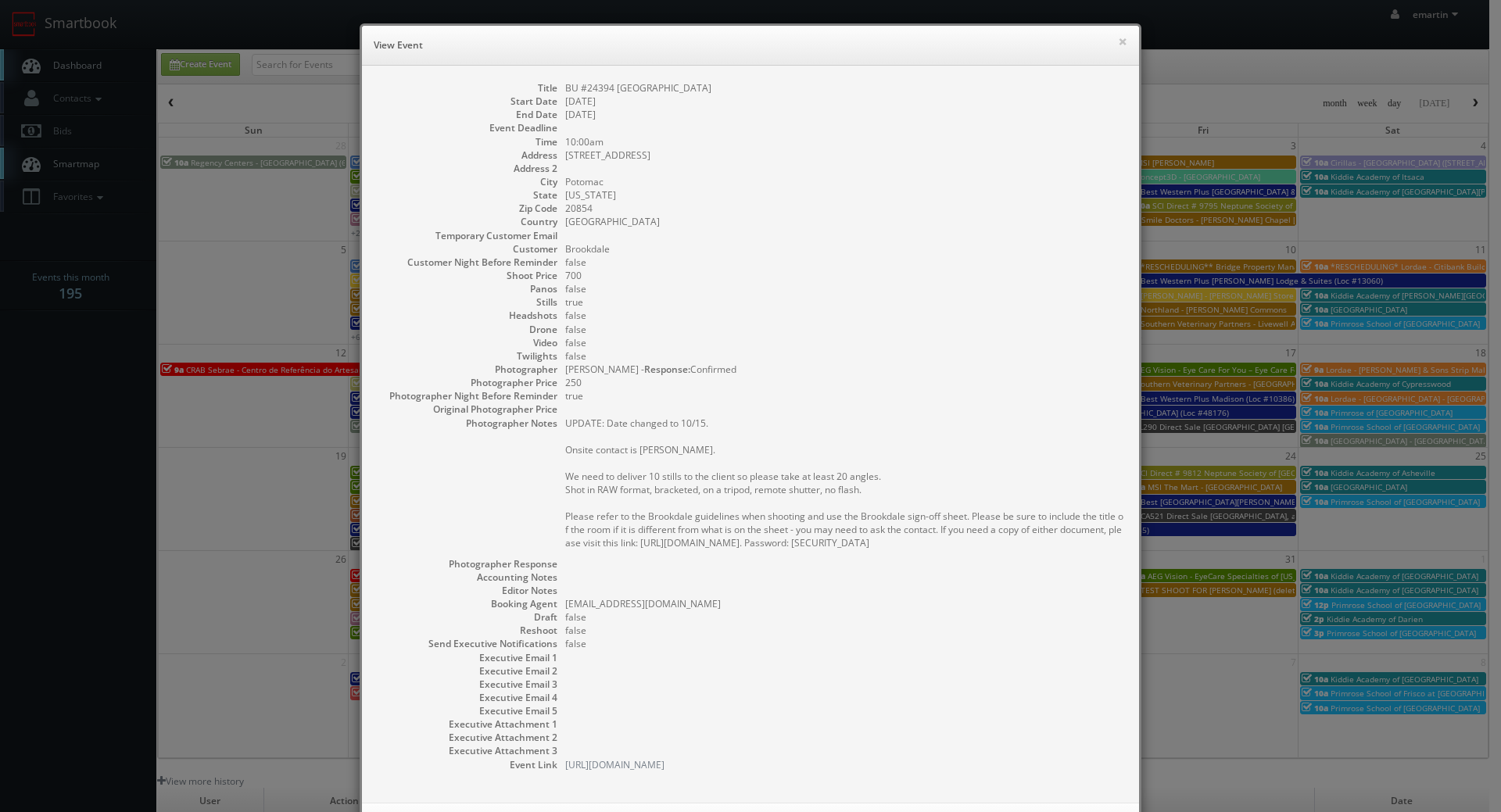
drag, startPoint x: 830, startPoint y: 406, endPoint x: 886, endPoint y: 324, distance: 99.3
click at [830, 404] on dd at bounding box center [845, 409] width 558 height 14
click at [706, 226] on dd "[GEOGRAPHIC_DATA]" at bounding box center [845, 221] width 558 height 14
click at [792, 306] on dd "true" at bounding box center [845, 303] width 558 height 14
click at [755, 145] on dd "10:00am" at bounding box center [845, 142] width 558 height 14
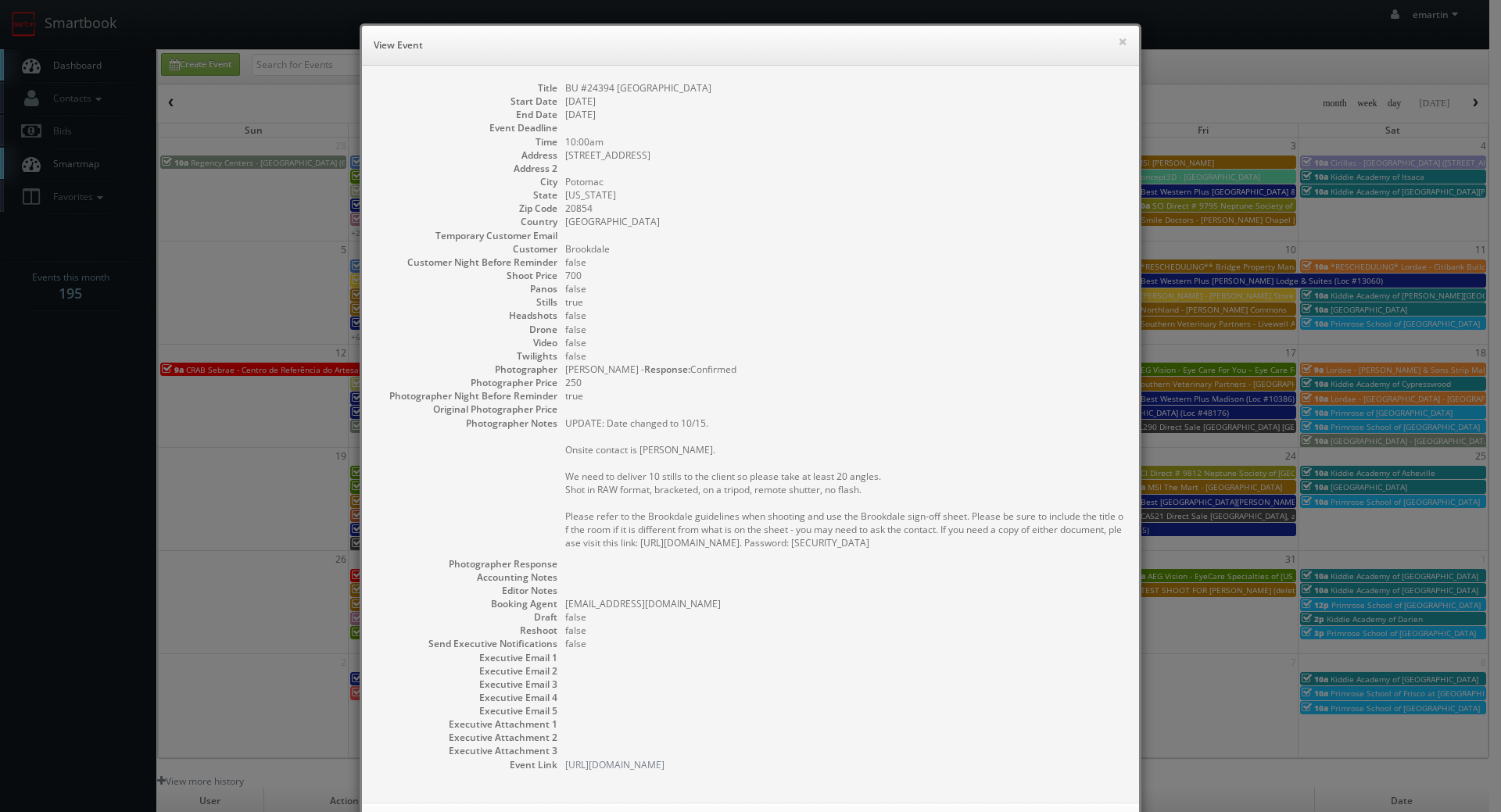
click at [1122, 40] on div "× View Event" at bounding box center [750, 45] width 777 height 40
click at [1118, 42] on button "×" at bounding box center [1123, 41] width 10 height 11
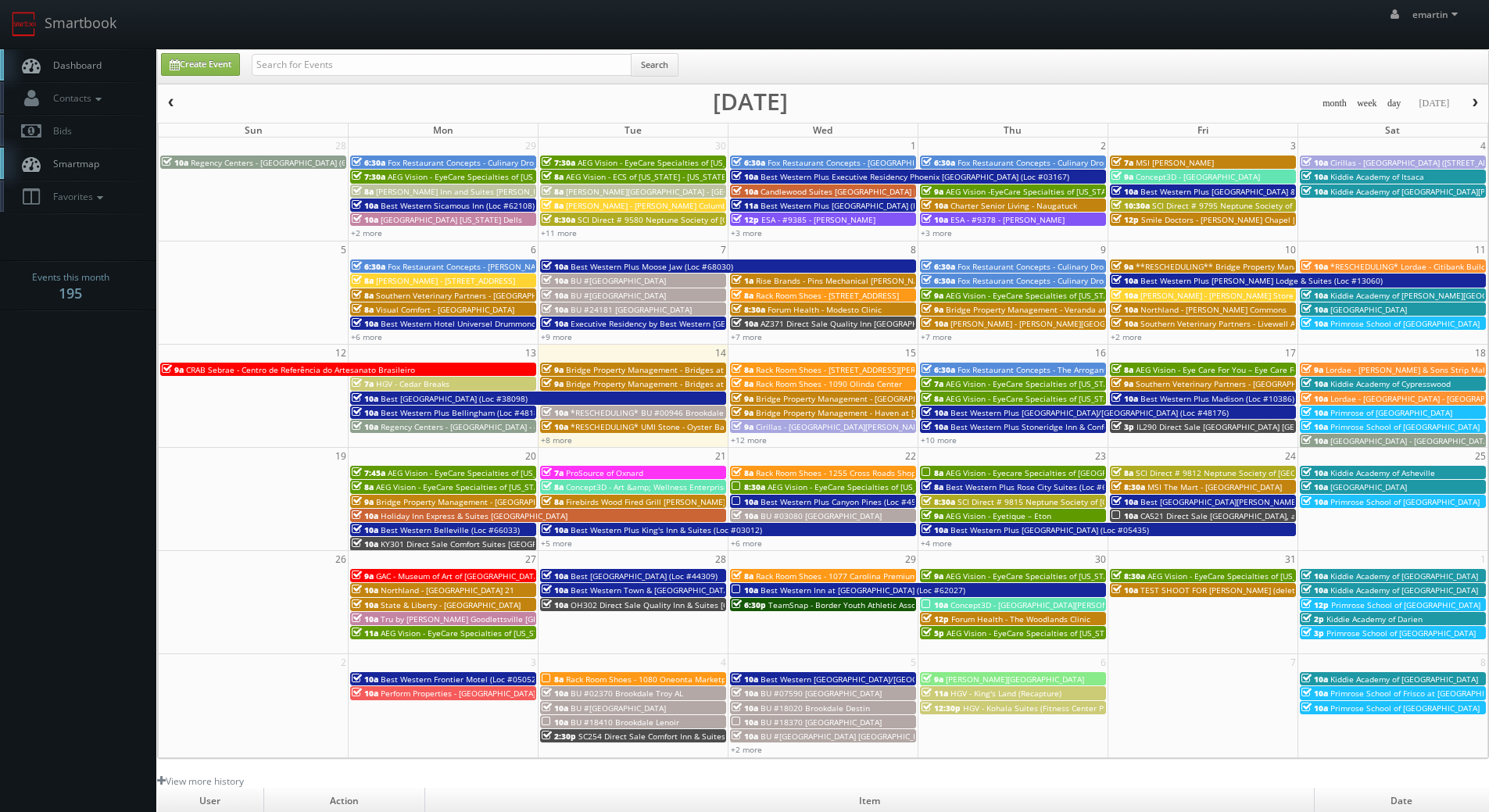
click at [68, 63] on span "Dashboard" at bounding box center [72, 66] width 56 height 14
